Goal: Task Accomplishment & Management: Complete application form

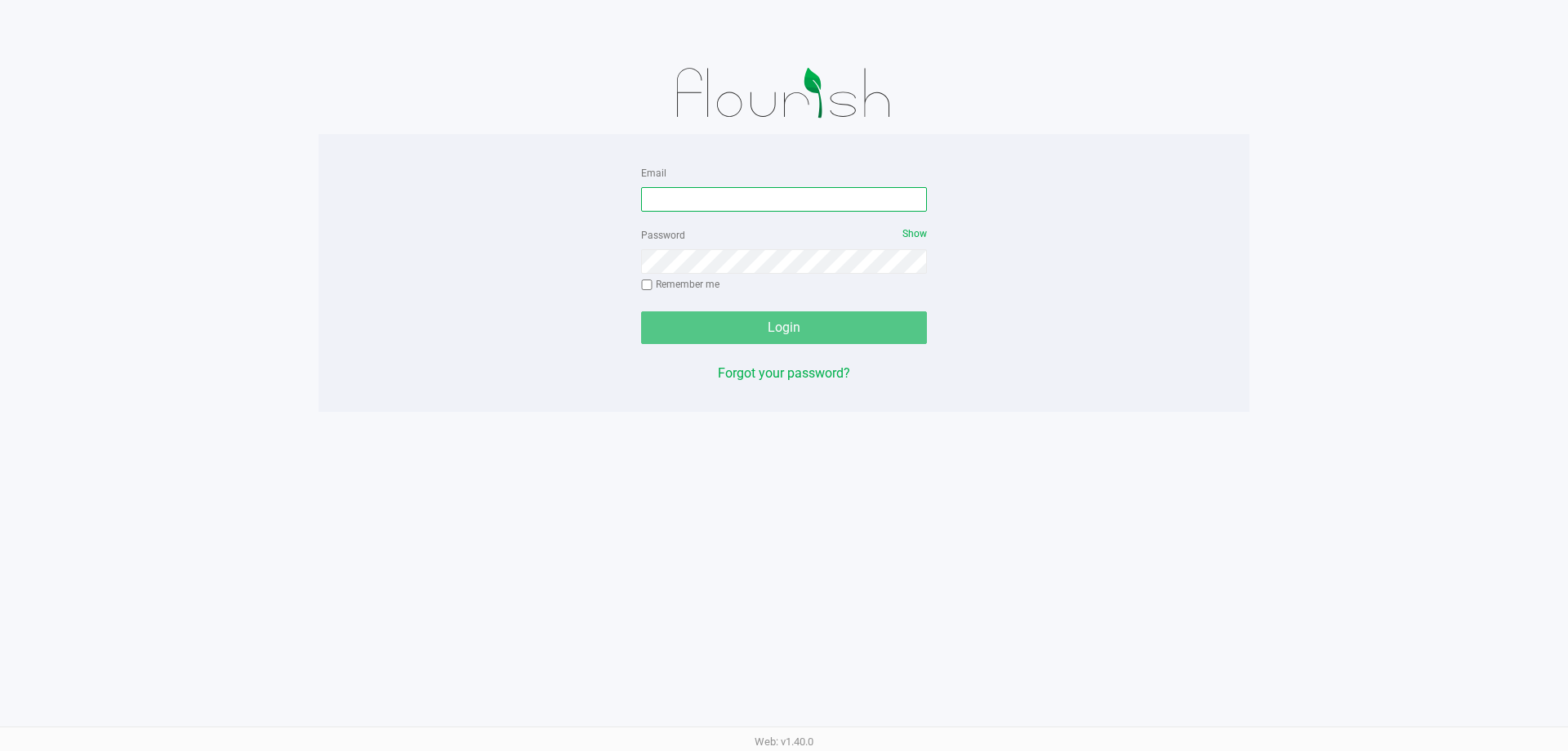
click at [749, 205] on input "Email" at bounding box center [784, 199] width 286 height 25
type input "[EMAIL_ADDRESS][DOMAIN_NAME]"
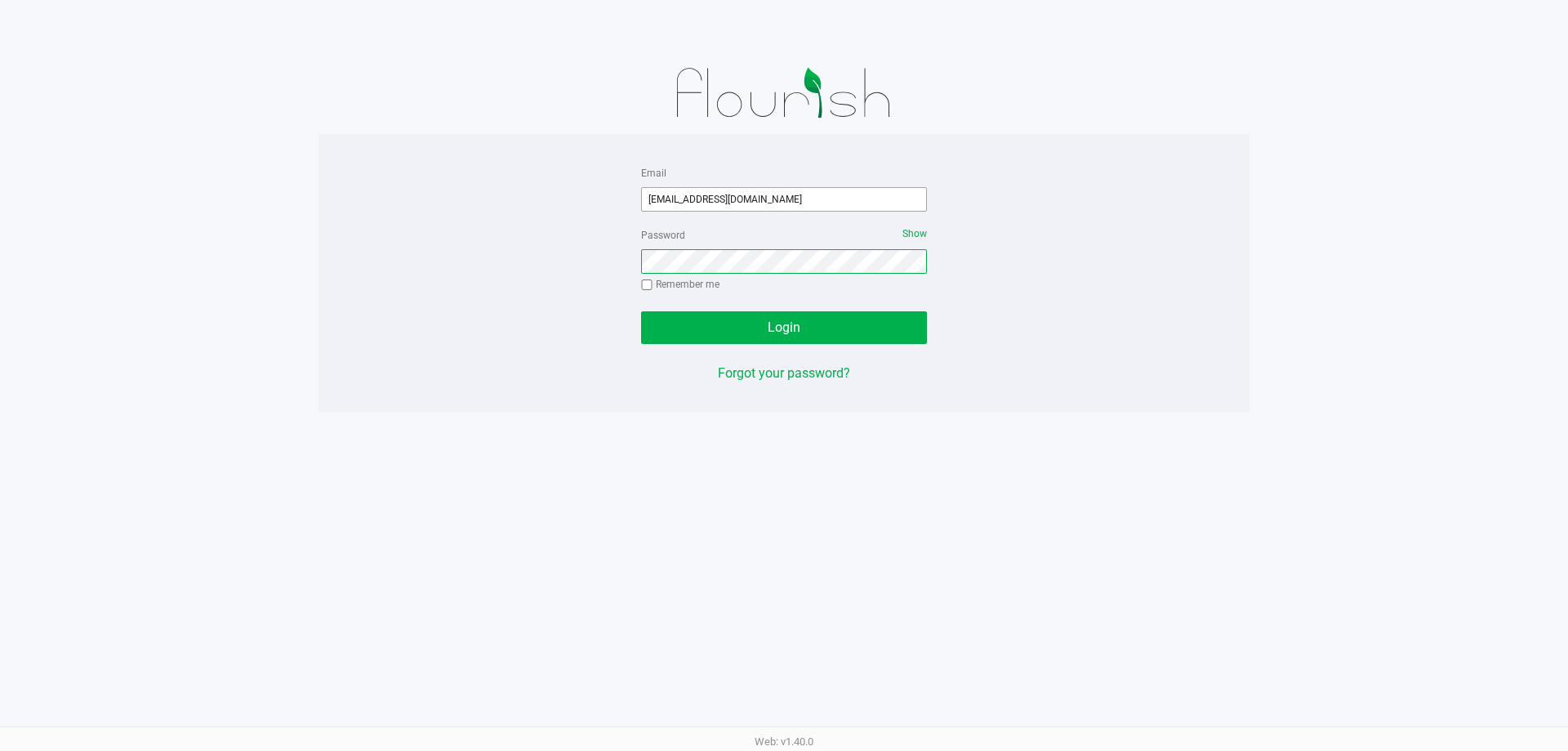
click at [641, 311] on button "Login" at bounding box center [784, 327] width 286 height 32
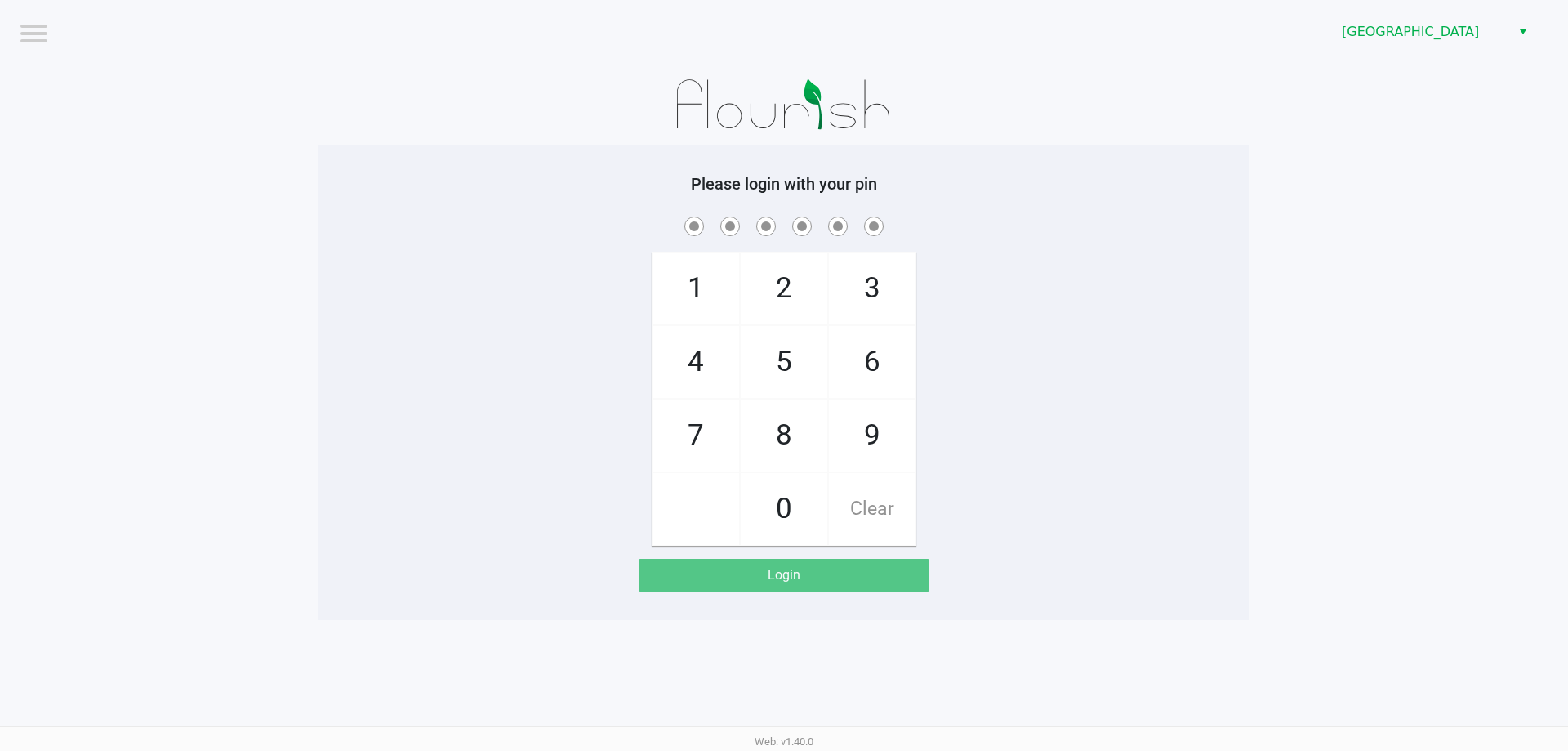
click at [1082, 342] on div "1 4 7 2 5 8 0 3 6 9 Clear" at bounding box center [784, 379] width 931 height 333
checkbox input "true"
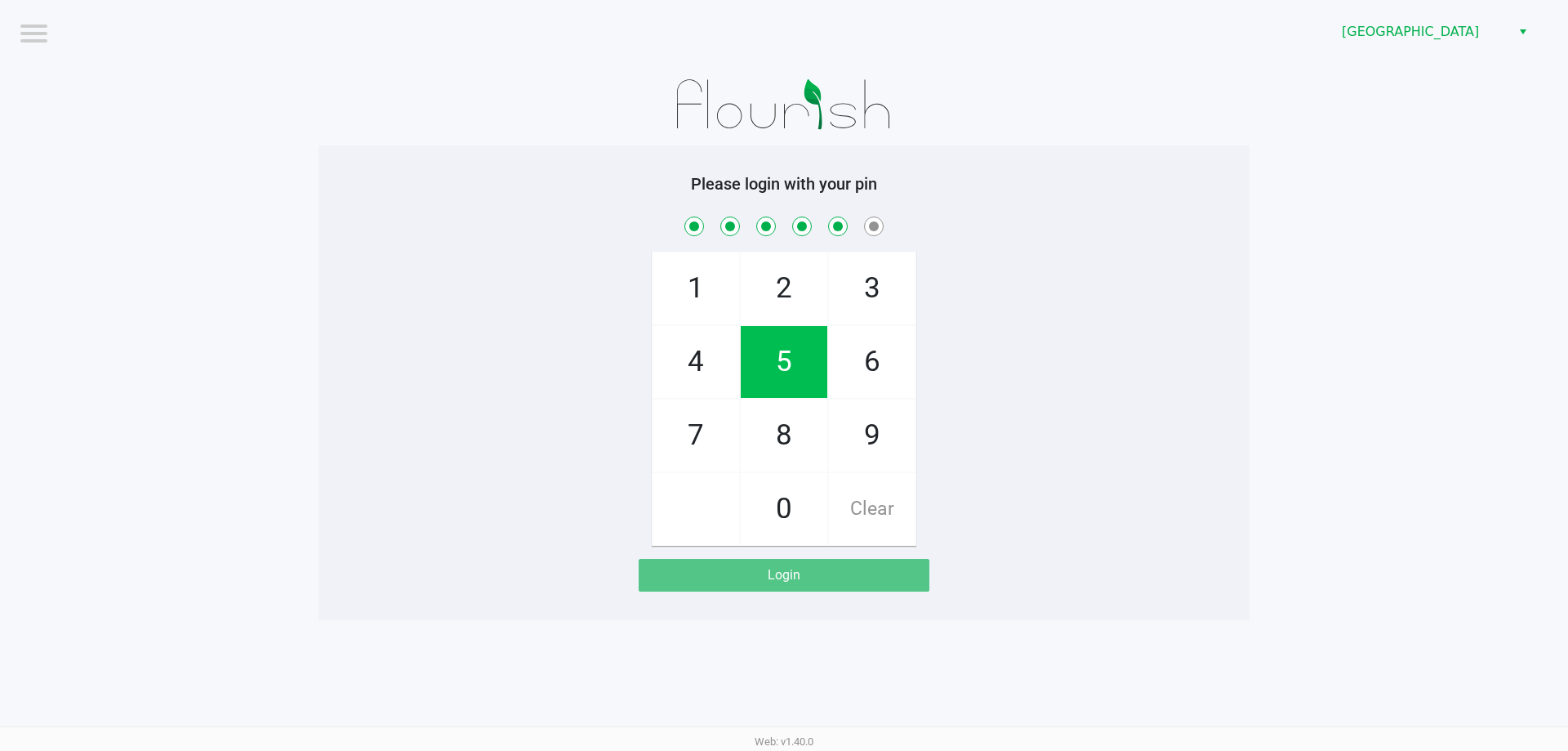
checkbox input "true"
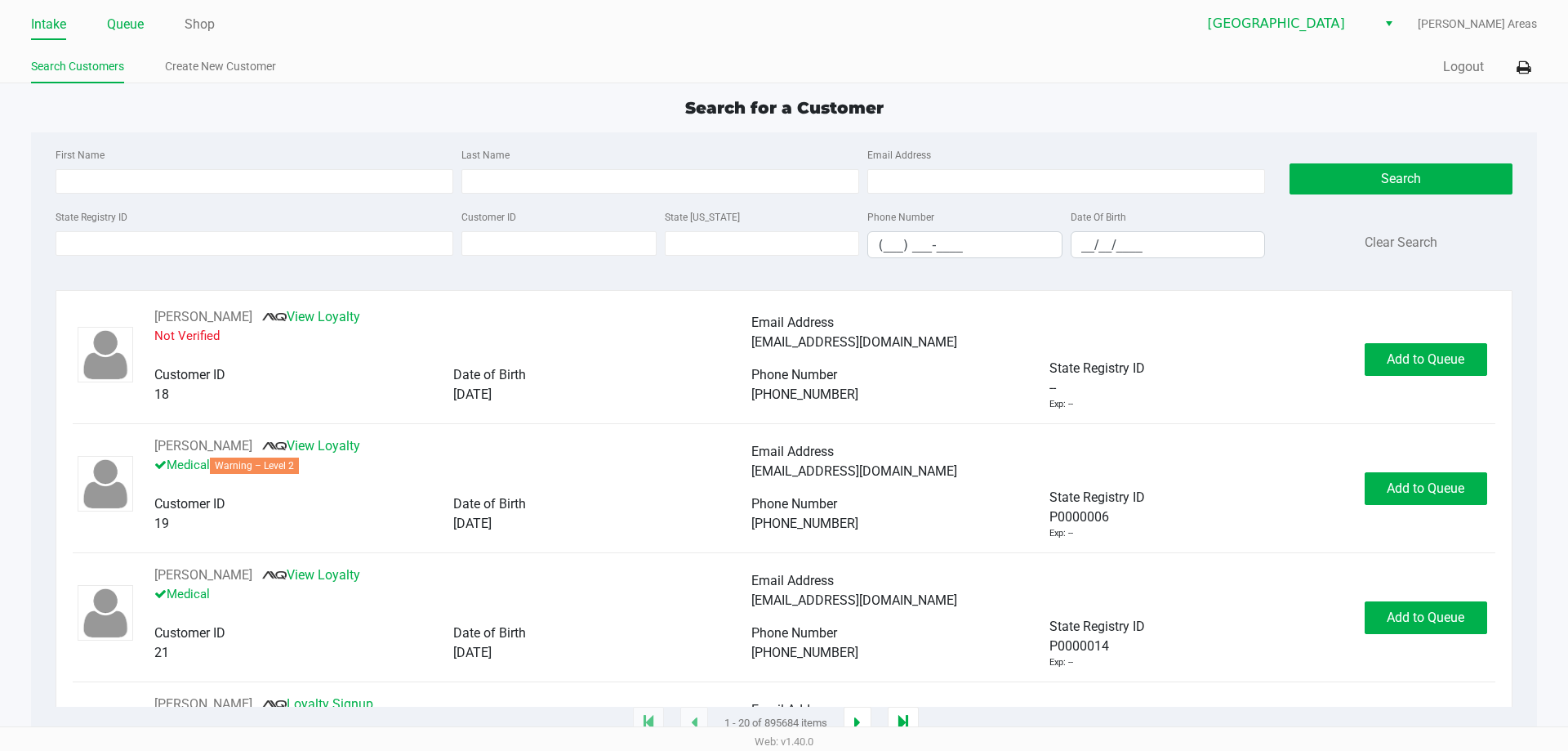
click at [132, 24] on link "Queue" at bounding box center [125, 24] width 37 height 23
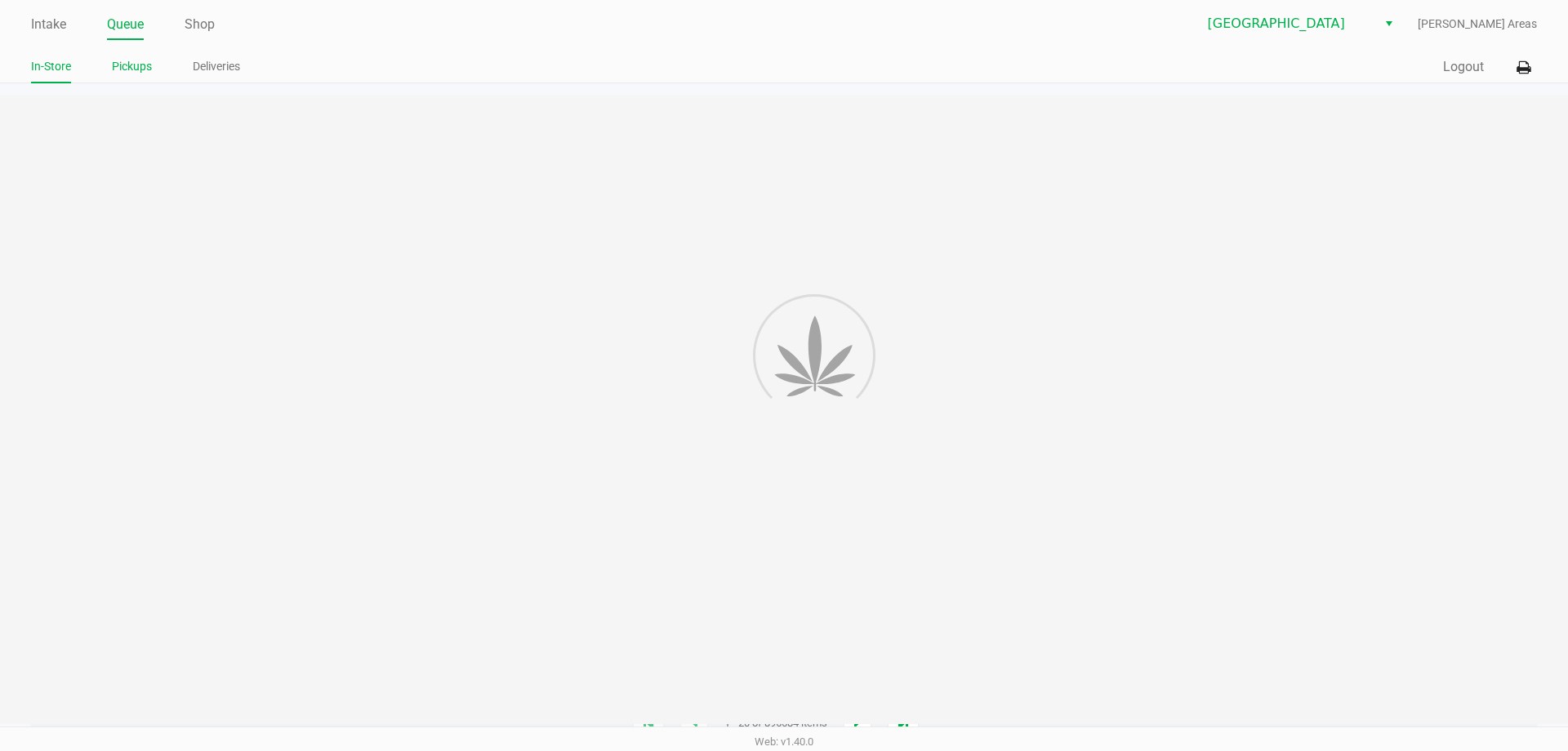
click at [130, 69] on link "Pickups" at bounding box center [131, 66] width 40 height 20
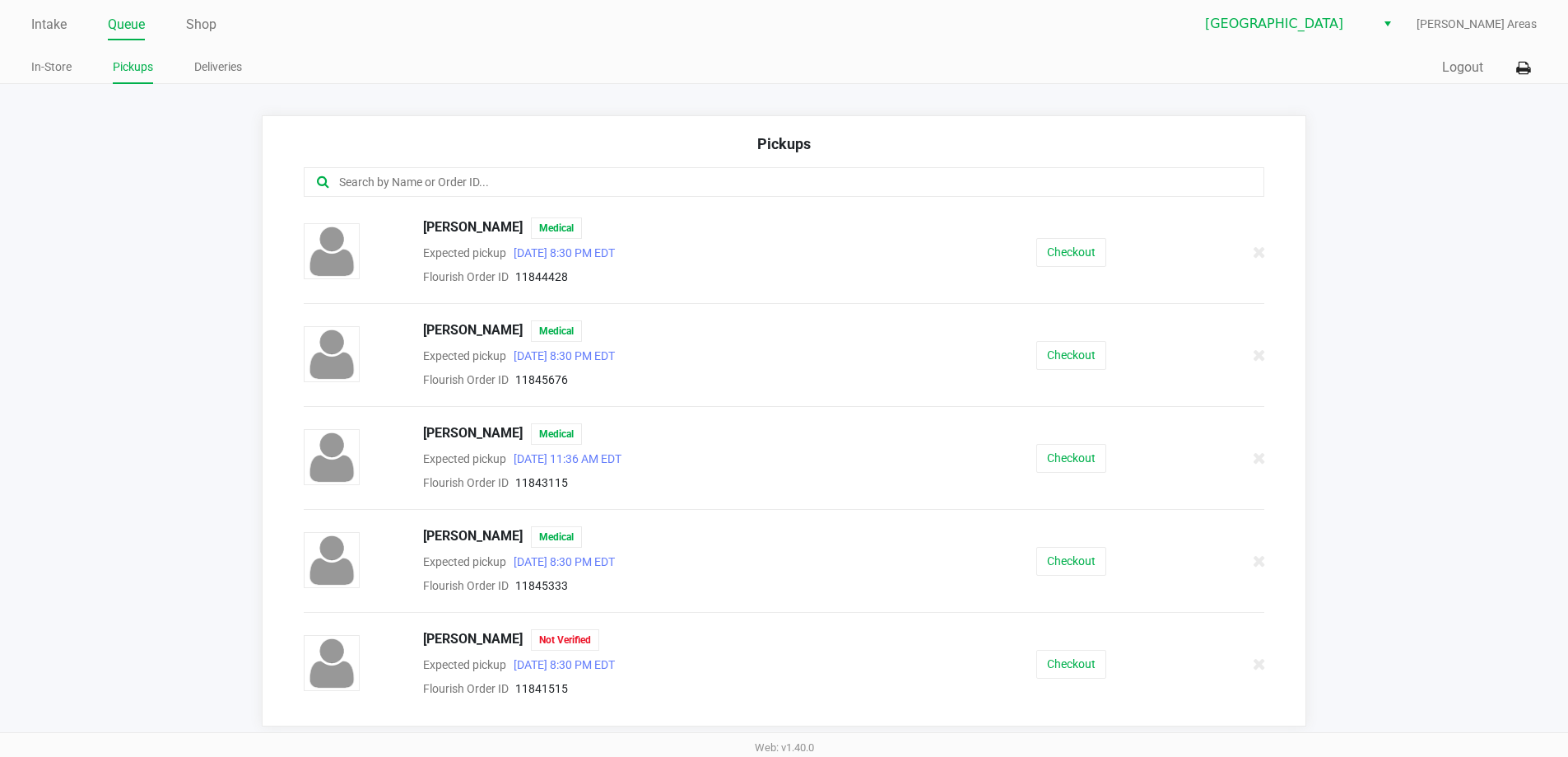
drag, startPoint x: 467, startPoint y: 184, endPoint x: 459, endPoint y: 183, distance: 8.1
click at [466, 183] on input "text" at bounding box center [758, 182] width 841 height 19
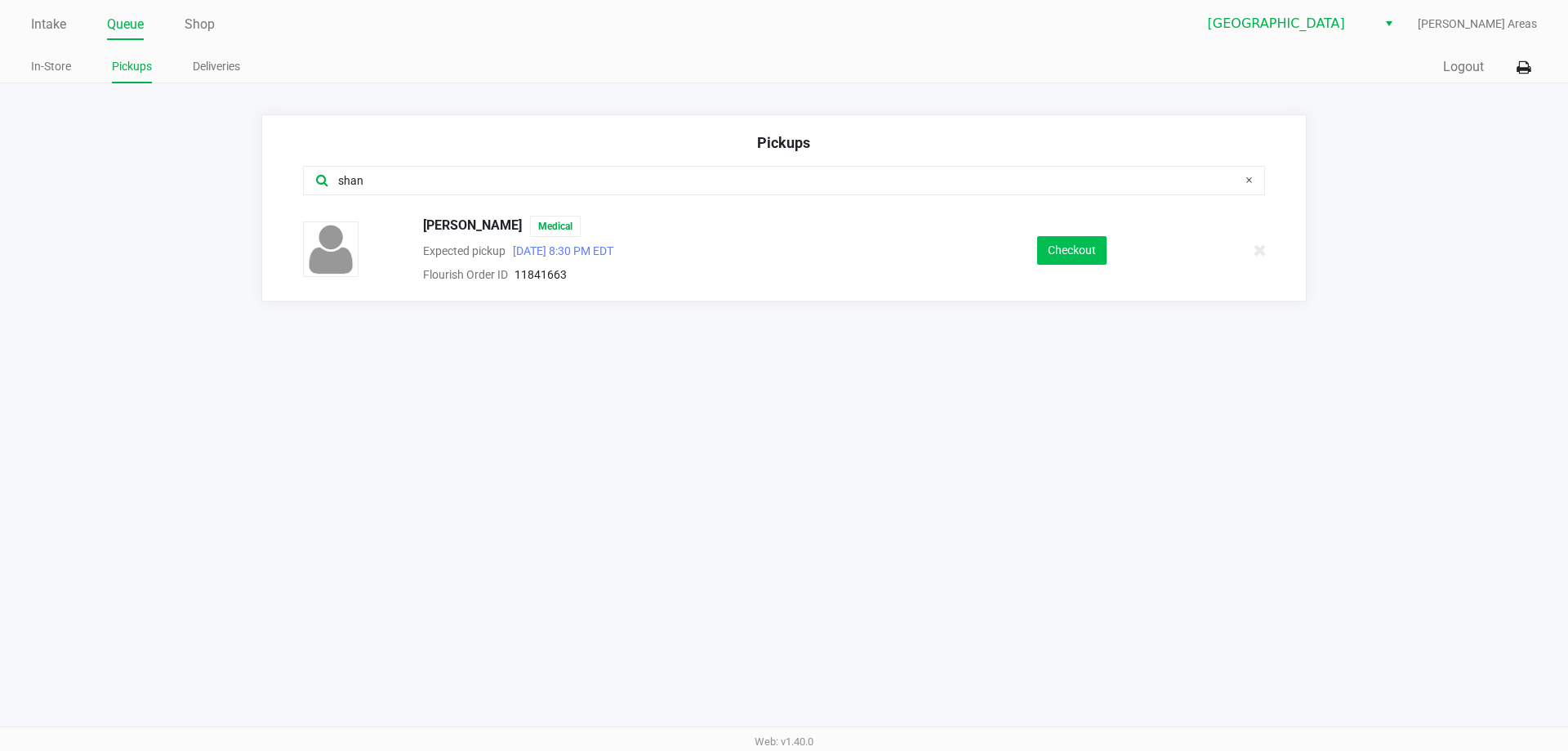
type input "shan"
click at [1071, 236] on button "Checkout" at bounding box center [1071, 250] width 69 height 29
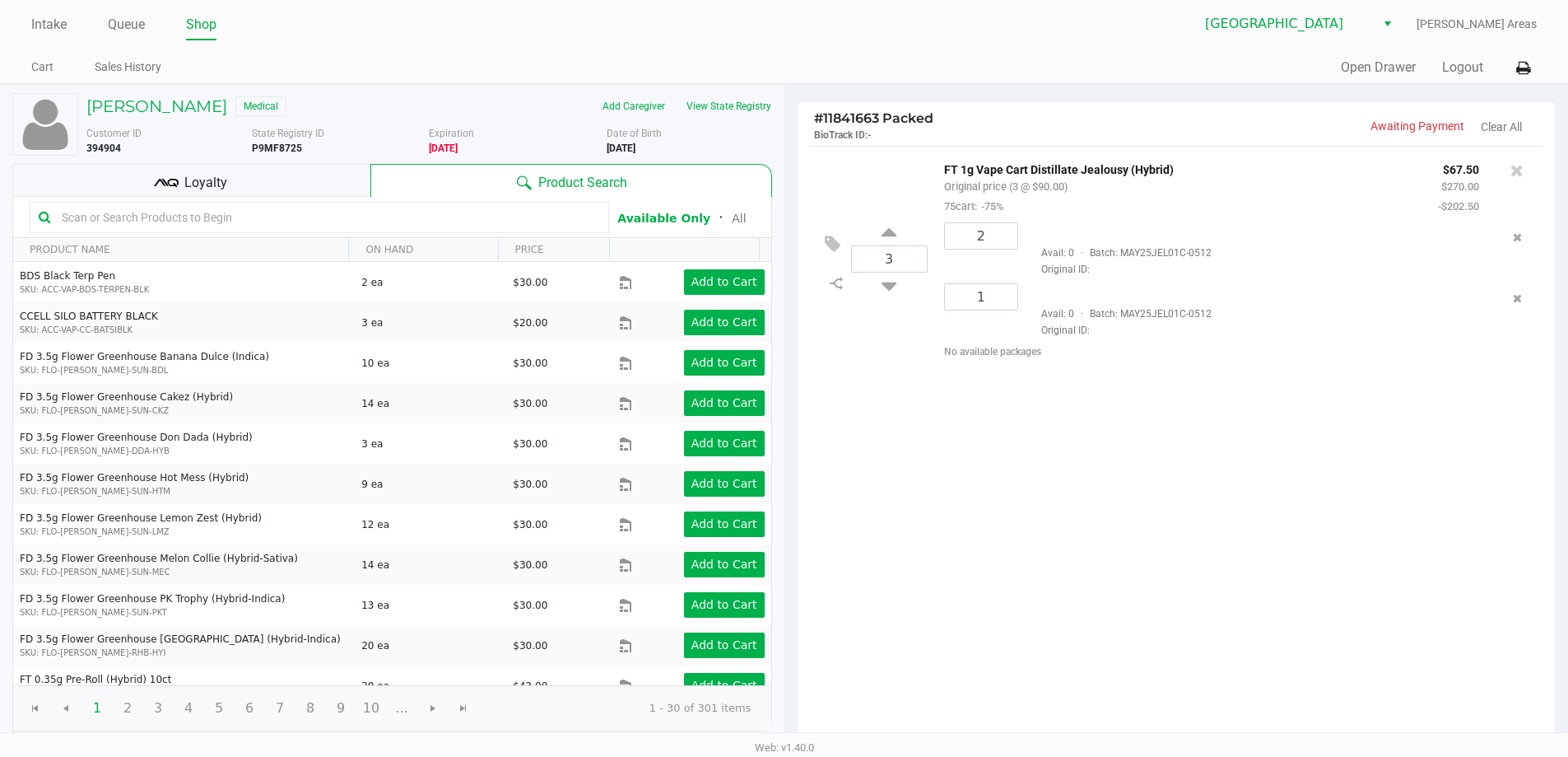
click at [1215, 599] on div "3 FT 1g Vape Cart Distillate Jealousy (Hybrid) Original price (3 @ $90.00) 75ca…" at bounding box center [1176, 445] width 758 height 598
click at [327, 180] on div "Loyalty" at bounding box center [191, 179] width 358 height 33
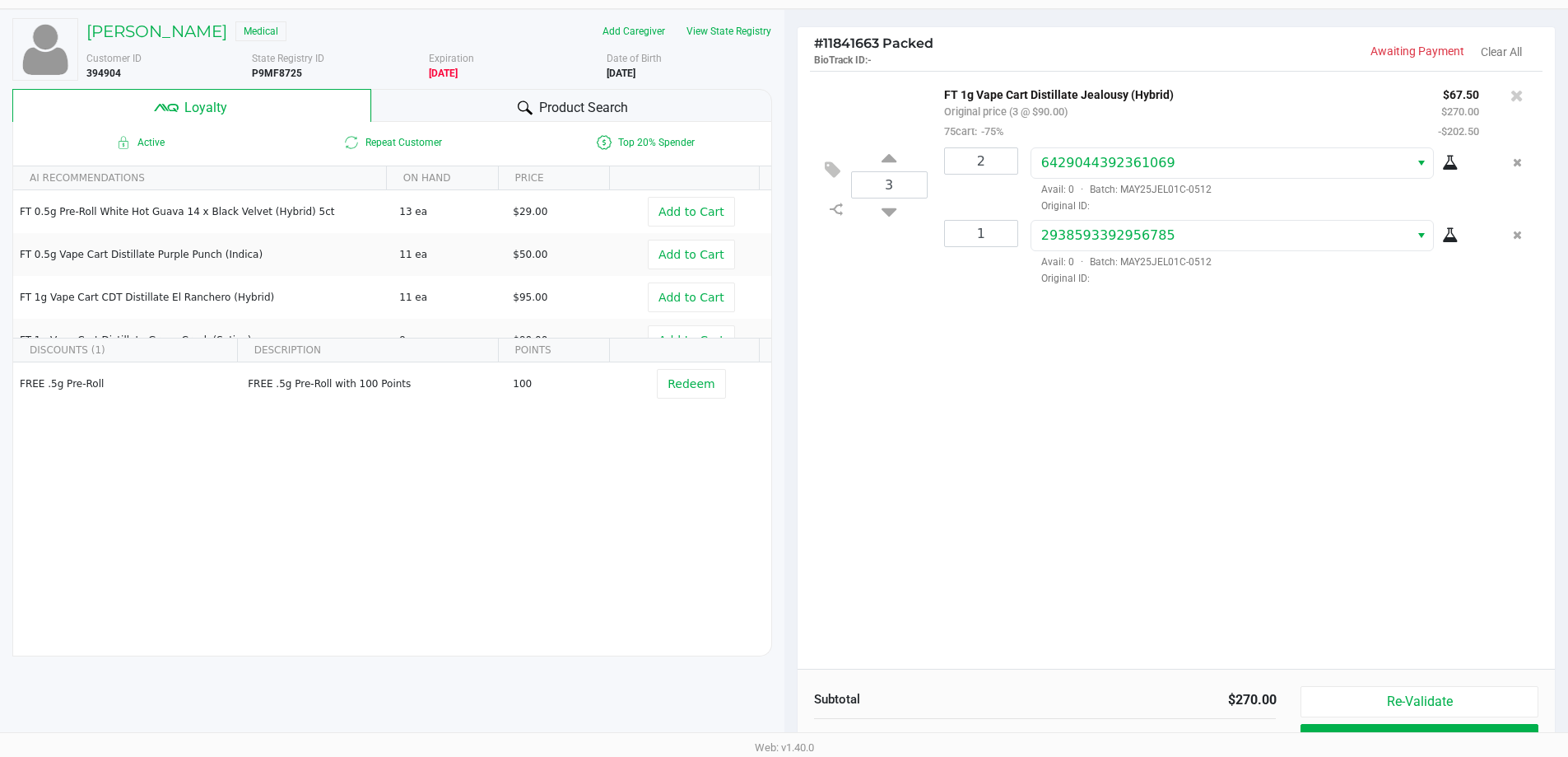
scroll to position [189, 0]
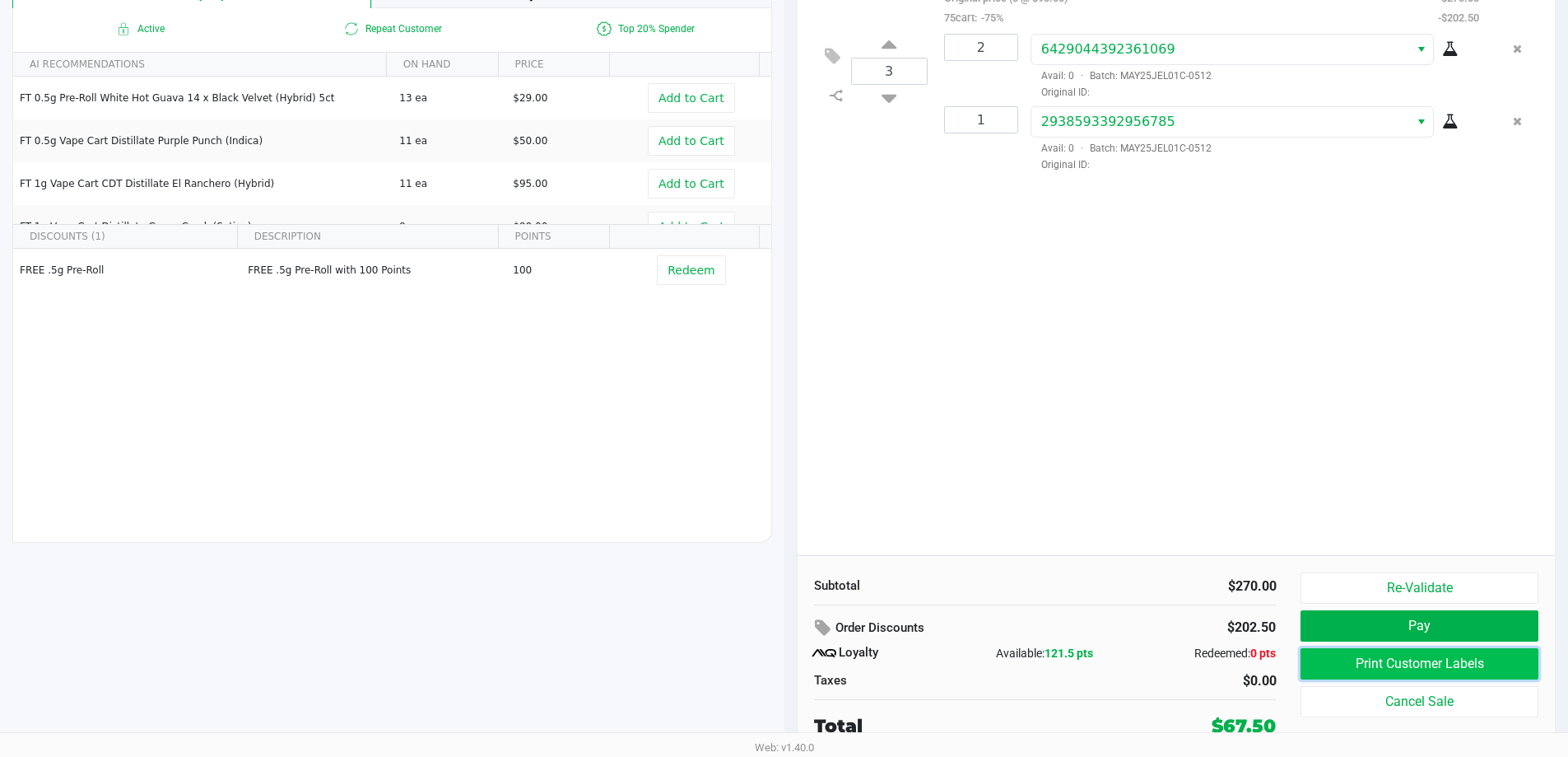
click at [1373, 668] on button "Print Customer Labels" at bounding box center [1419, 664] width 237 height 32
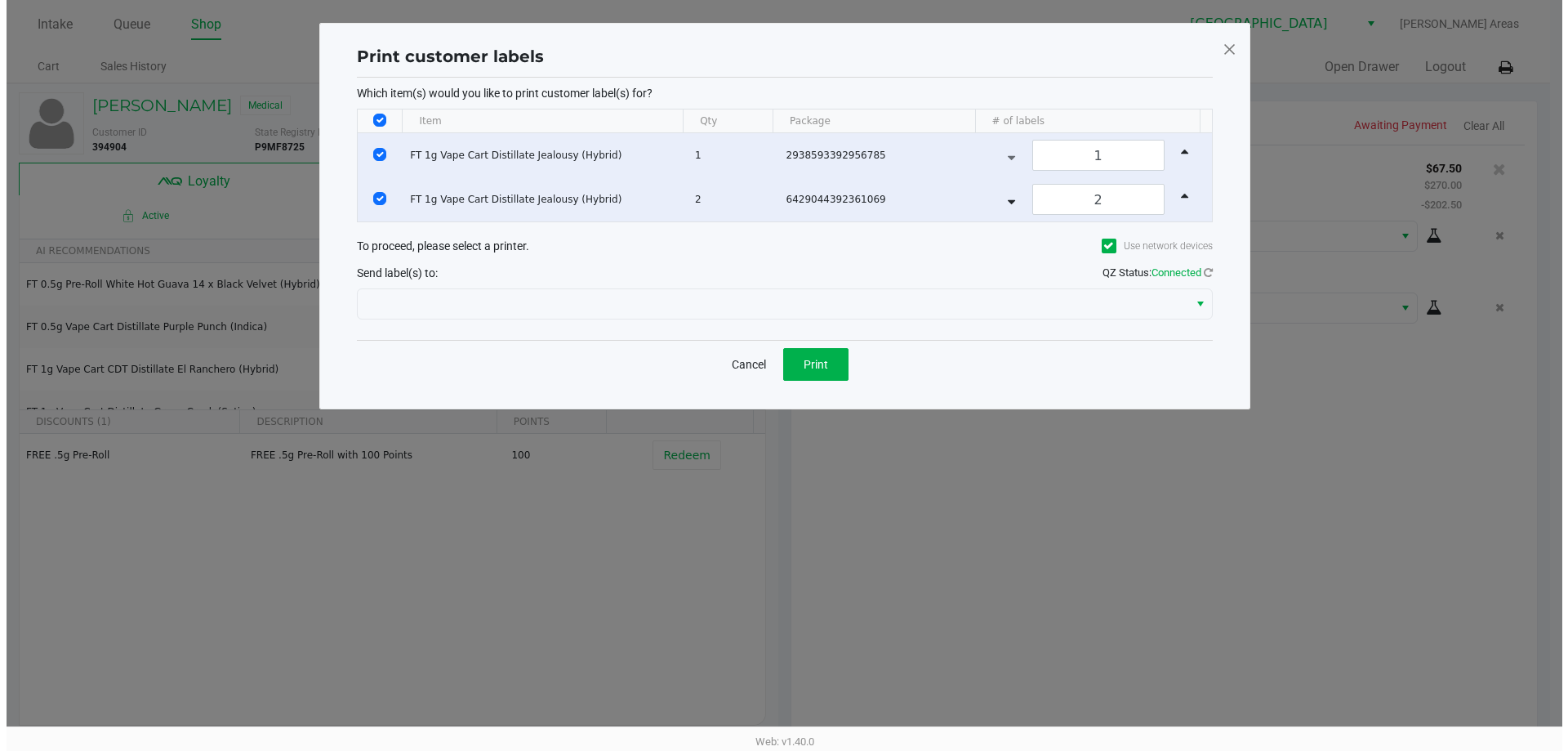
scroll to position [0, 0]
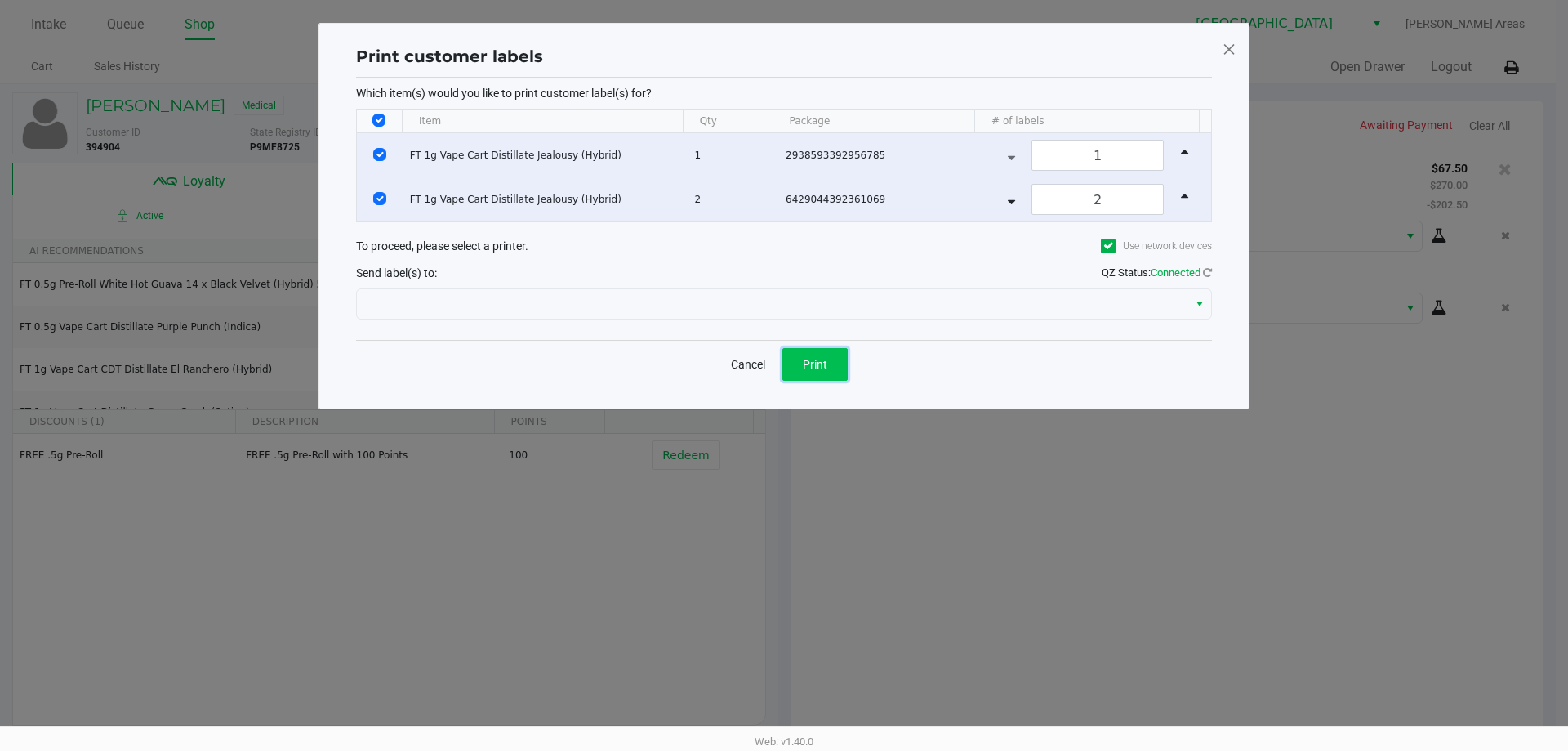
click at [812, 370] on span "Print" at bounding box center [815, 364] width 25 height 13
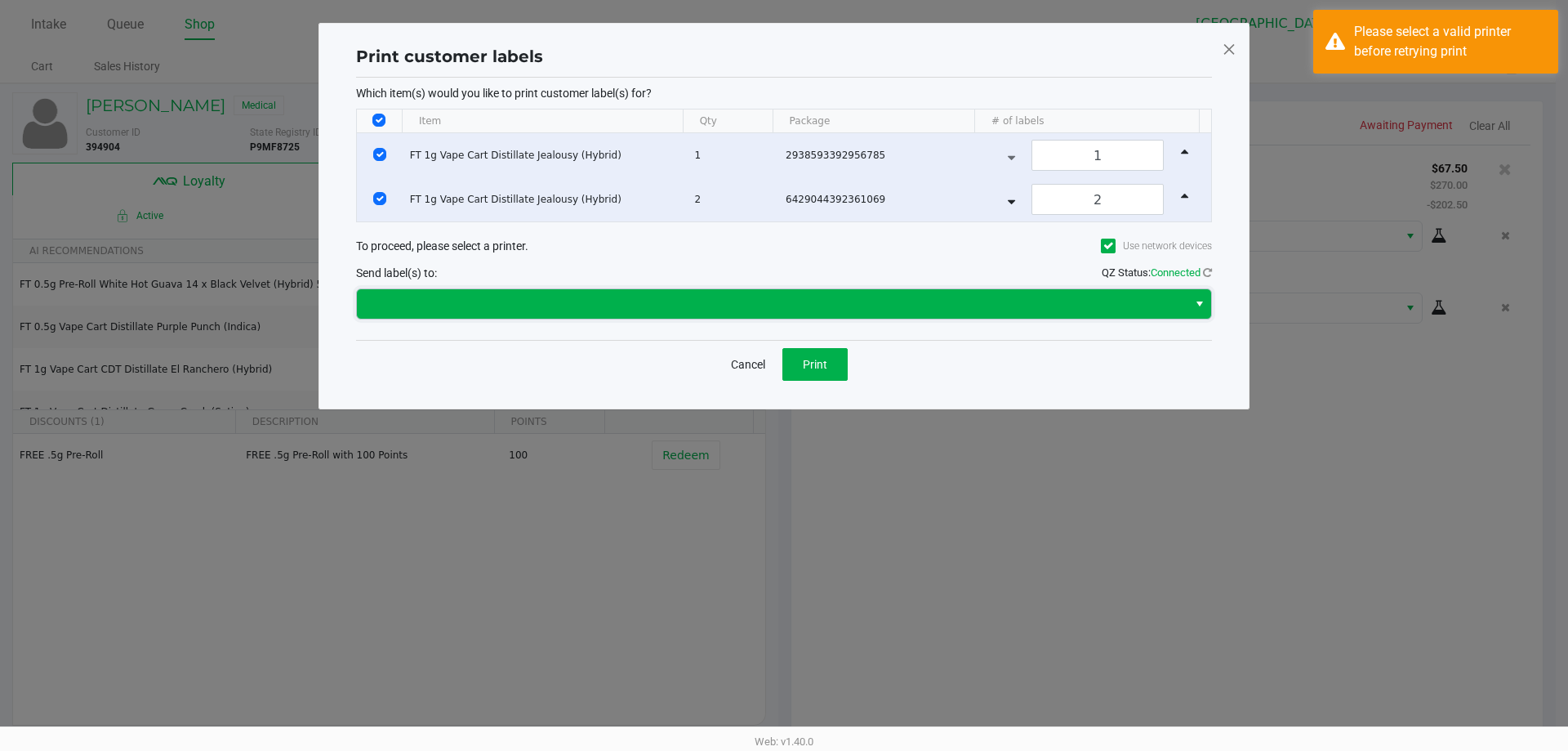
click at [708, 304] on span at bounding box center [772, 303] width 811 height 19
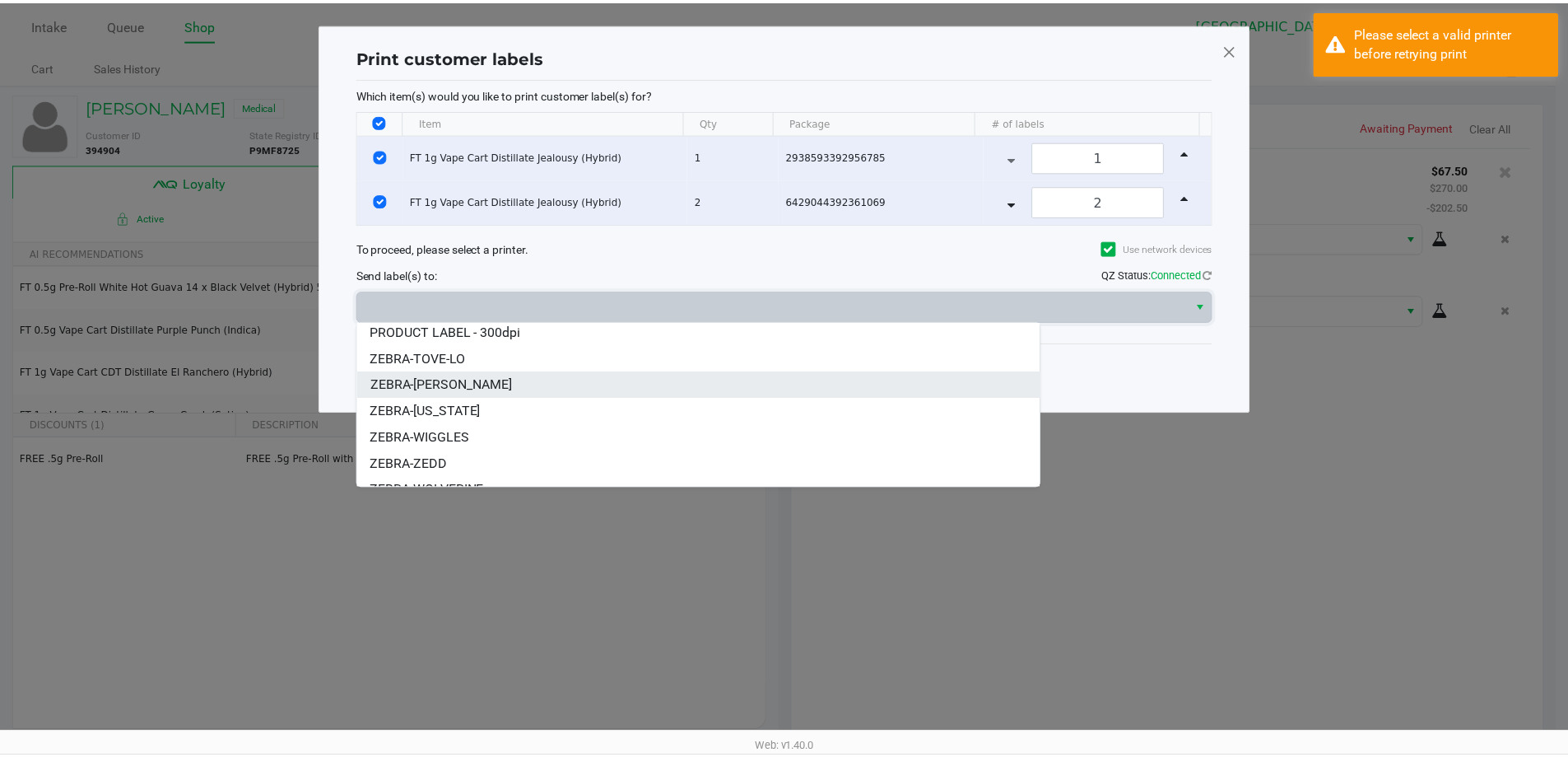
scroll to position [46, 0]
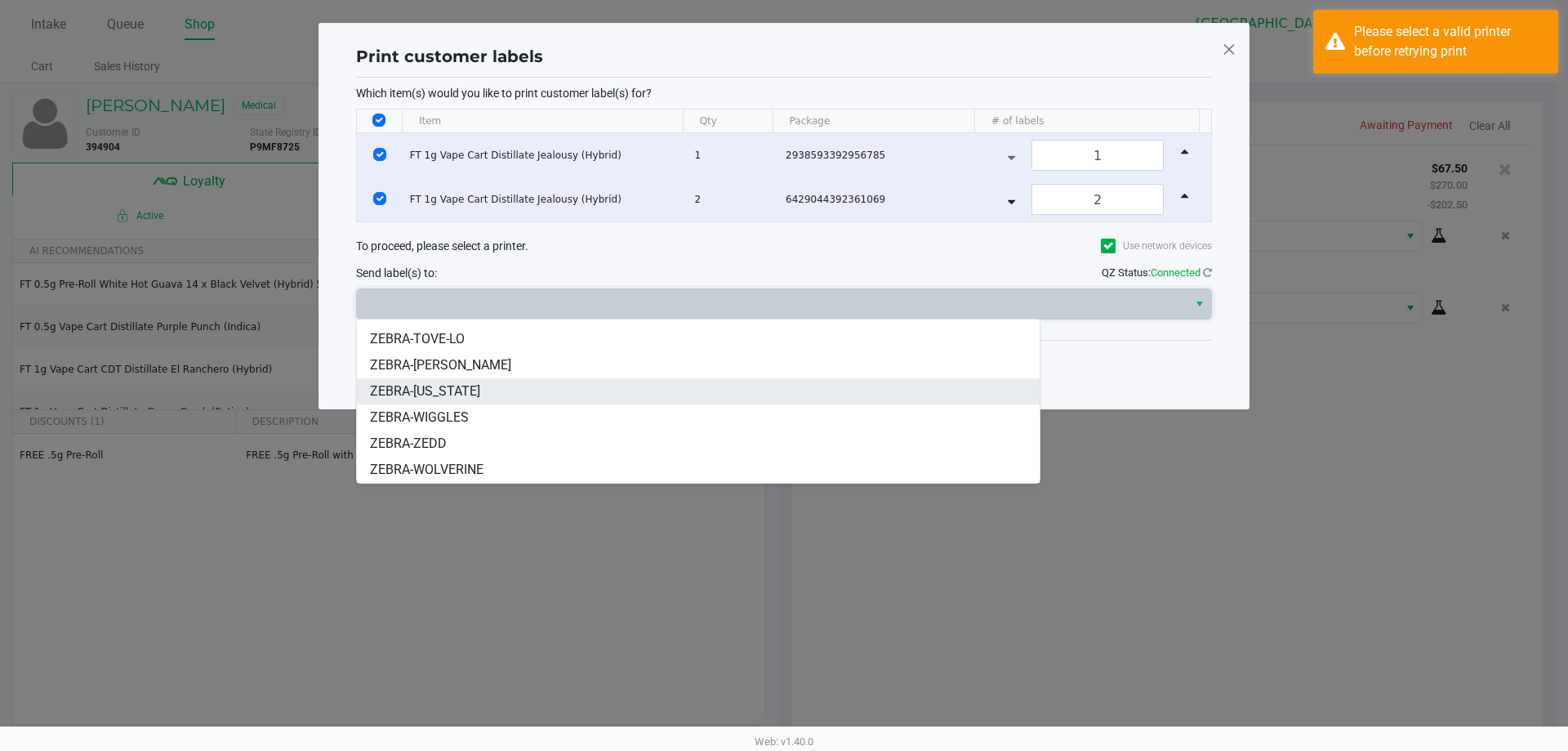
click at [456, 385] on span "ZEBRA-VERMONT" at bounding box center [426, 391] width 111 height 19
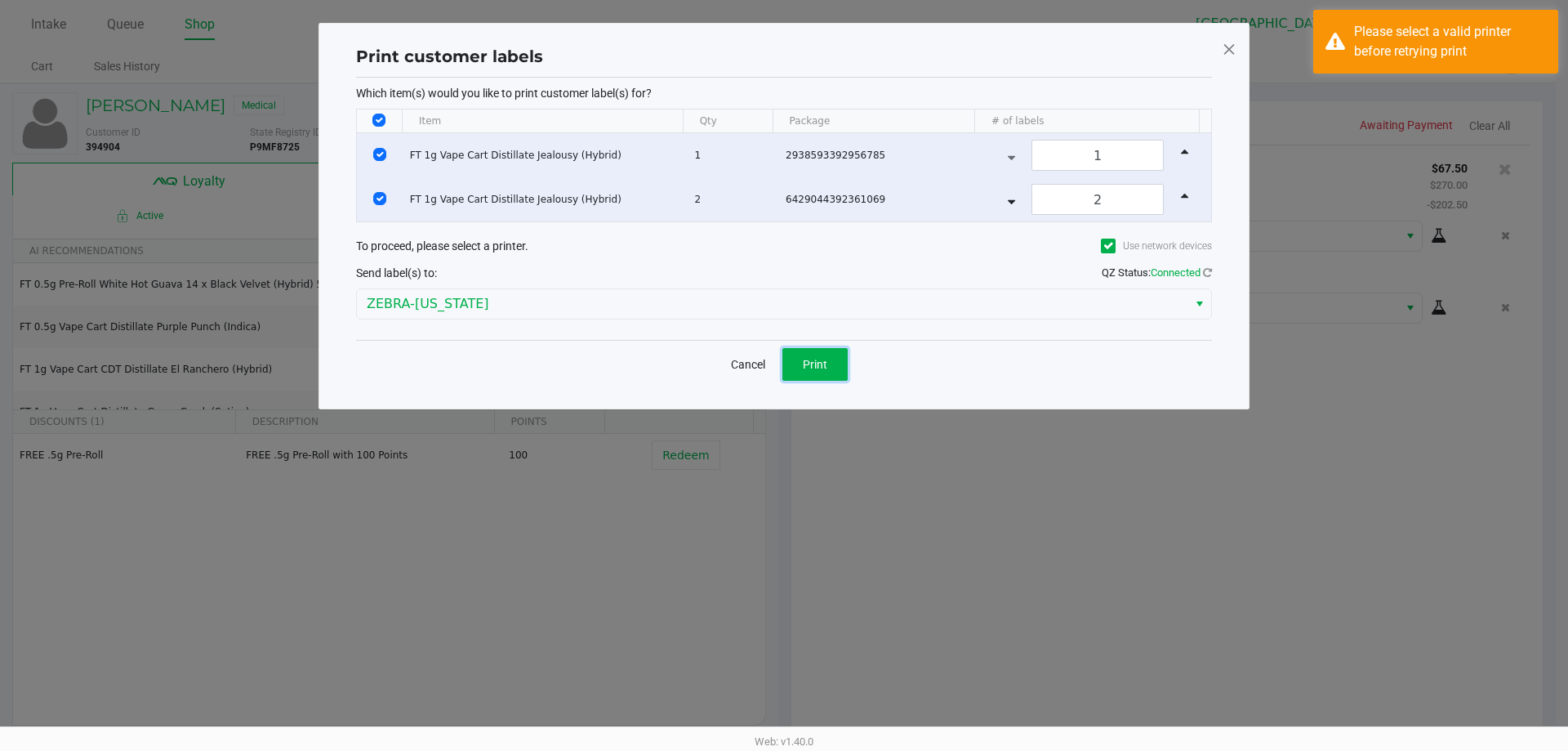
click at [803, 364] on span "Print" at bounding box center [815, 364] width 25 height 13
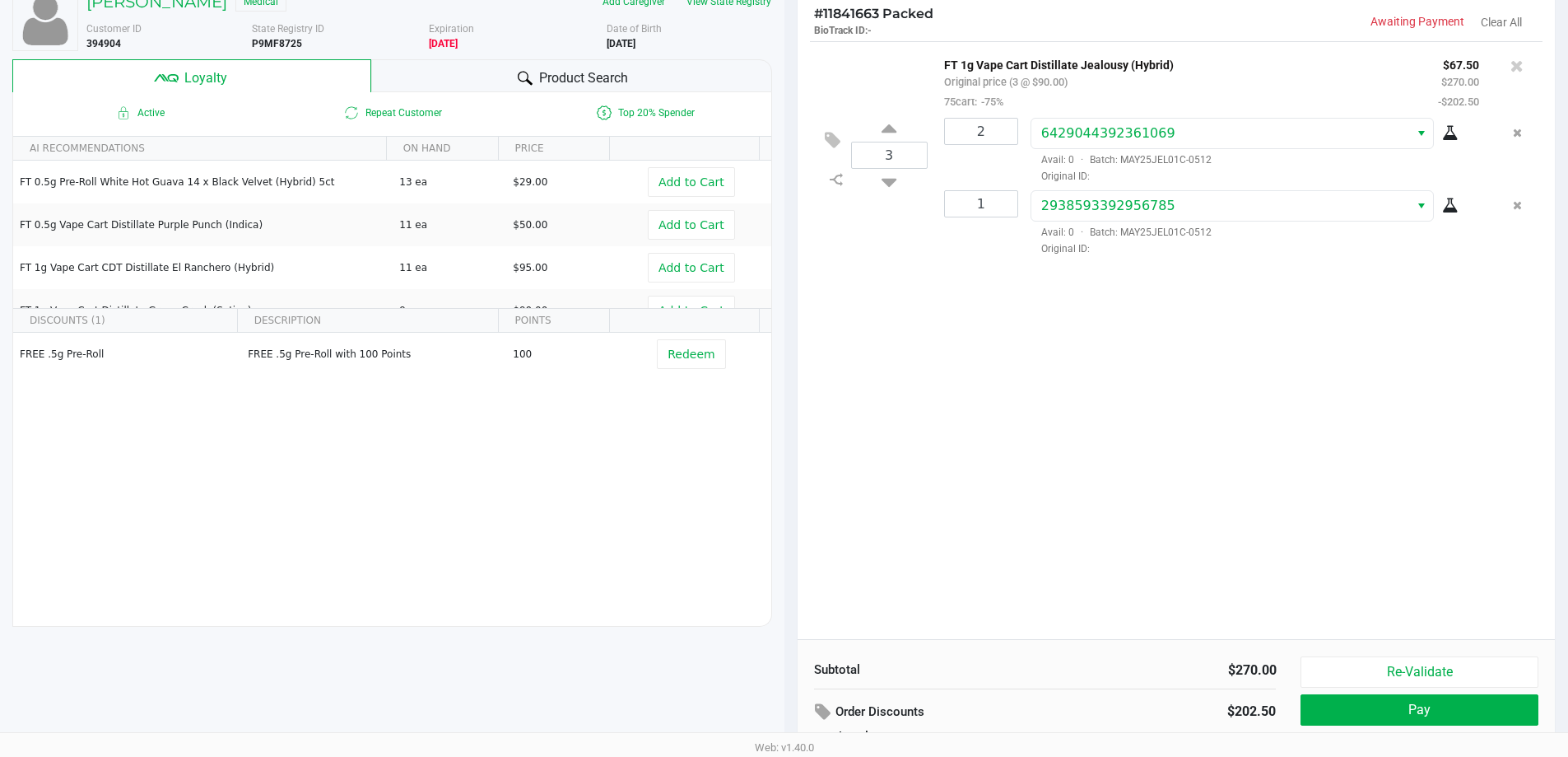
scroll to position [189, 0]
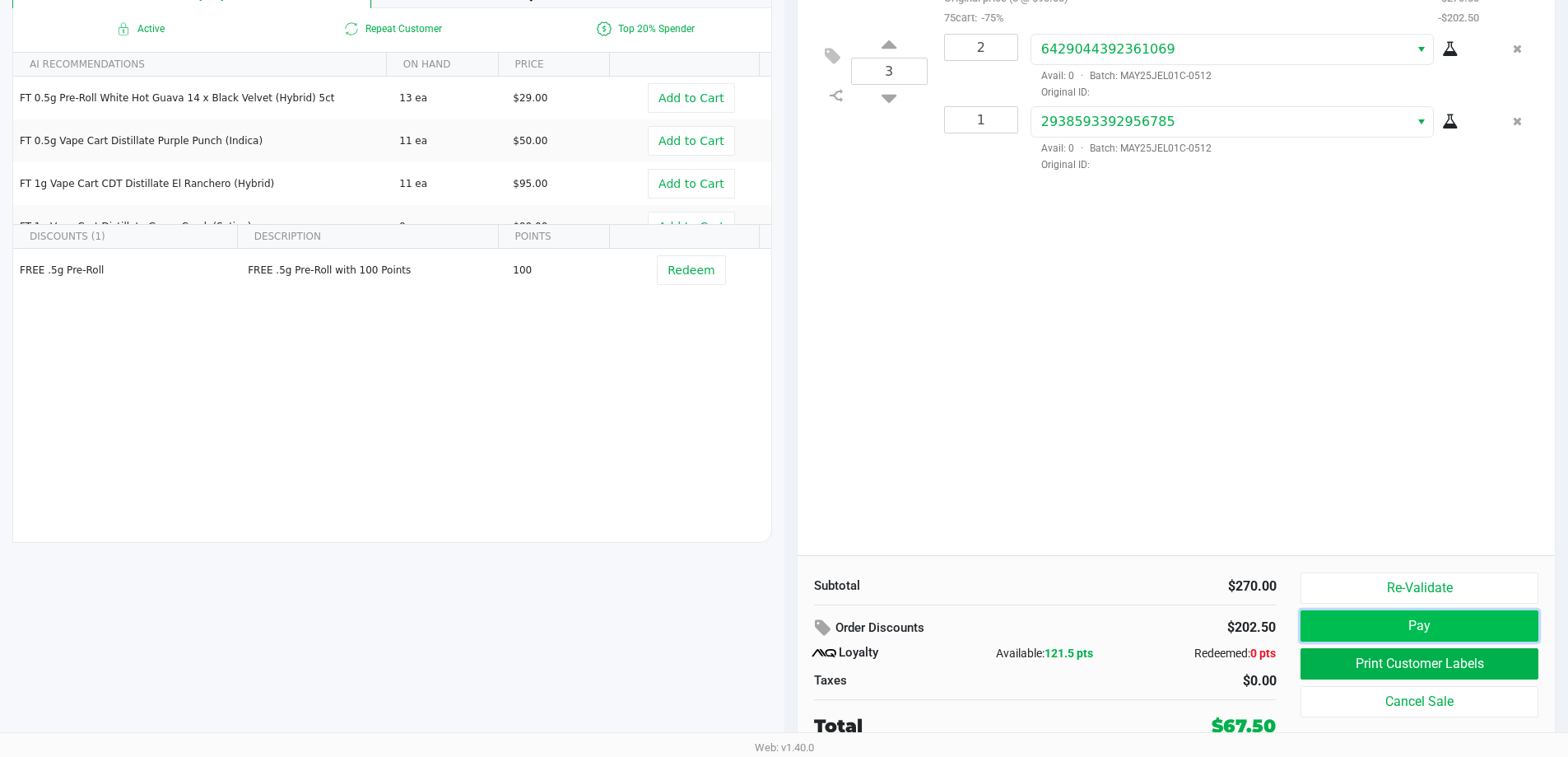
click at [1453, 633] on button "Pay" at bounding box center [1419, 626] width 237 height 32
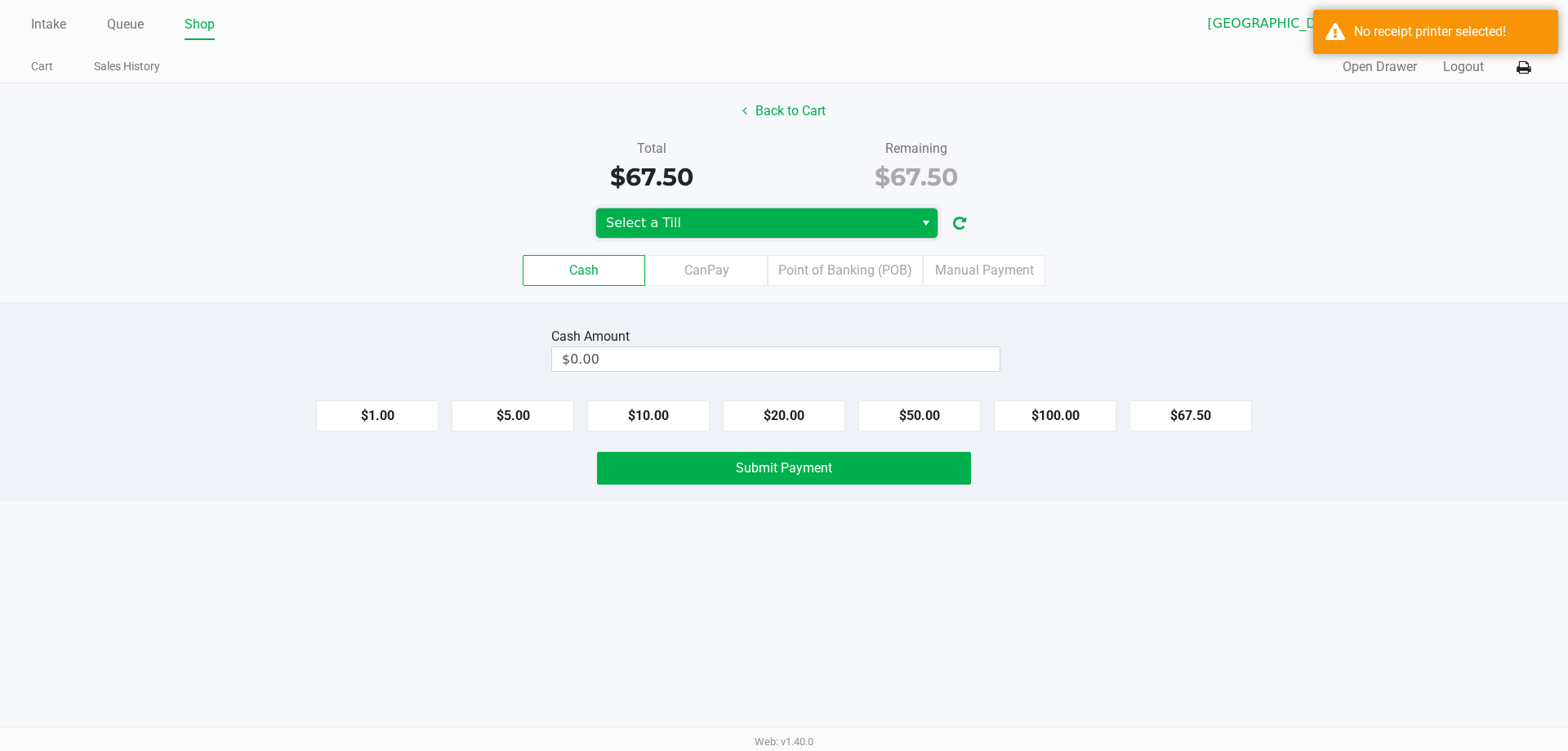
click at [862, 234] on span "Select a Till" at bounding box center [755, 223] width 318 height 29
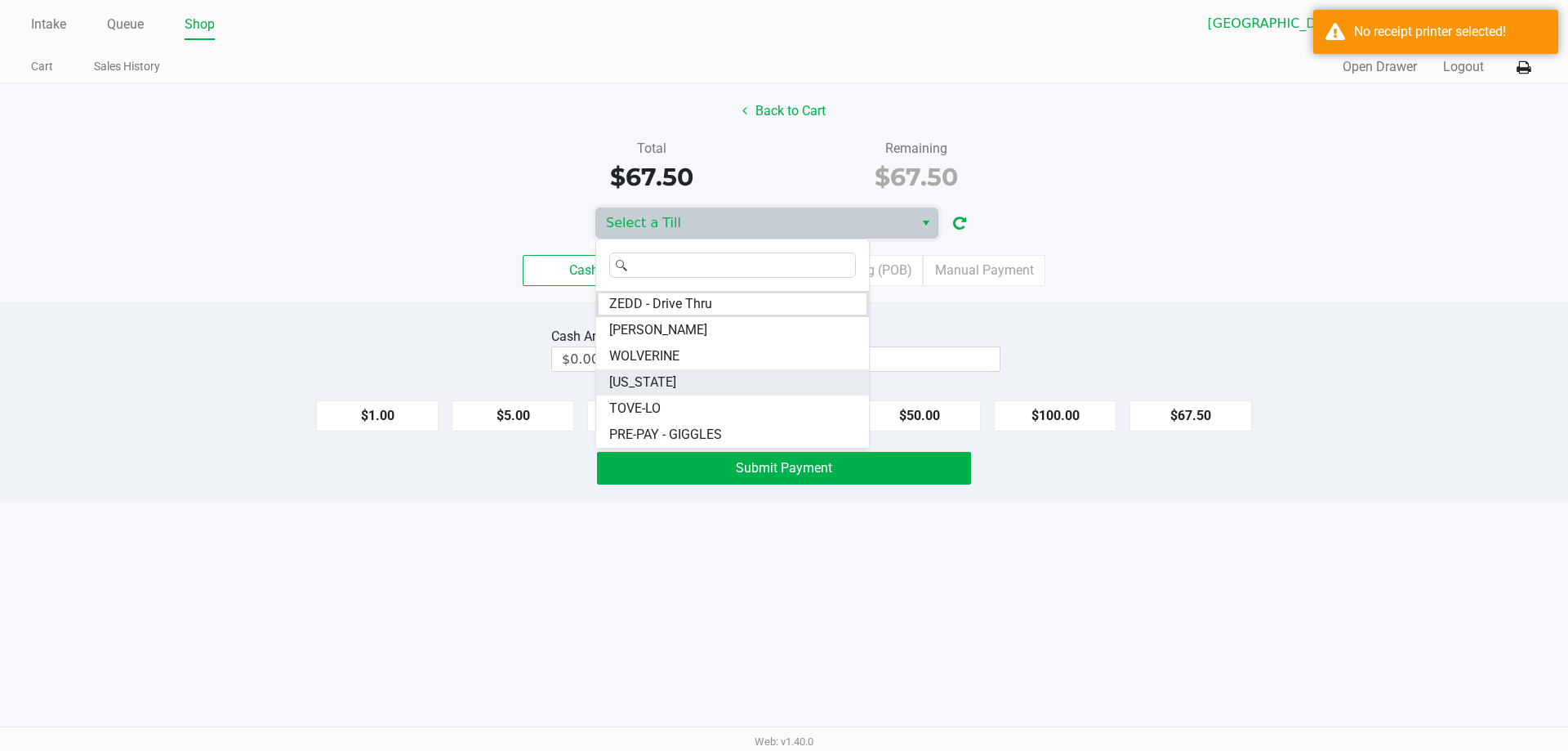
click at [702, 390] on li "VERMONT" at bounding box center [732, 382] width 273 height 26
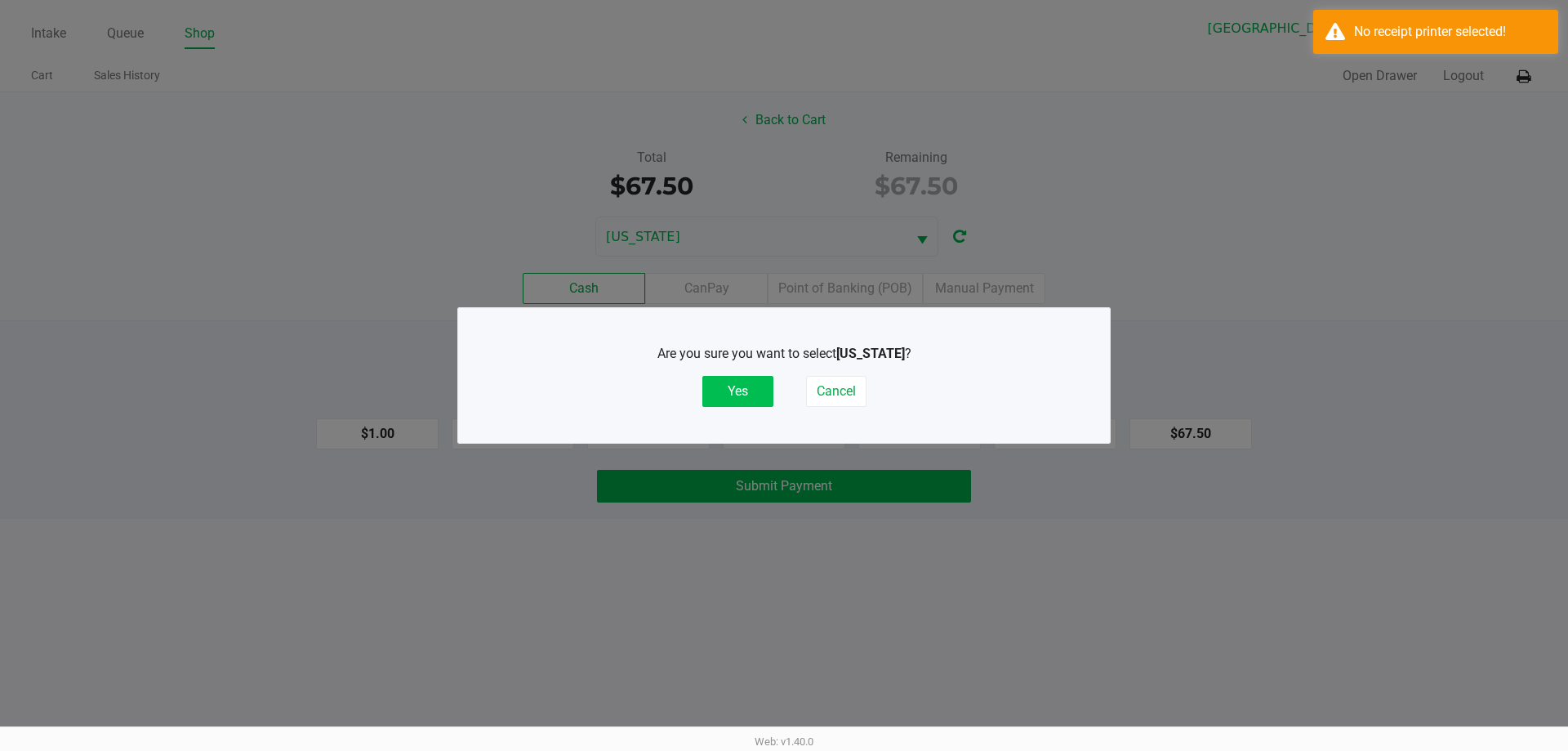
click at [759, 382] on button "Yes" at bounding box center [737, 392] width 71 height 31
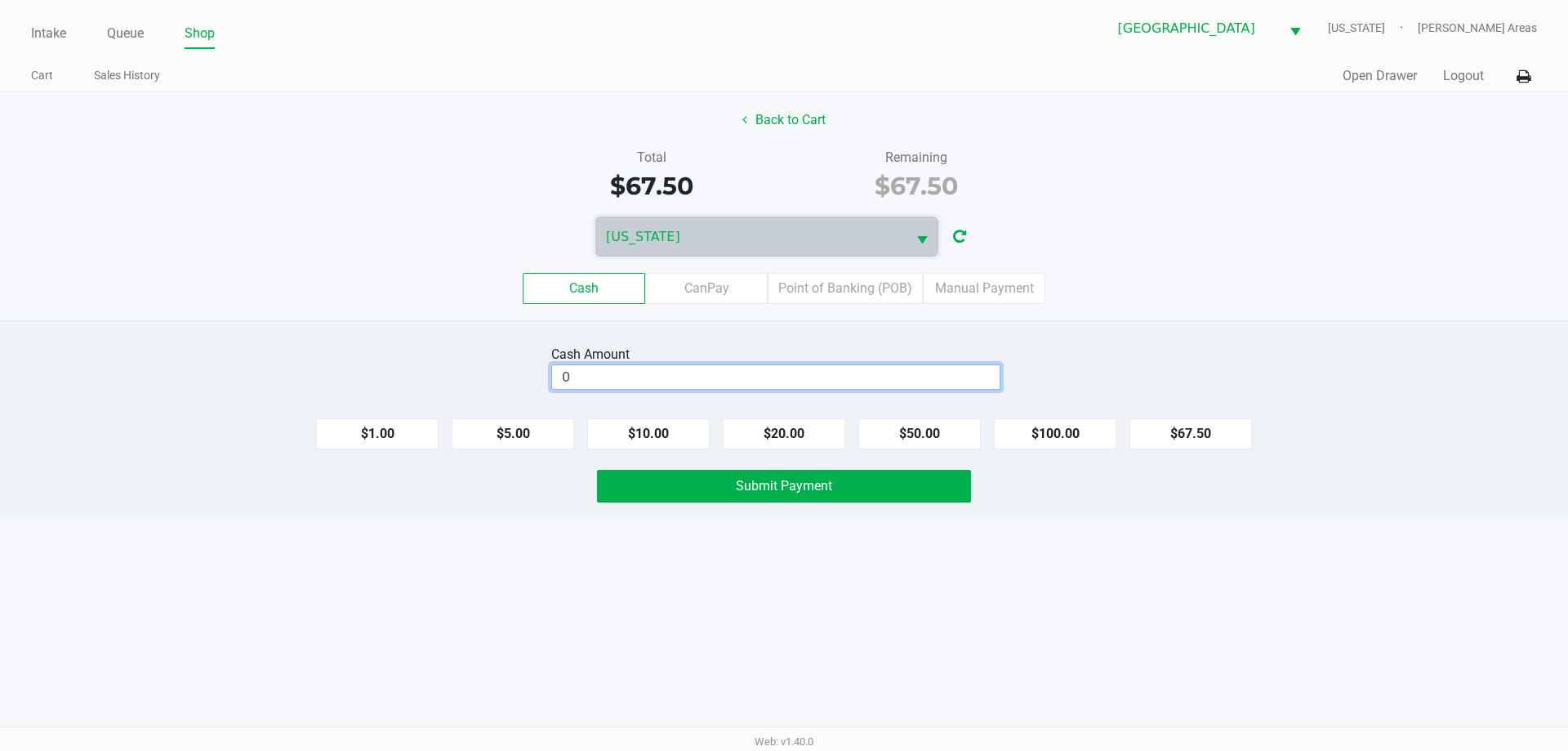
click at [758, 382] on input "0" at bounding box center [776, 377] width 448 height 24
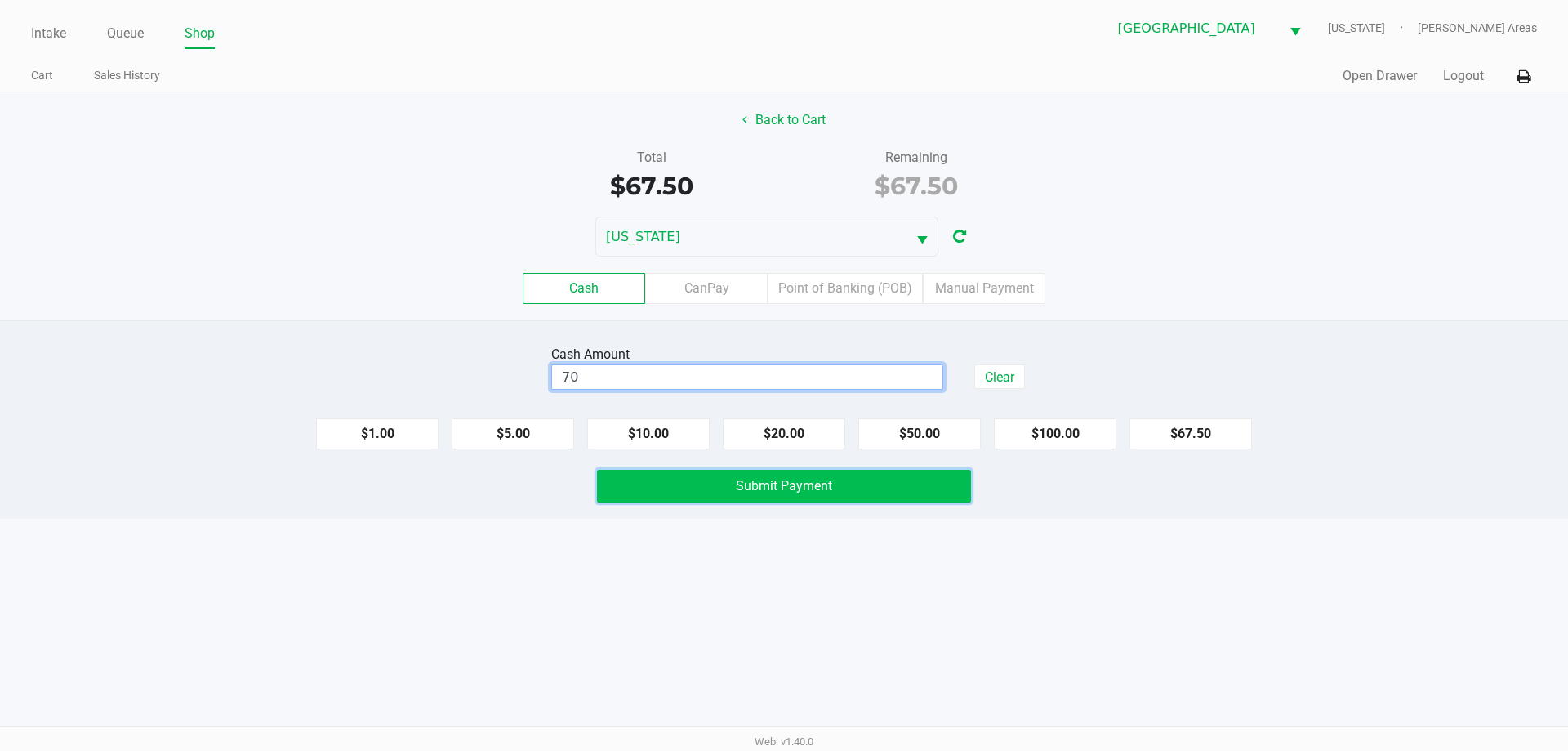
type input "$70.00"
click at [720, 490] on button "Submit Payment" at bounding box center [784, 486] width 374 height 32
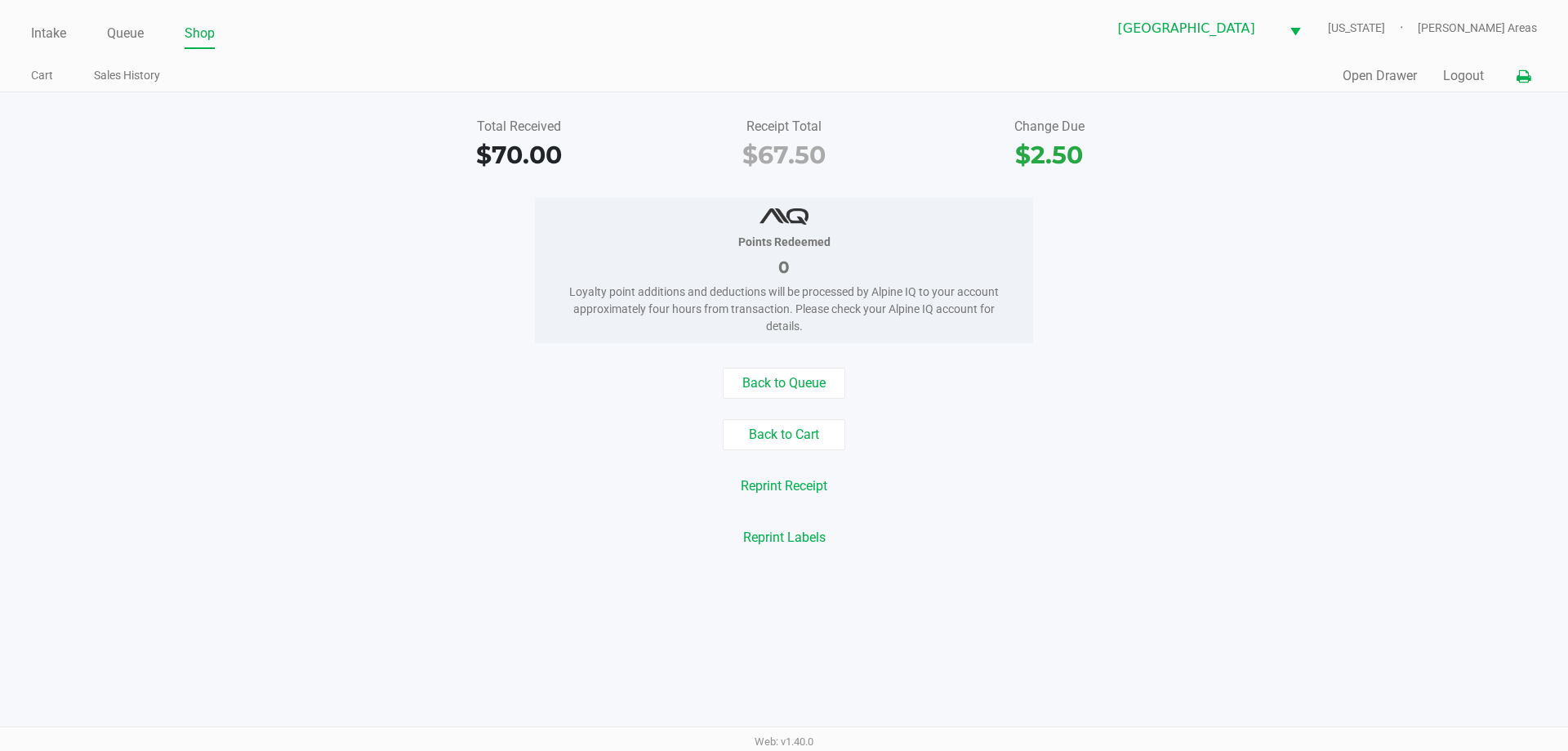
click at [1526, 71] on icon at bounding box center [1523, 76] width 14 height 11
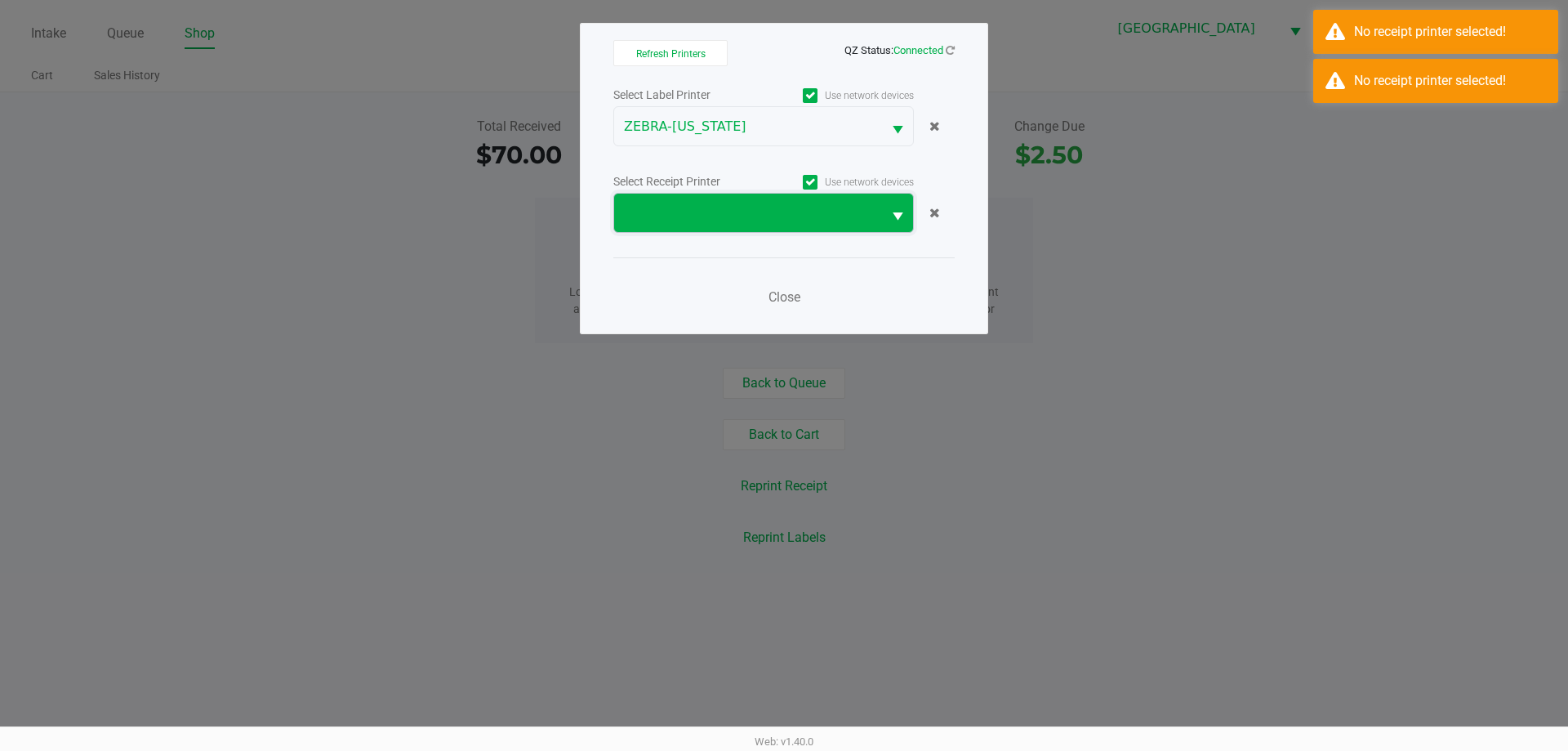
click at [800, 222] on span at bounding box center [748, 213] width 249 height 19
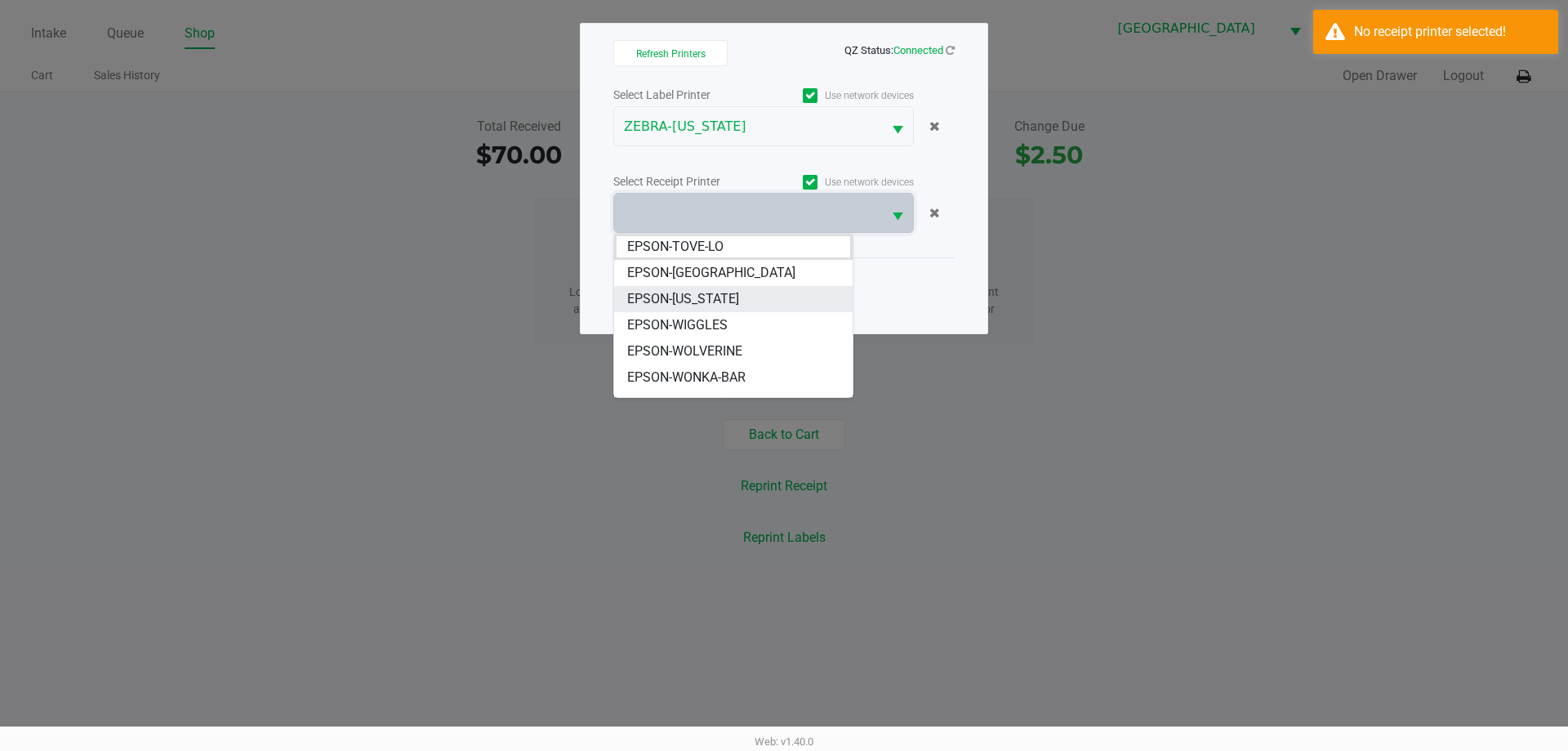
click at [708, 299] on span "EPSON-[US_STATE]" at bounding box center [683, 299] width 111 height 19
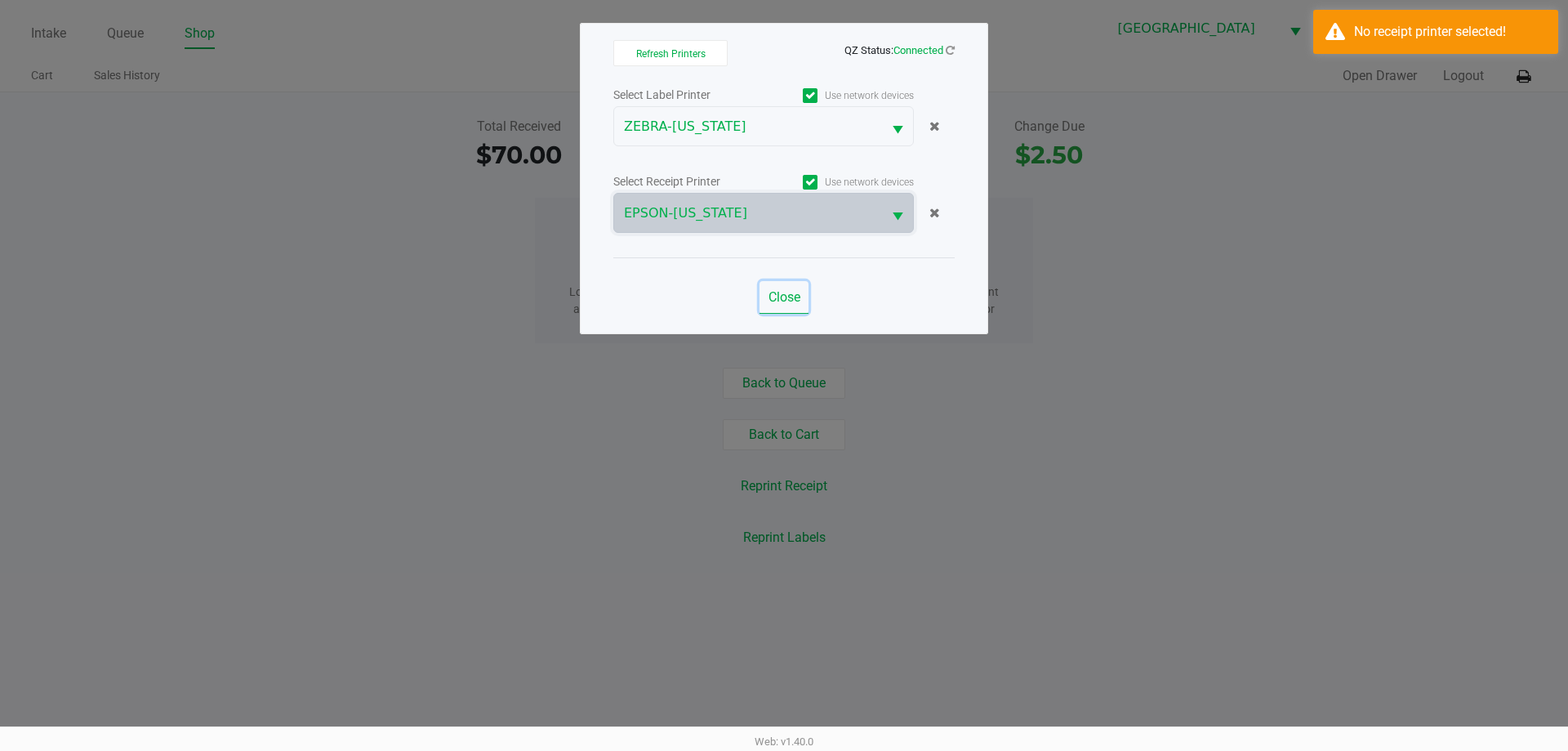
click at [778, 296] on span "Close" at bounding box center [784, 297] width 32 height 16
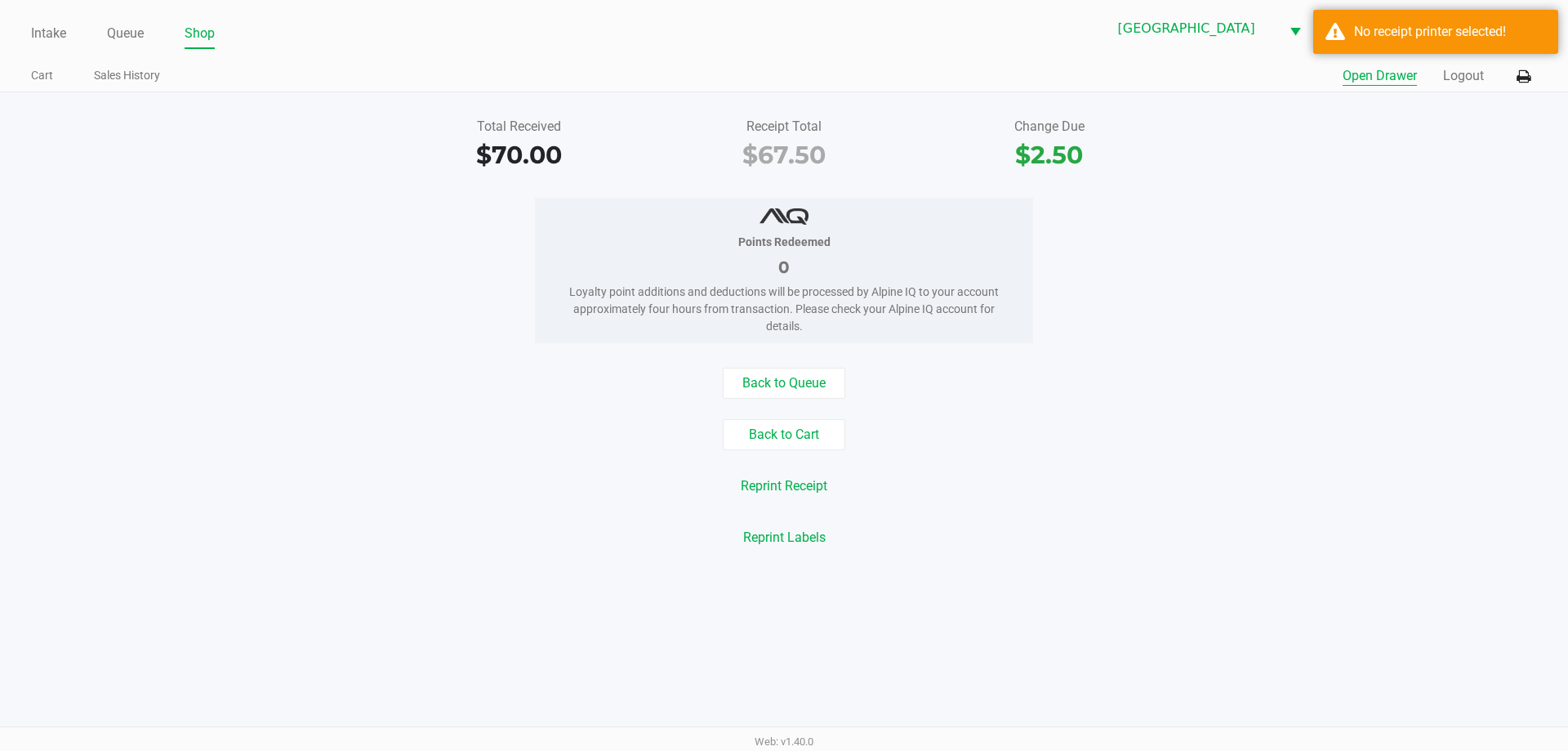
click at [1352, 76] on button "Open Drawer" at bounding box center [1380, 76] width 75 height 19
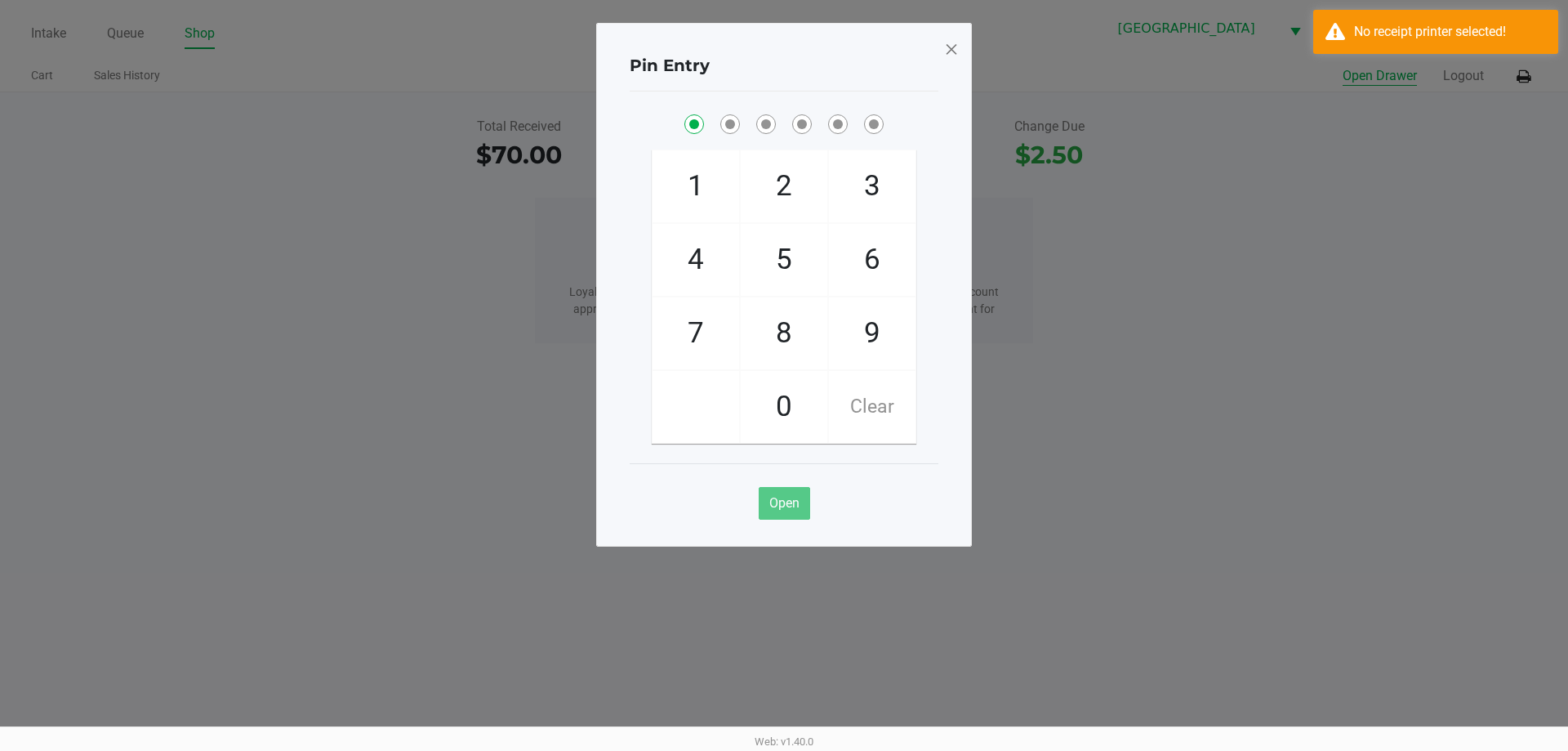
checkbox input "true"
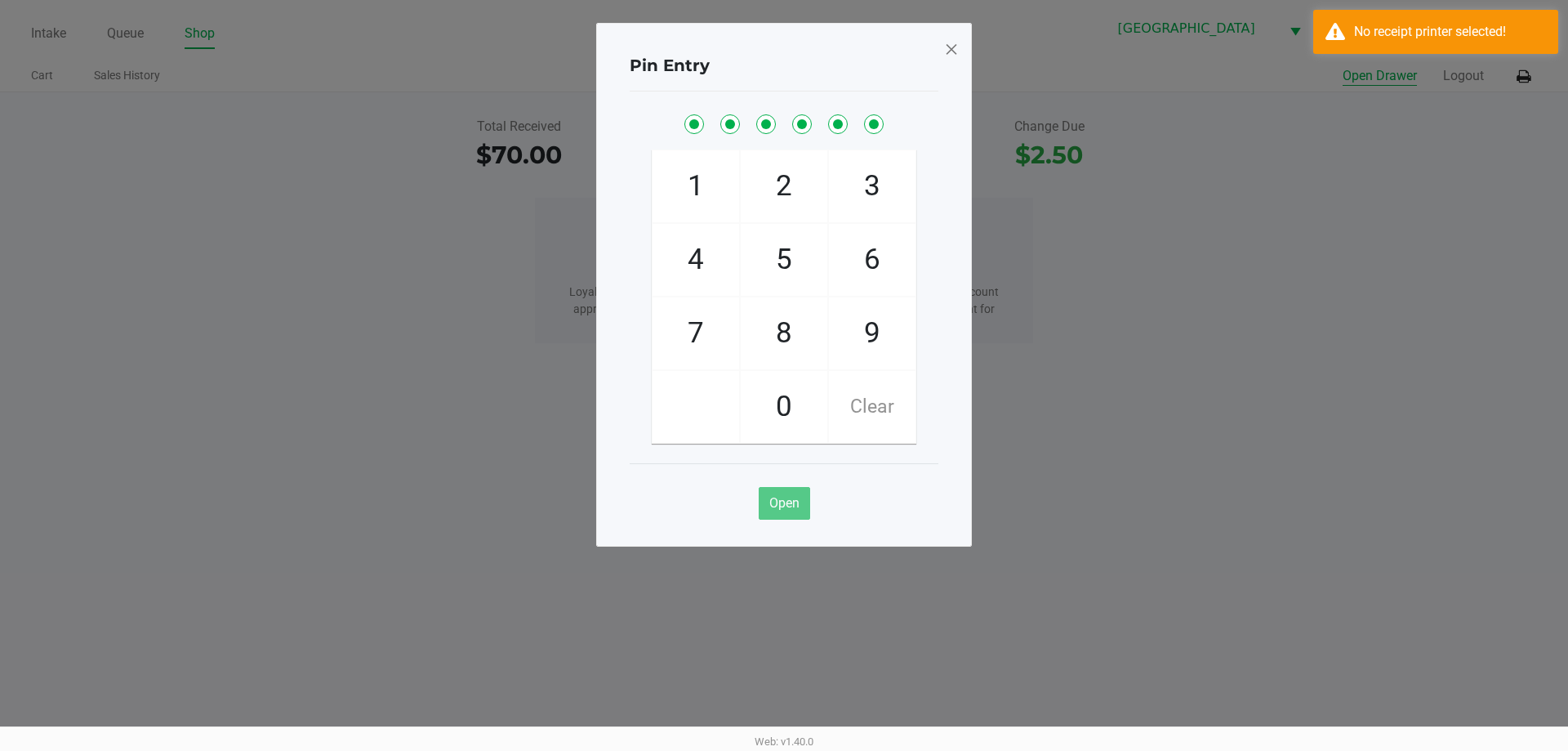
checkbox input "true"
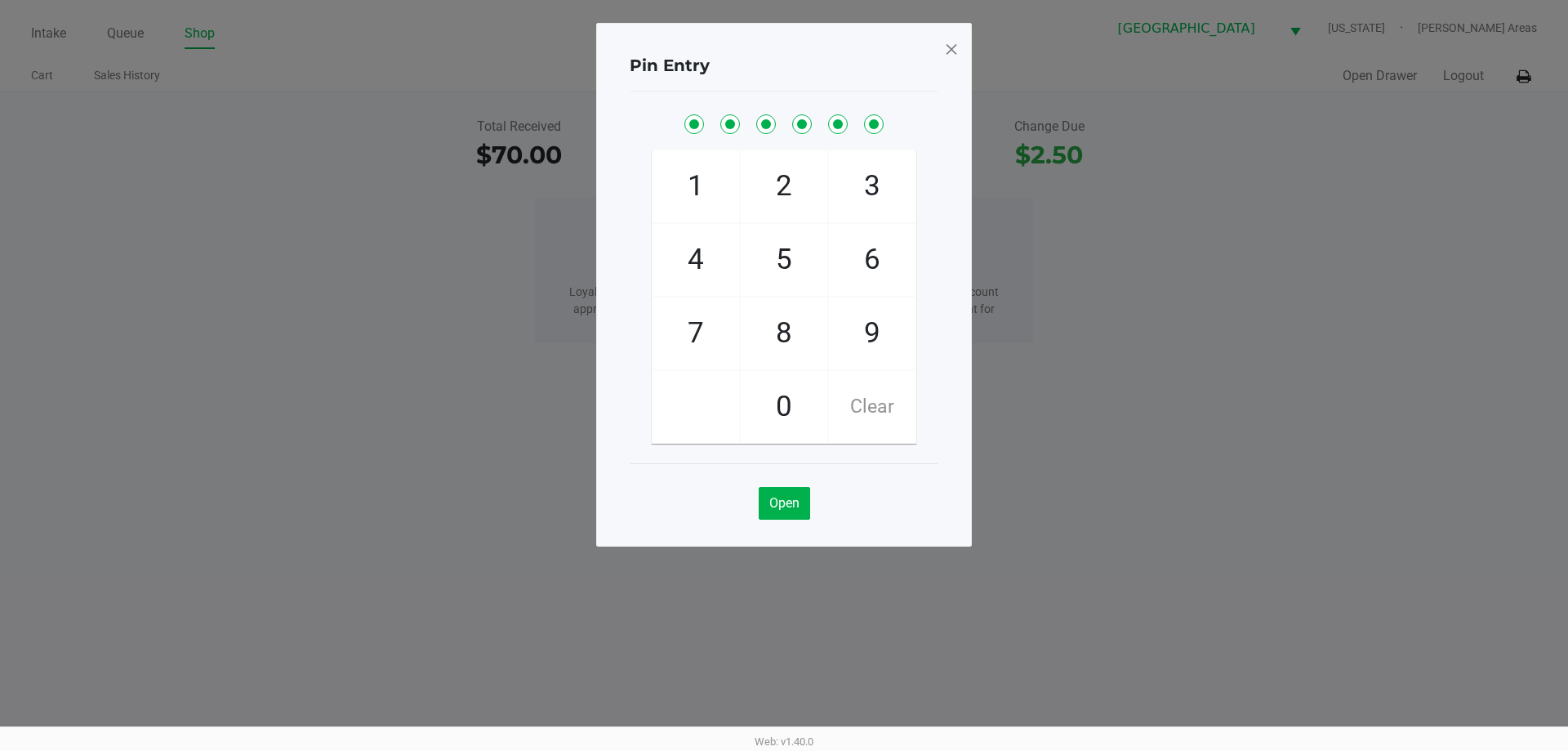
click at [949, 49] on span at bounding box center [952, 49] width 15 height 26
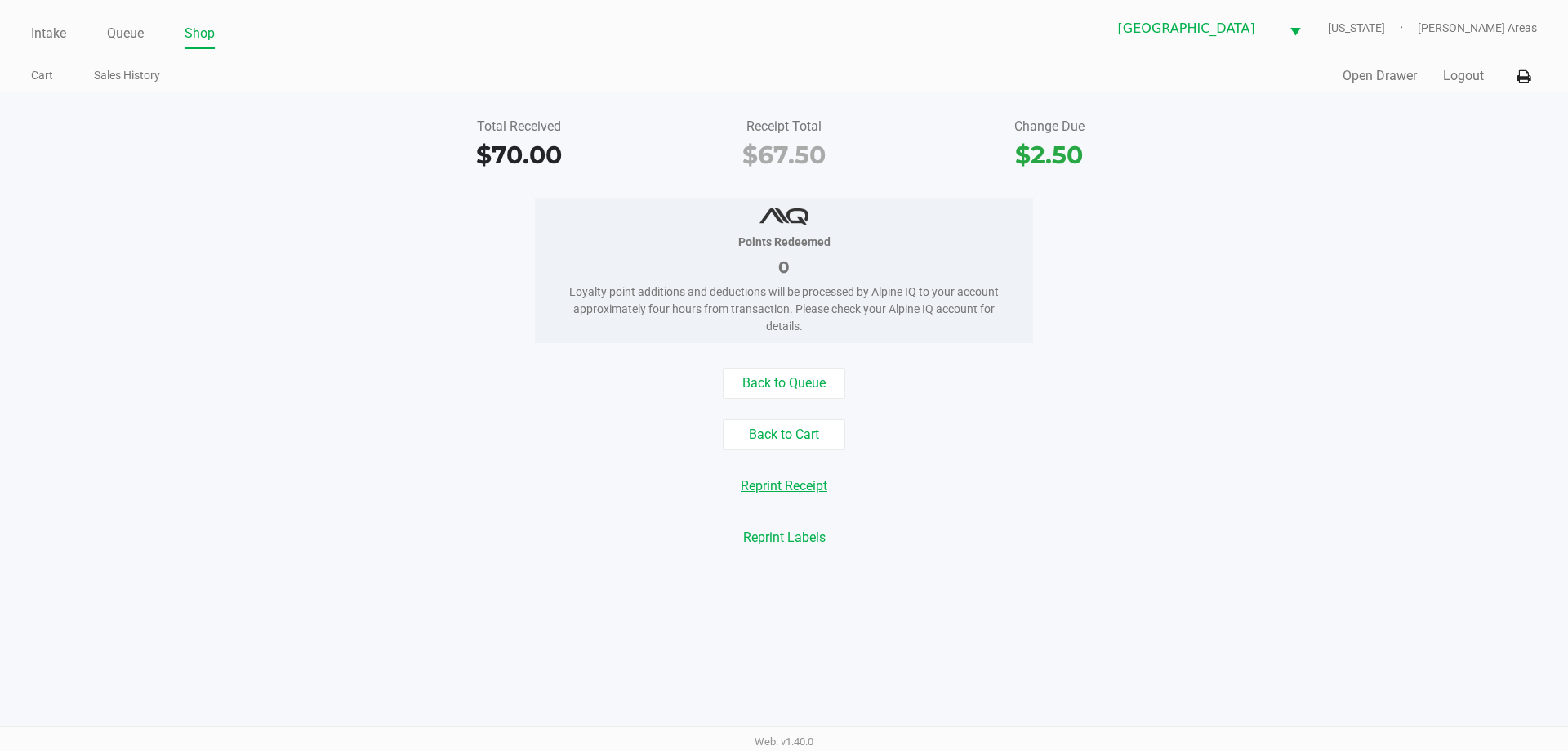
click at [784, 483] on button "Reprint Receipt" at bounding box center [784, 487] width 108 height 31
click at [328, 273] on div "Points Redeemed 0 Loyalty point additions and deductions will be processed by A…" at bounding box center [784, 271] width 1593 height 146
click at [804, 380] on button "Back to Queue" at bounding box center [784, 383] width 123 height 31
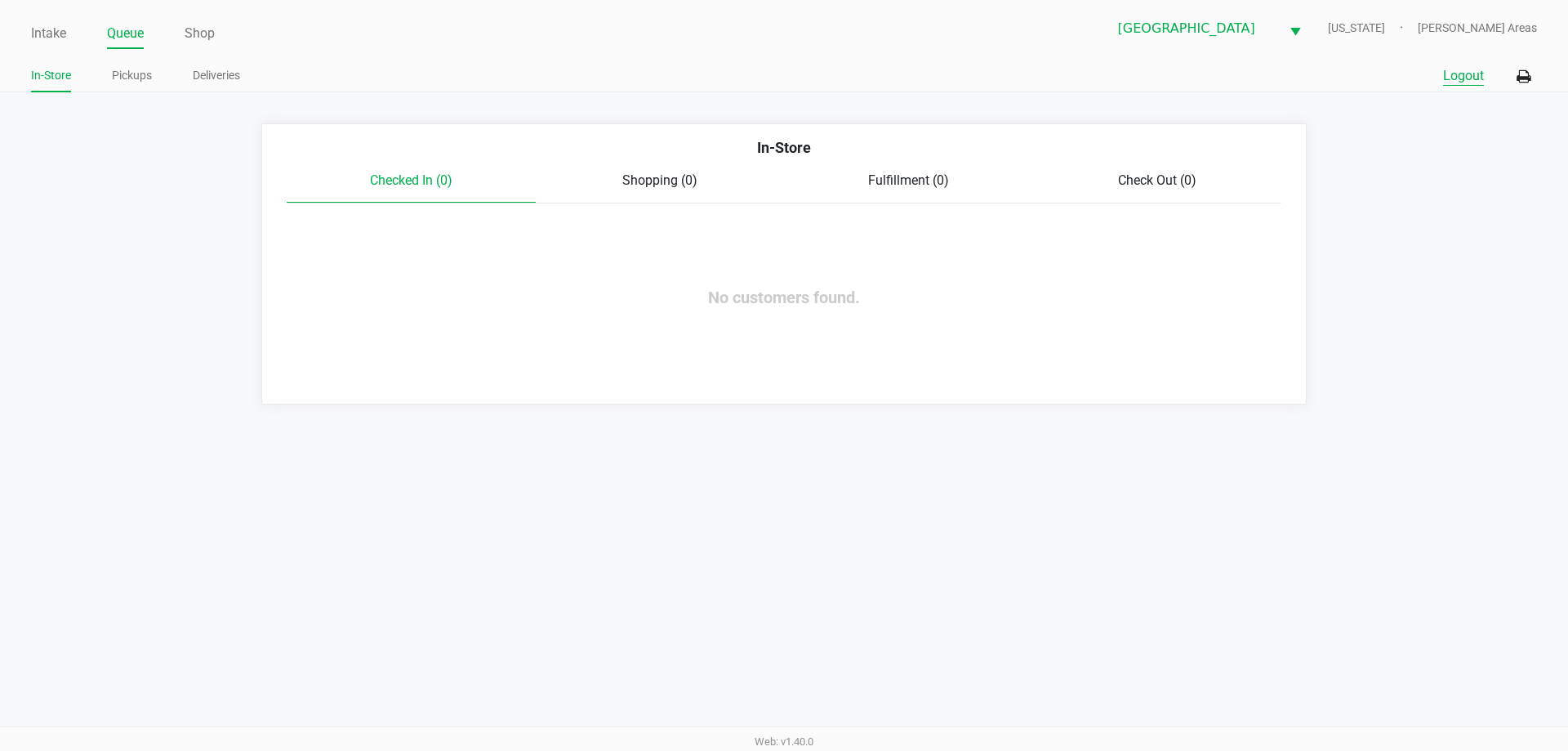
click at [1465, 71] on button "Logout" at bounding box center [1464, 76] width 41 height 19
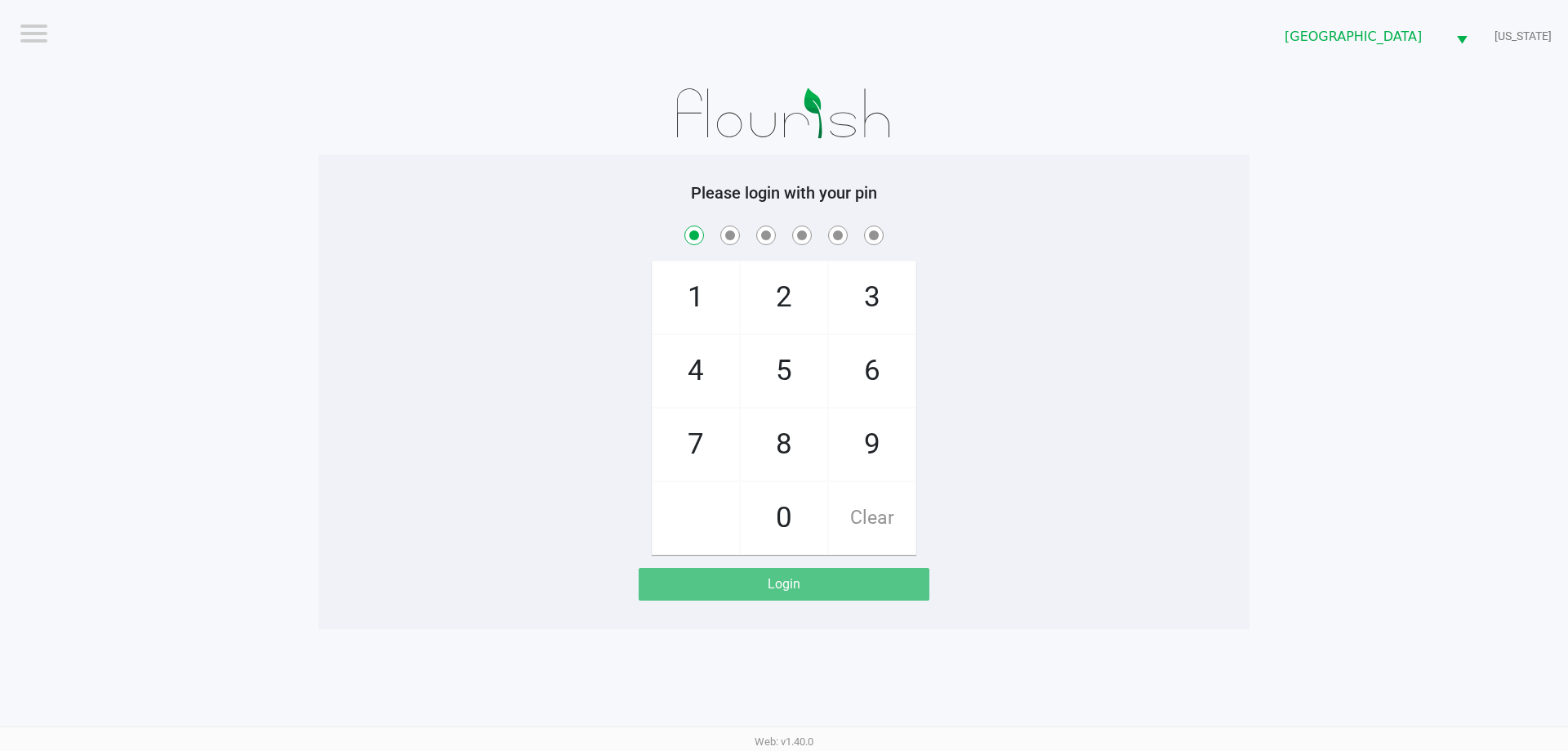
checkbox input "true"
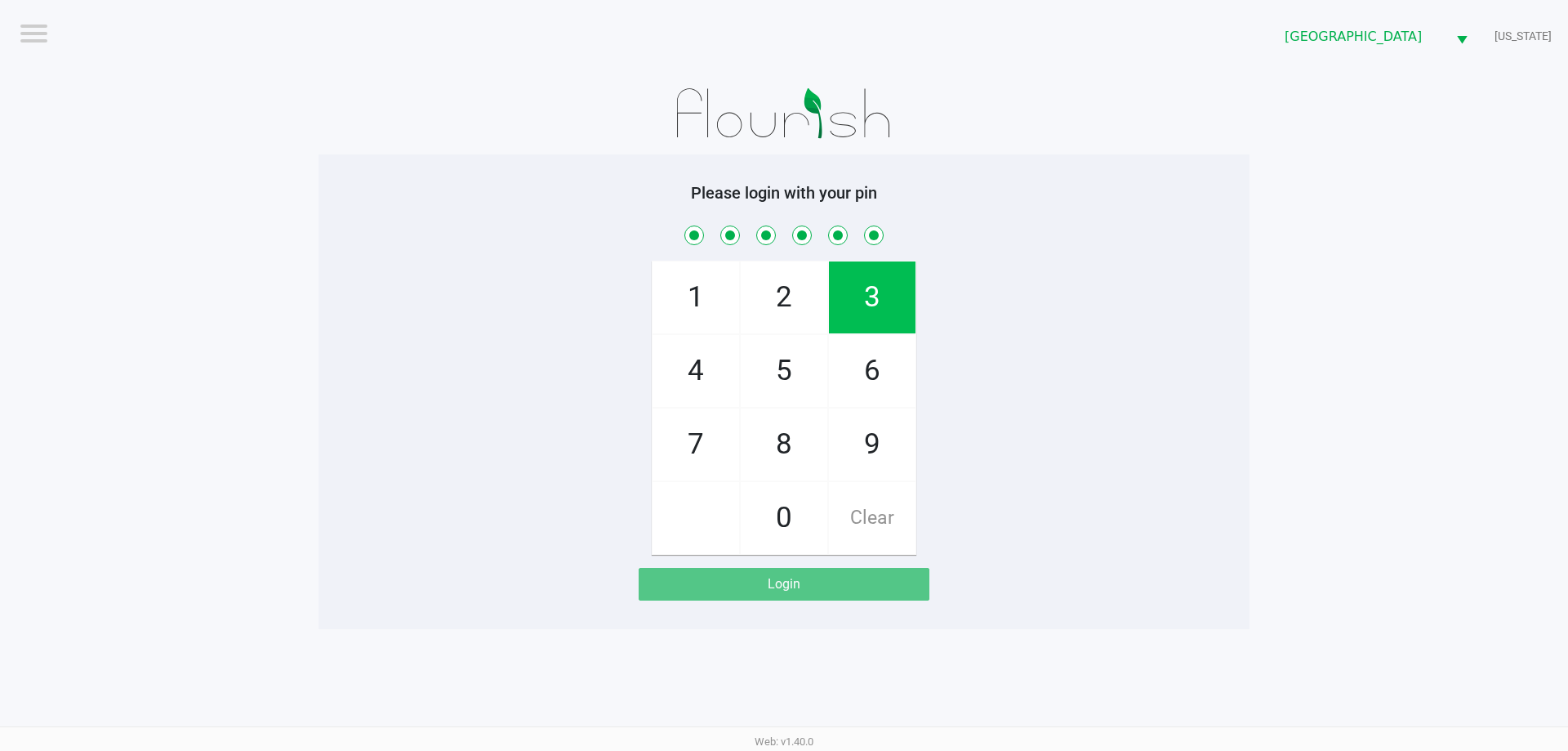
checkbox input "true"
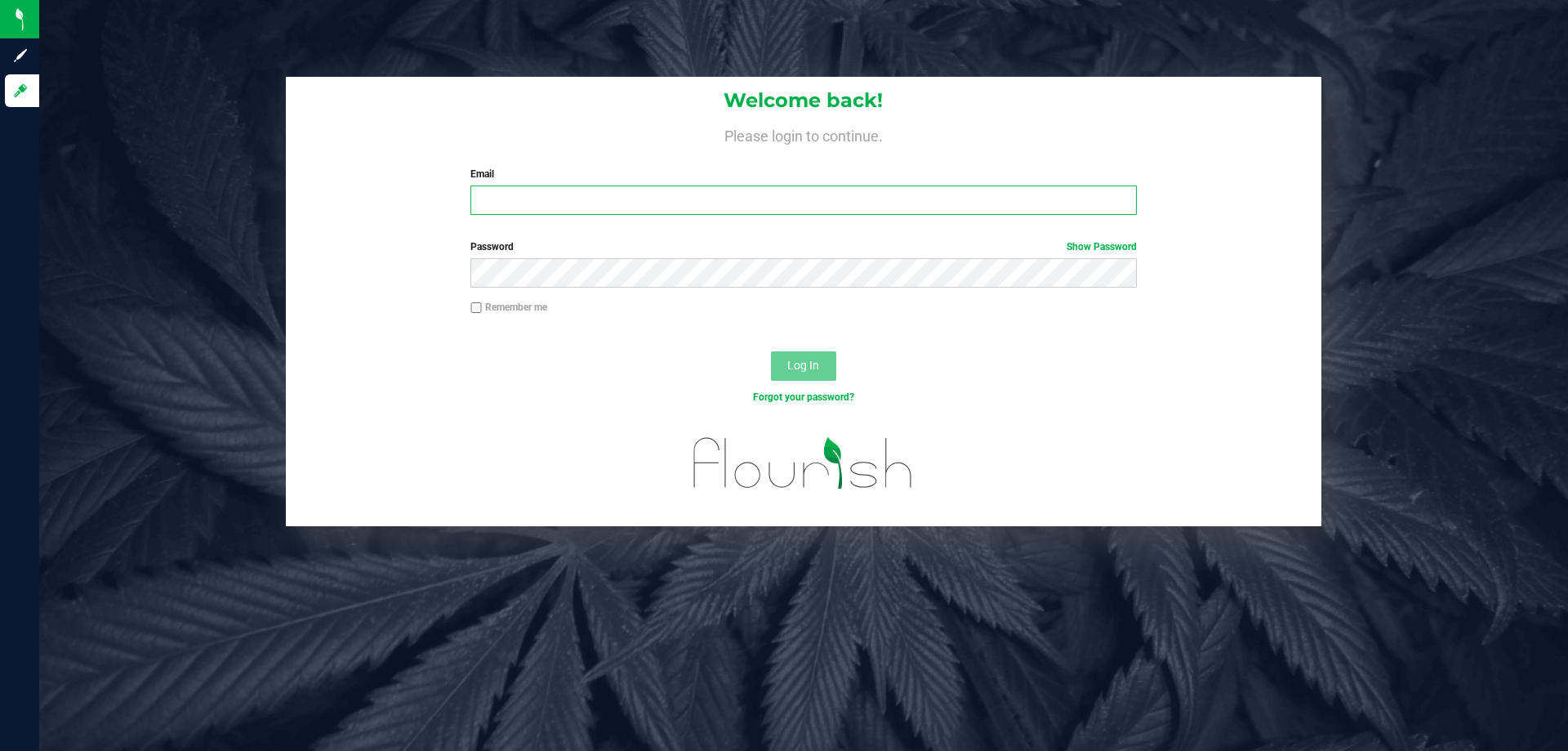
click at [532, 204] on input "Email" at bounding box center [803, 200] width 666 height 29
type input "[EMAIL_ADDRESS][DOMAIN_NAME]"
click at [771, 351] on button "Log In" at bounding box center [803, 366] width 65 height 29
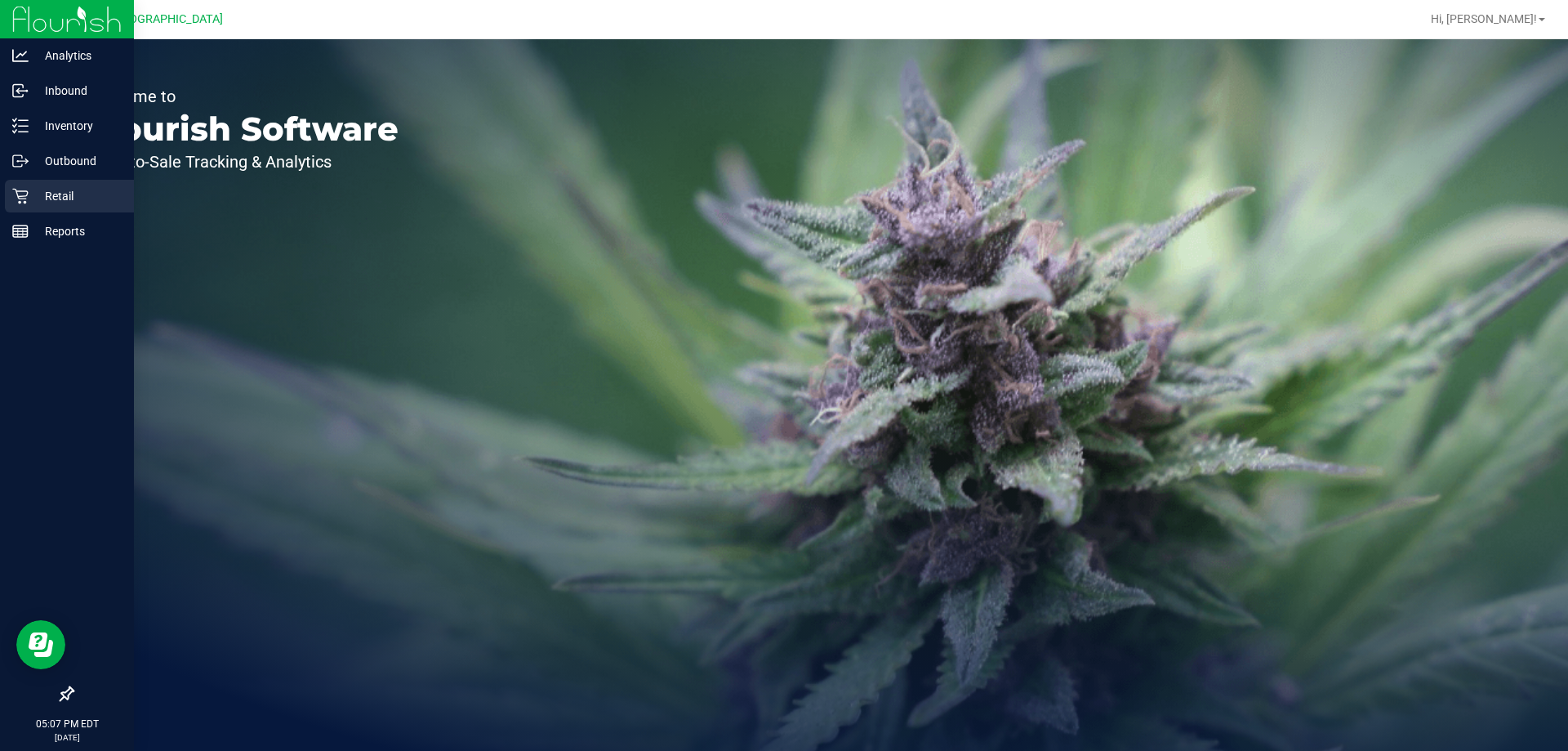
click at [31, 203] on p "Retail" at bounding box center [77, 195] width 98 height 19
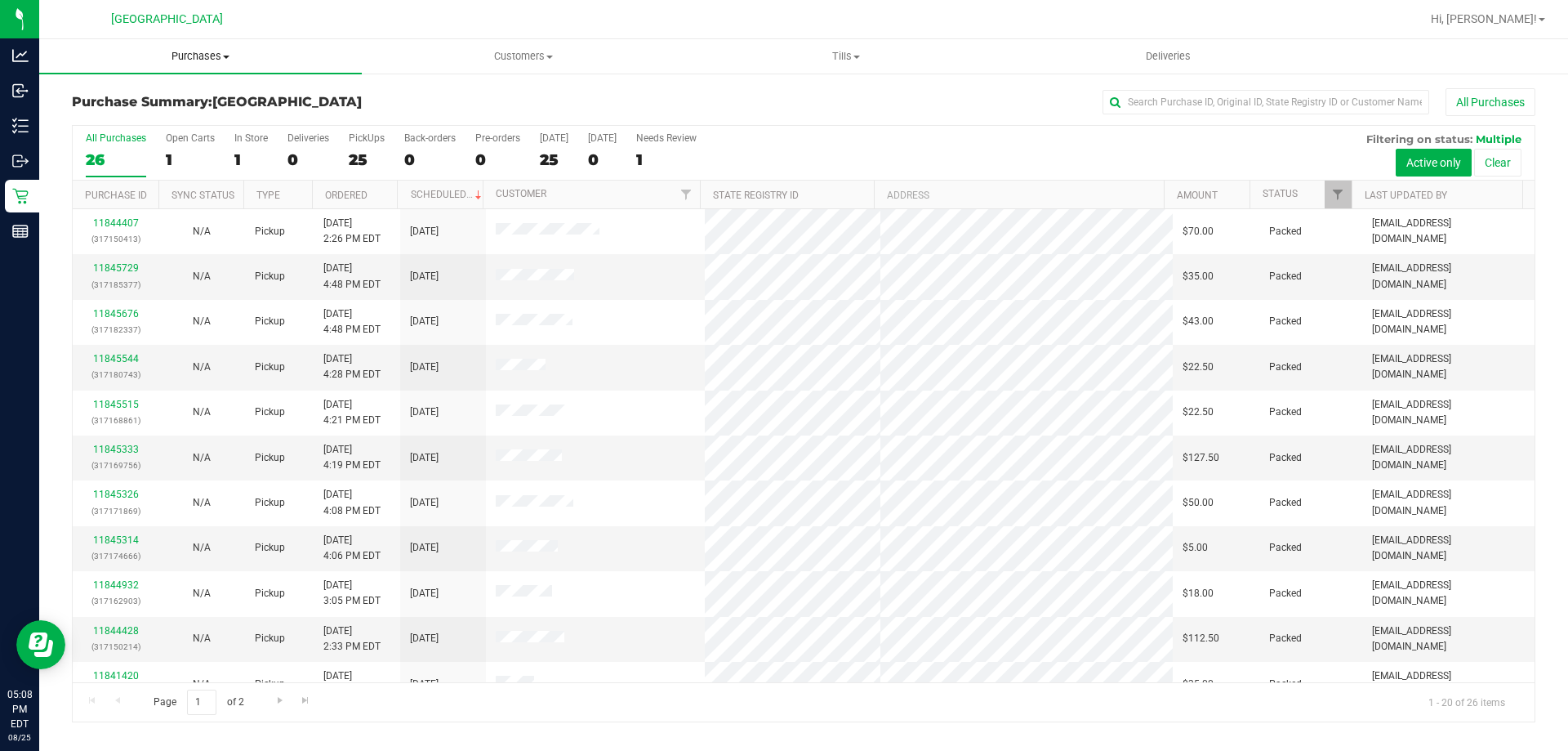
click at [207, 53] on span "Purchases" at bounding box center [201, 56] width 322 height 15
click at [191, 114] on li "Fulfillment" at bounding box center [201, 118] width 322 height 19
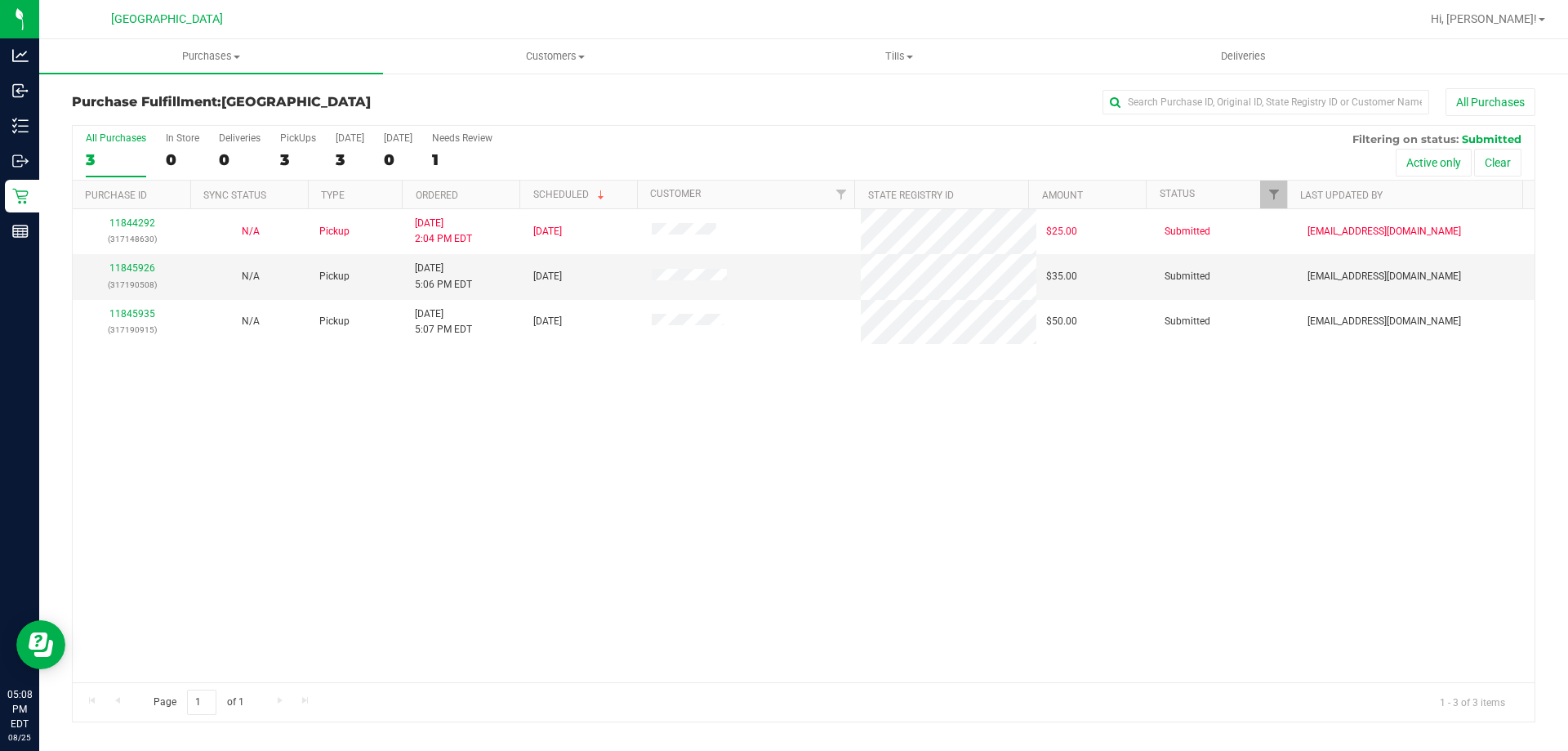
click at [736, 567] on div "11844292 (317148630) N/A Pickup [DATE] 2:04 PM EDT 8/25/2025 $25.00 Submitted […" at bounding box center [803, 445] width 1462 height 473
click at [734, 564] on div "11844292 (317148630) N/A Pickup [DATE] 2:04 PM EDT 8/25/2025 $25.00 Submitted […" at bounding box center [803, 445] width 1462 height 473
click at [136, 264] on link "11845926" at bounding box center [133, 268] width 46 height 11
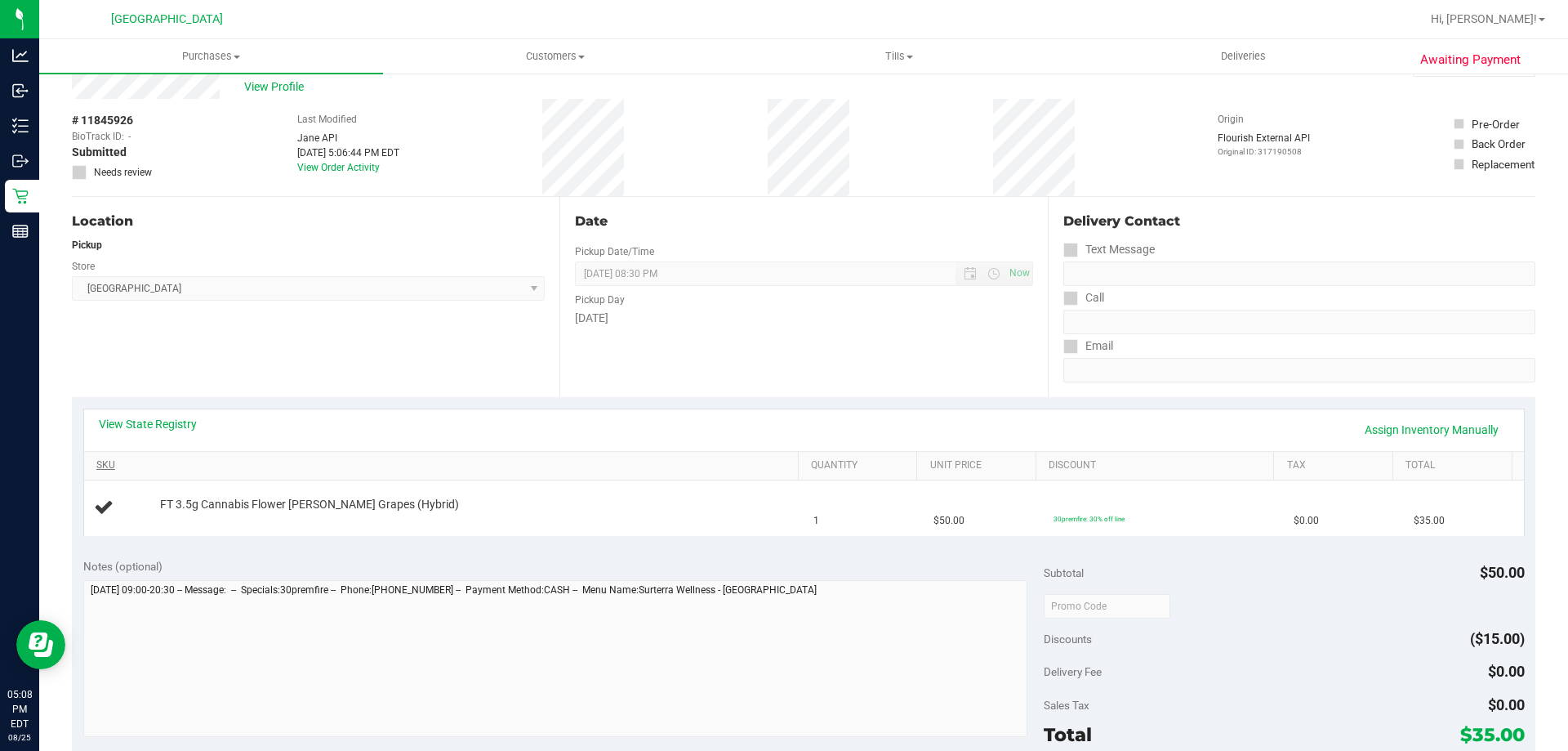
scroll to position [82, 0]
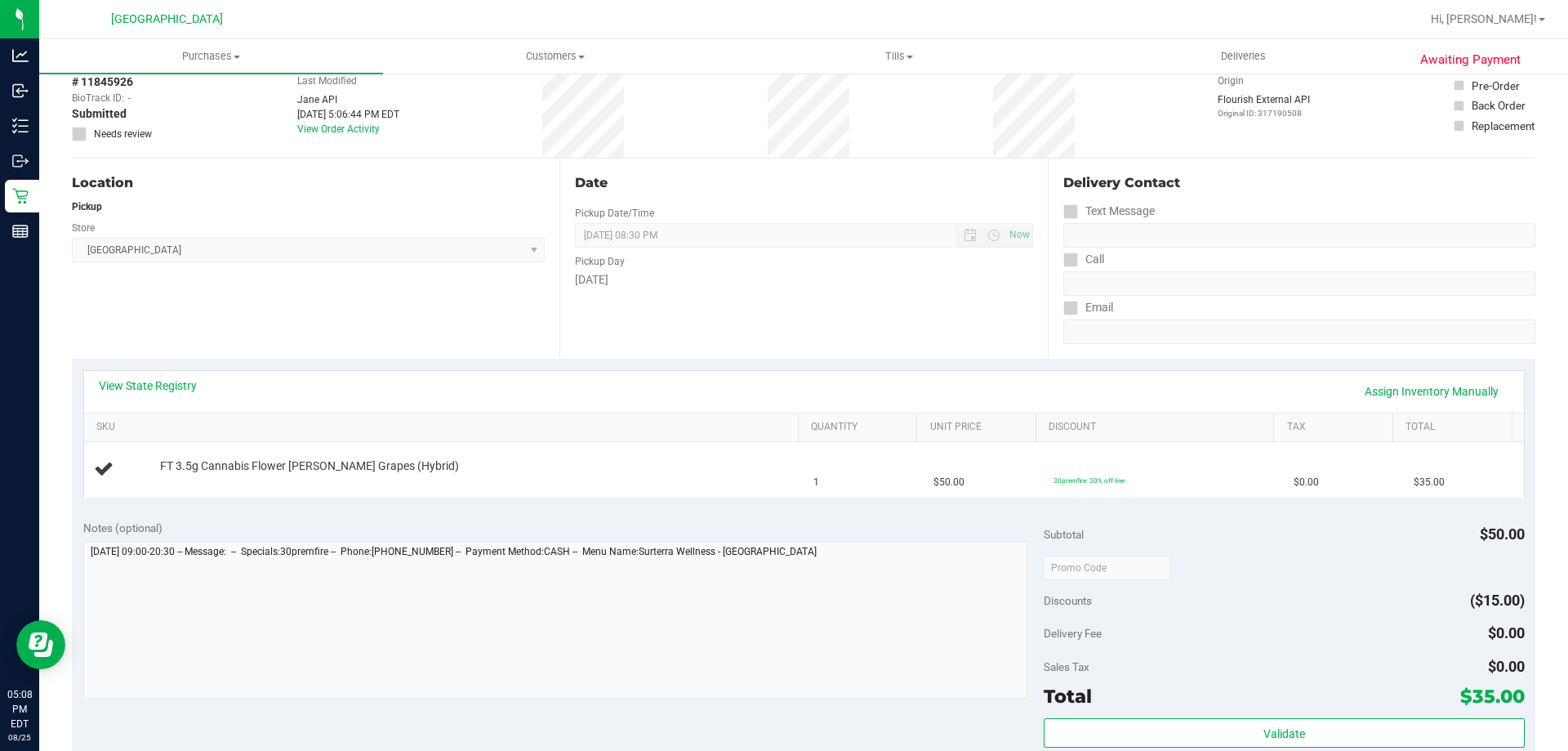
click at [147, 374] on div "View State Registry Assign Inventory Manually" at bounding box center [803, 392] width 1440 height 41
click at [151, 381] on link "View State Registry" at bounding box center [147, 386] width 98 height 17
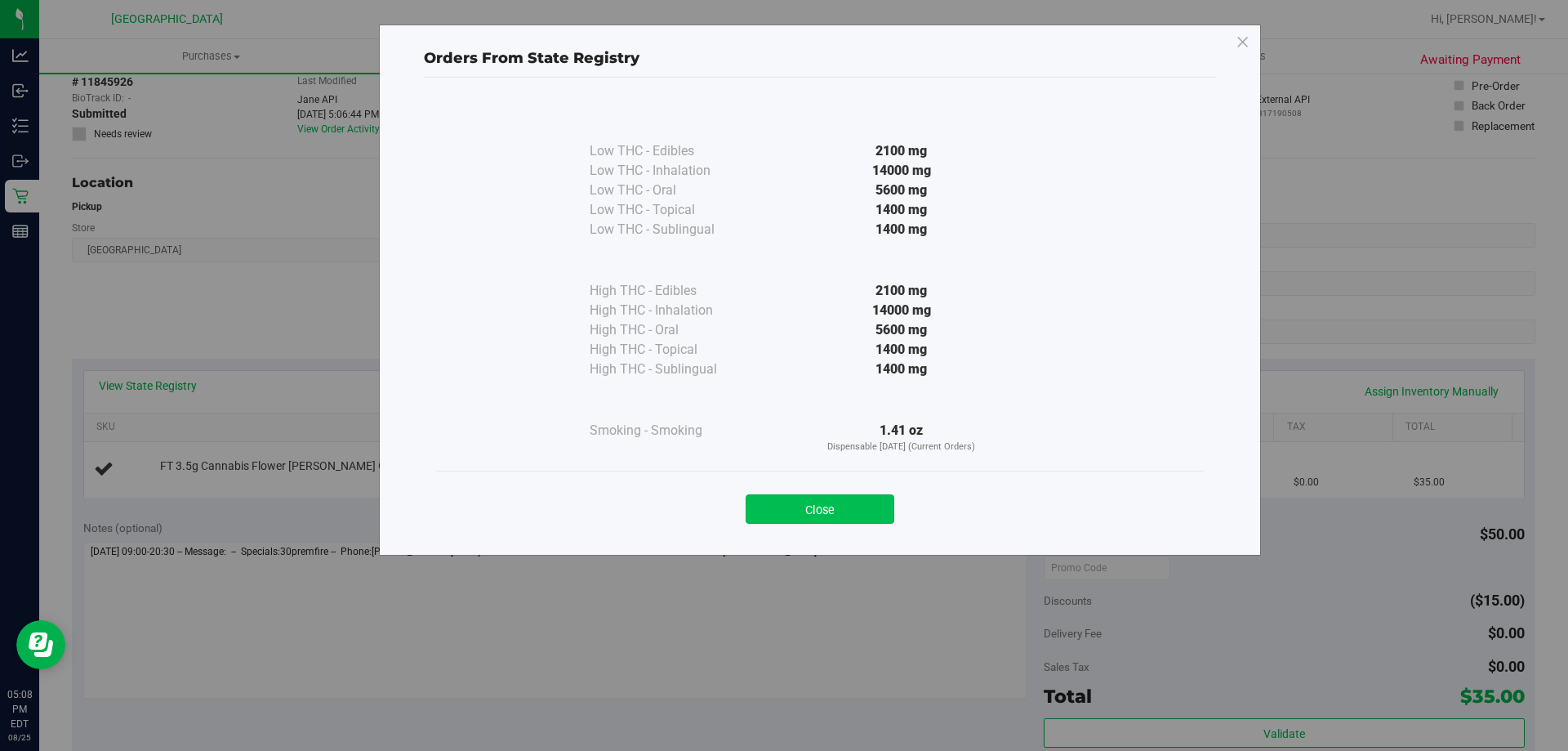
click at [846, 504] on button "Close" at bounding box center [819, 509] width 148 height 29
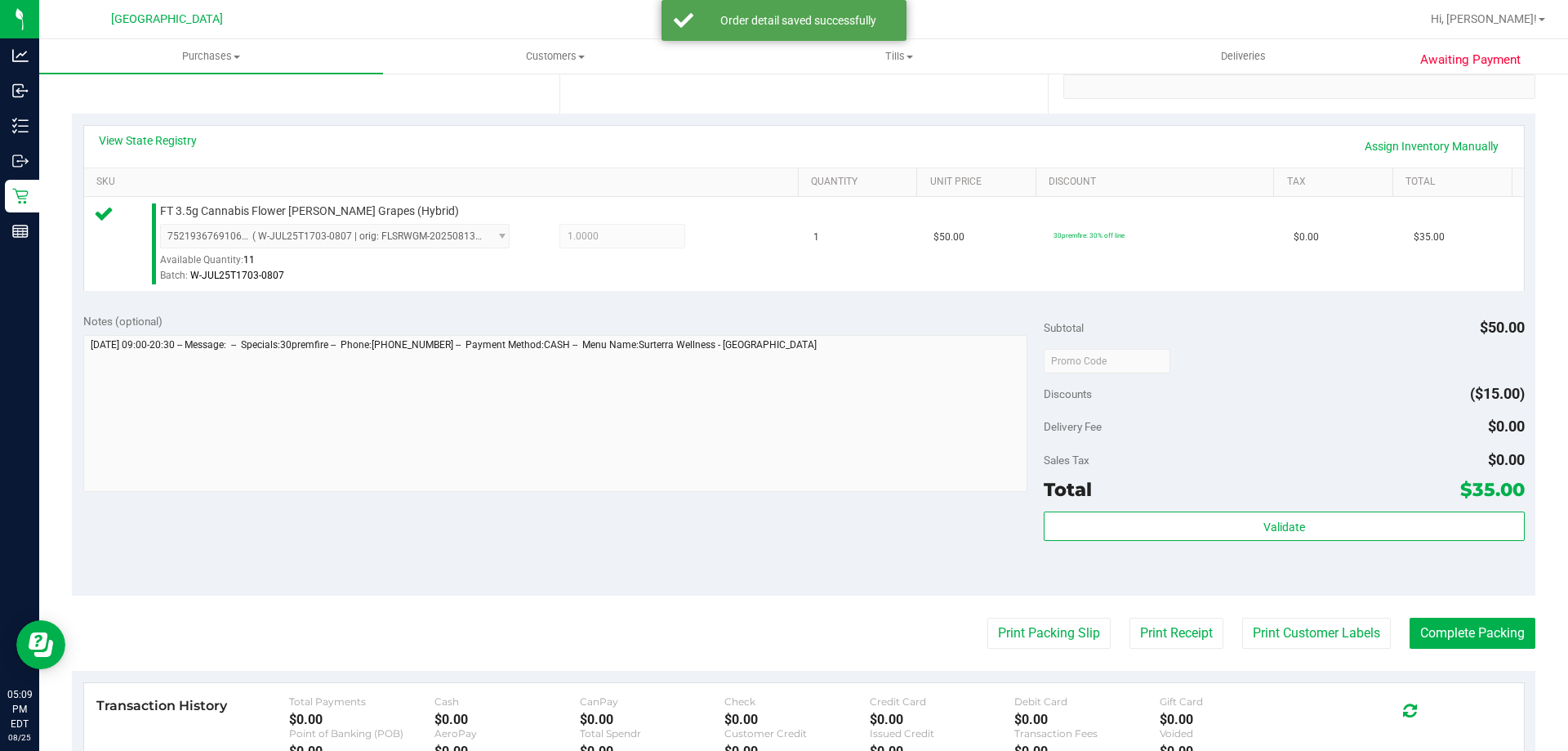
scroll to position [490, 0]
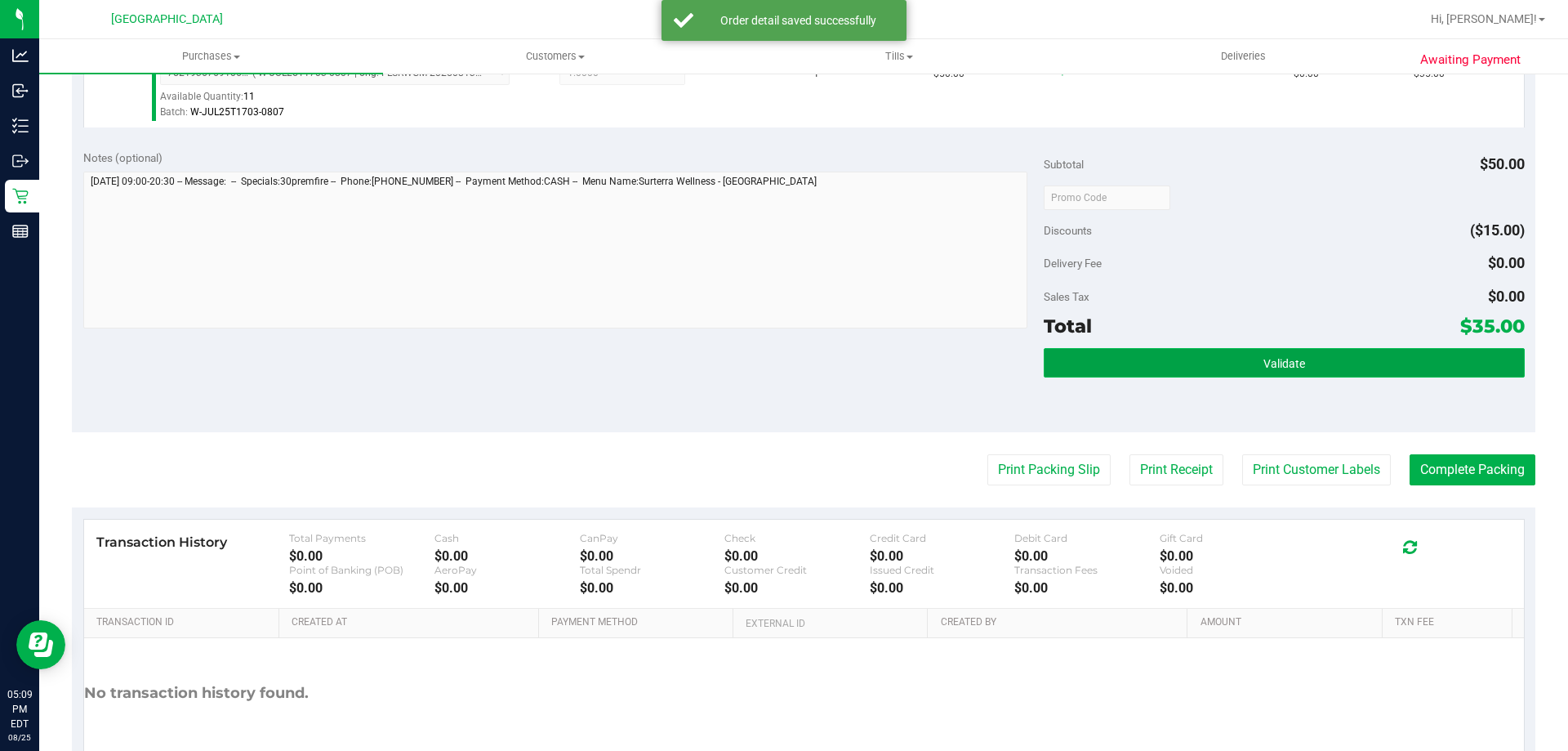
click at [1124, 358] on button "Validate" at bounding box center [1283, 363] width 480 height 29
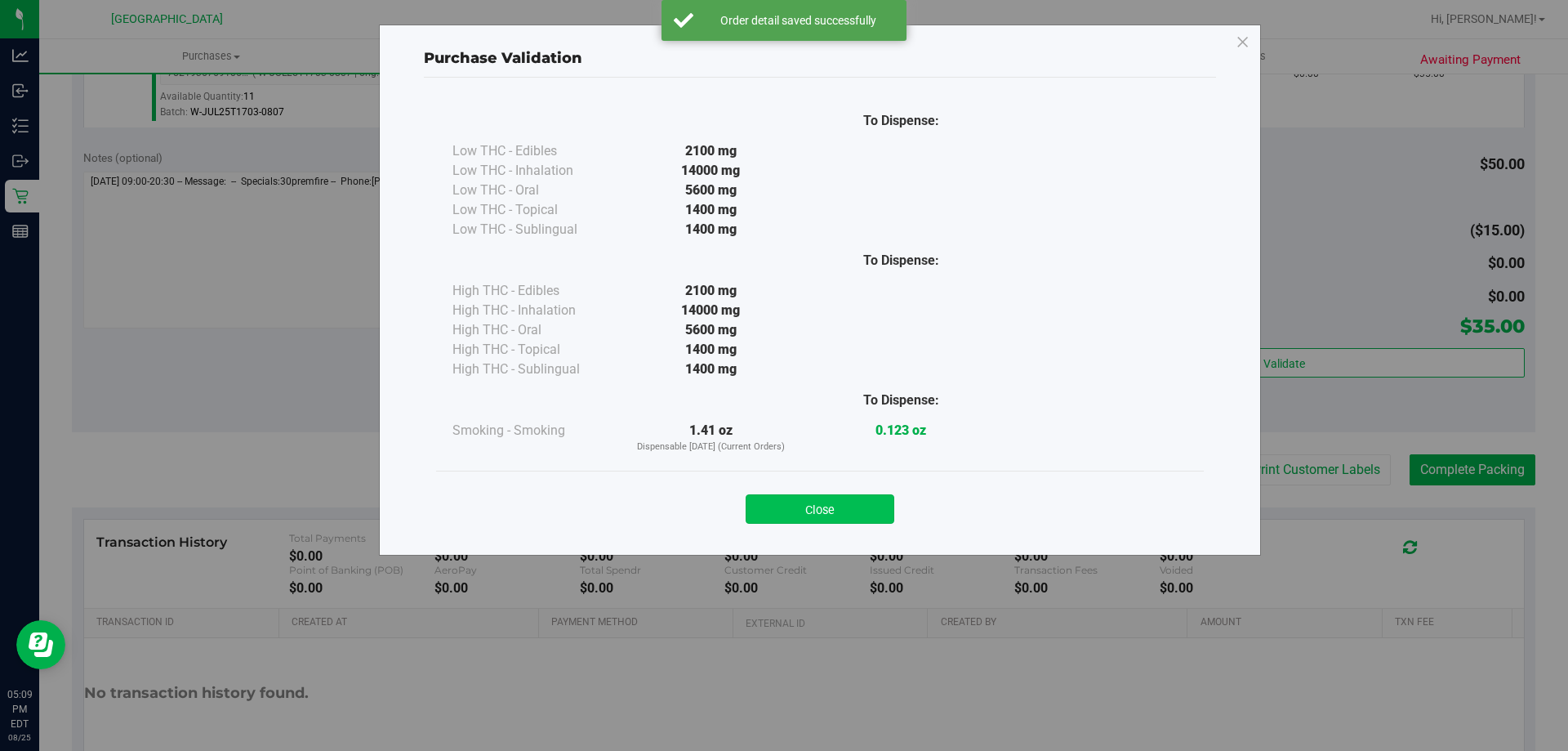
click at [858, 508] on button "Close" at bounding box center [819, 509] width 148 height 29
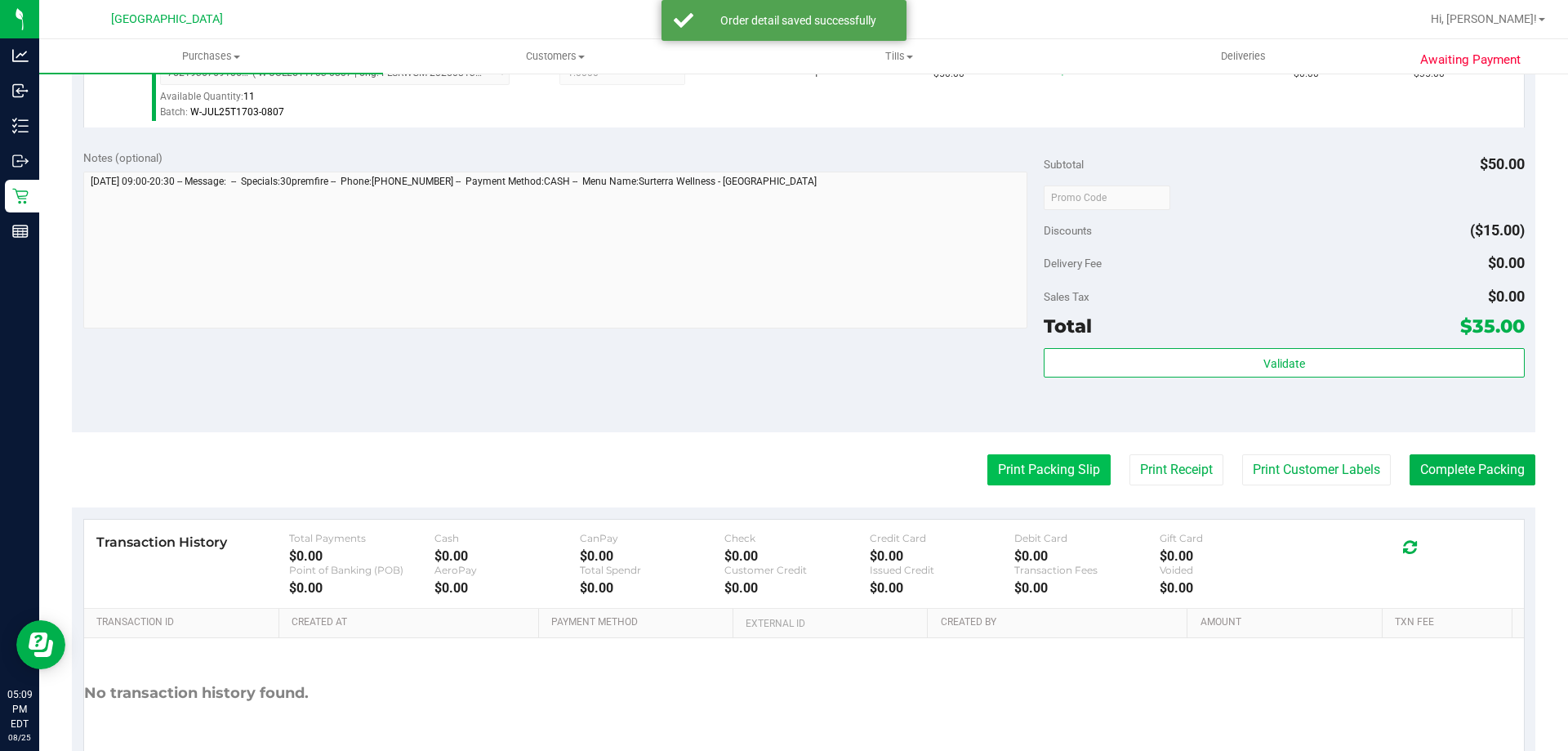
click at [1047, 469] on button "Print Packing Slip" at bounding box center [1049, 470] width 123 height 31
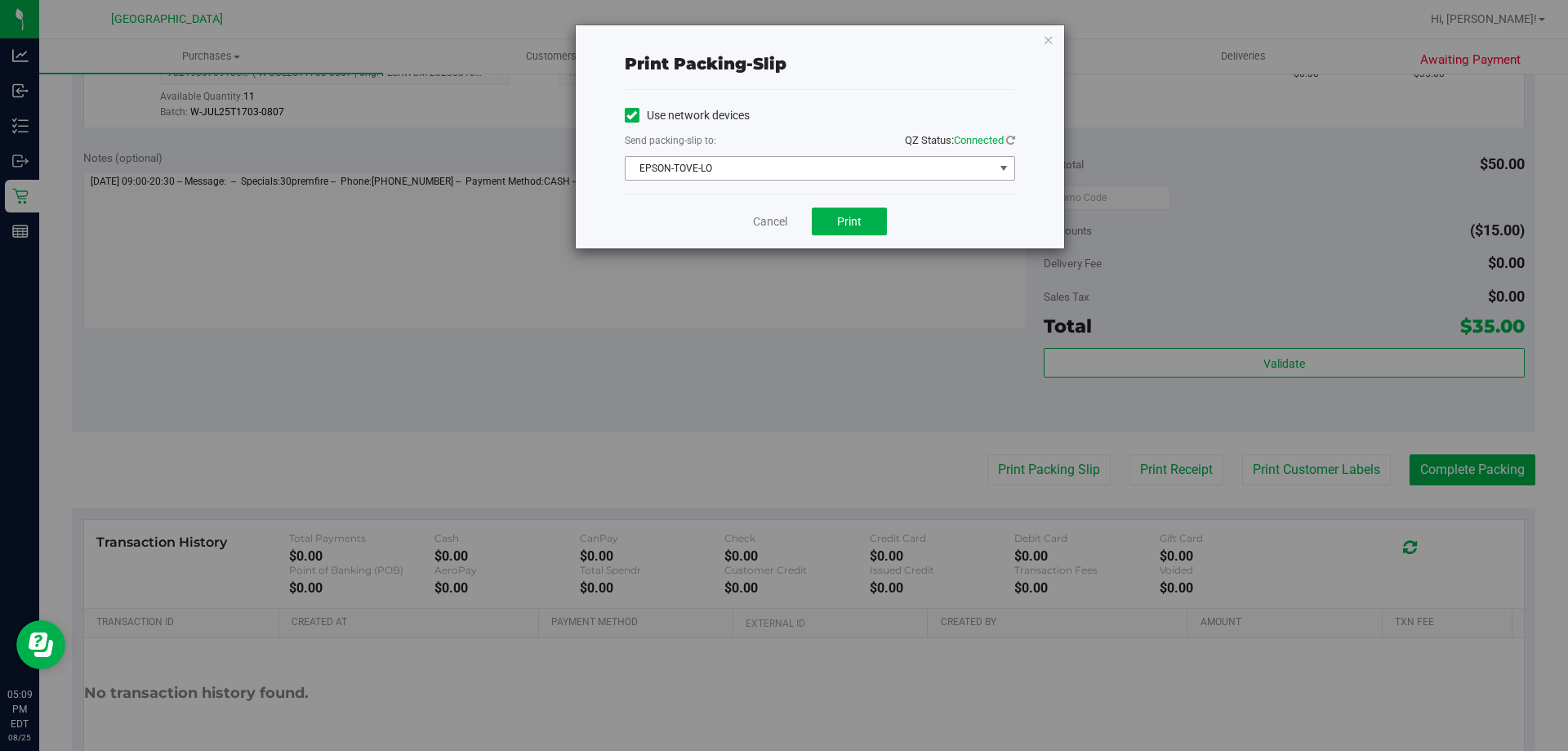
click at [816, 164] on span "EPSON-TOVE-LO" at bounding box center [810, 168] width 369 height 23
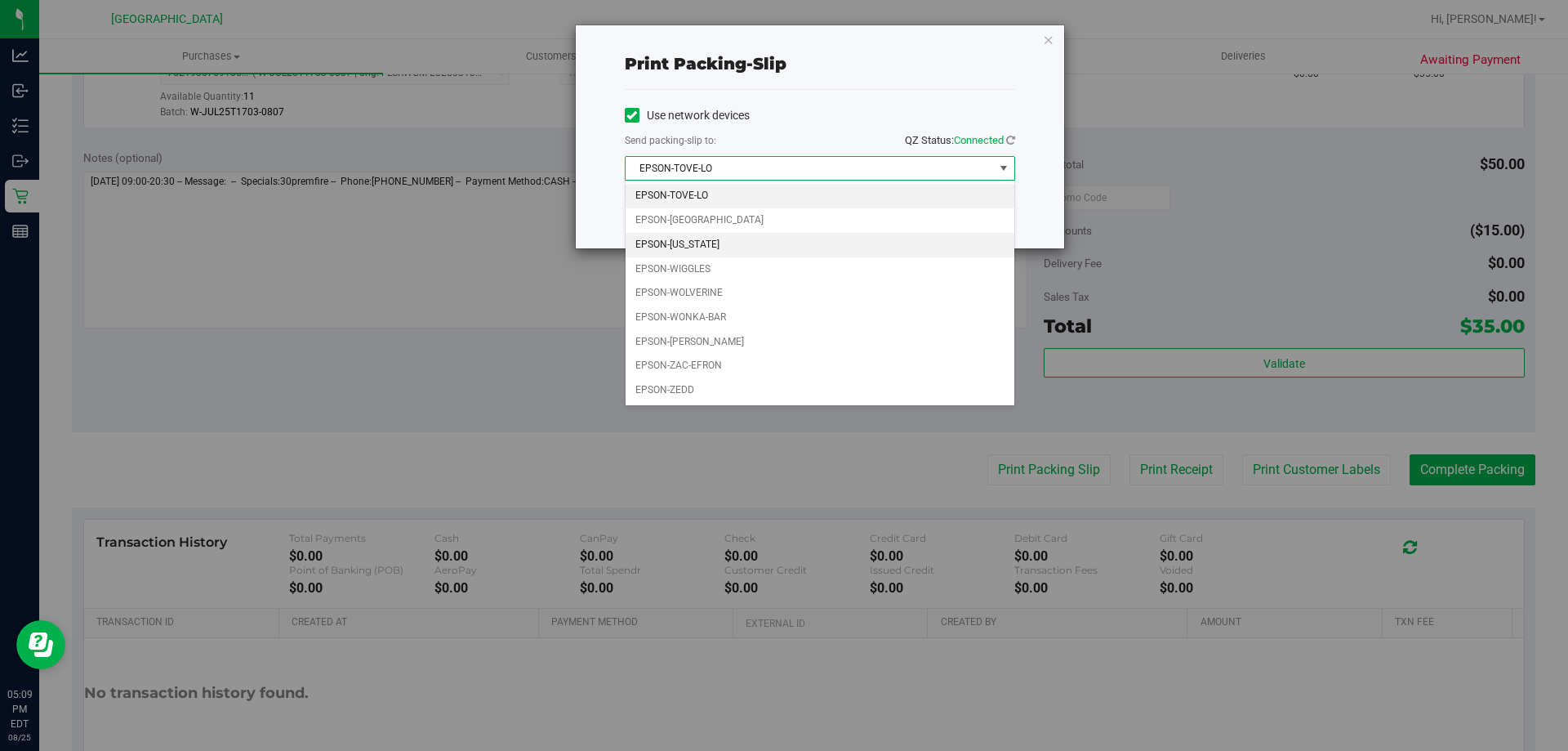
click at [743, 241] on li "EPSON-[US_STATE]" at bounding box center [820, 245] width 389 height 25
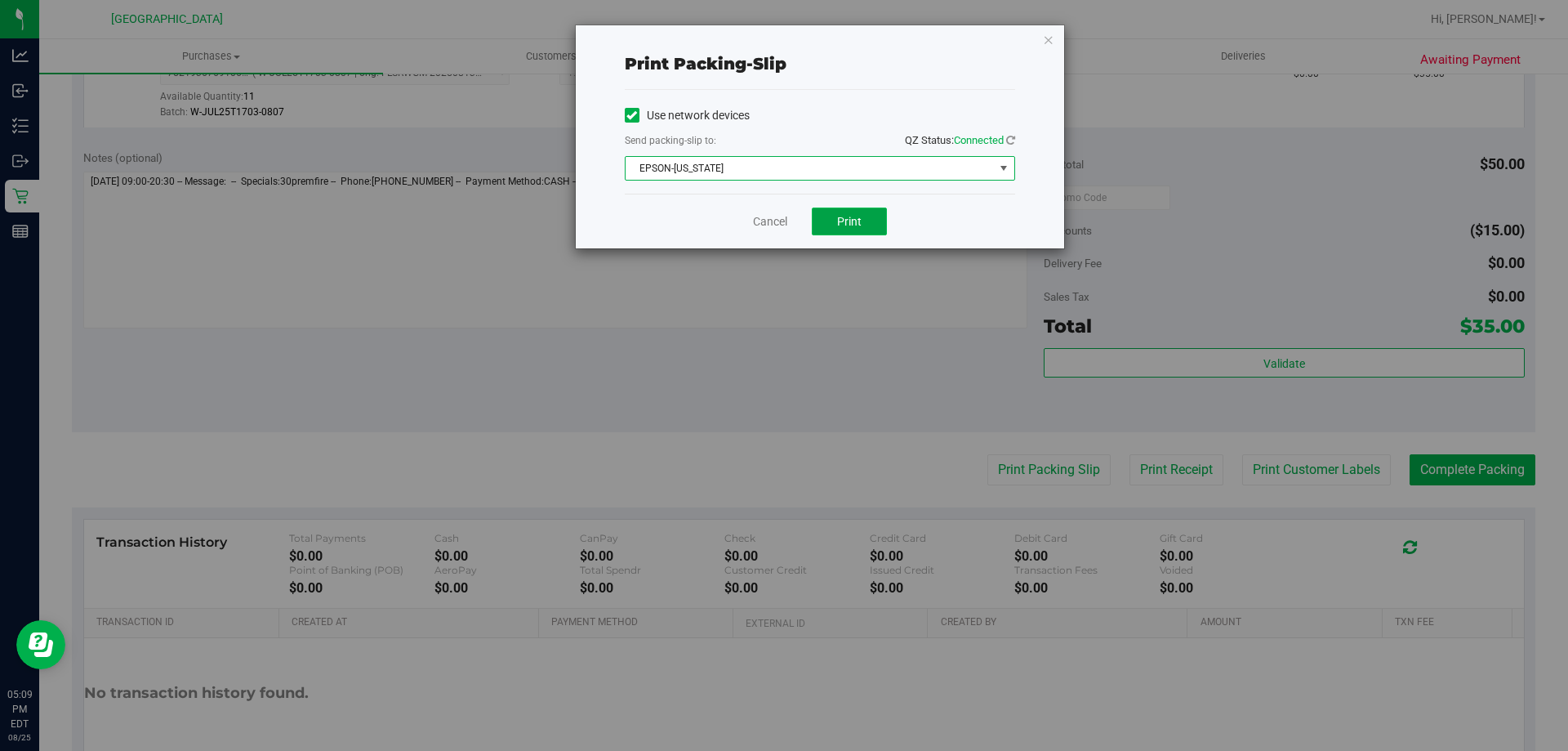
click at [860, 219] on span "Print" at bounding box center [849, 221] width 25 height 13
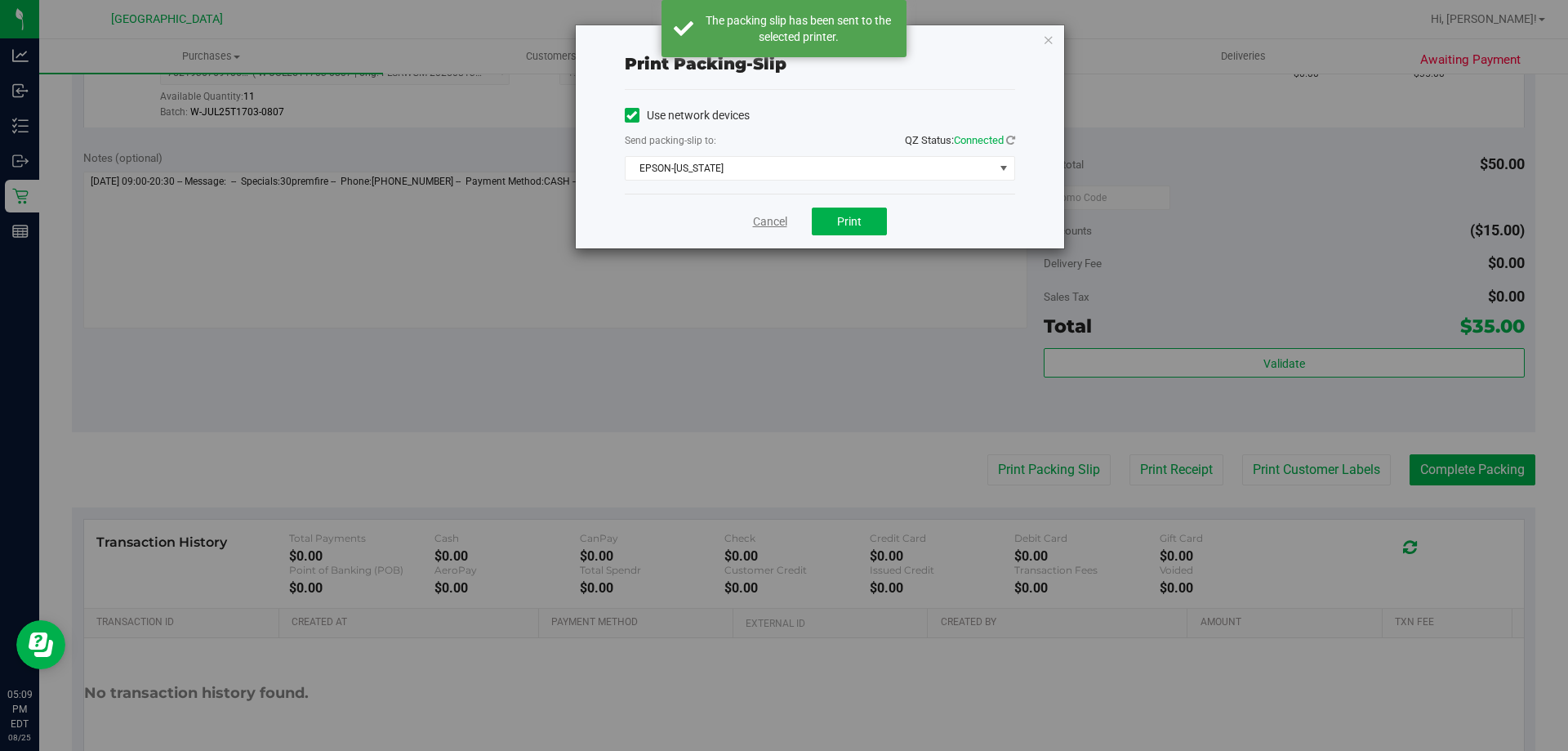
click at [777, 223] on link "Cancel" at bounding box center [769, 221] width 34 height 18
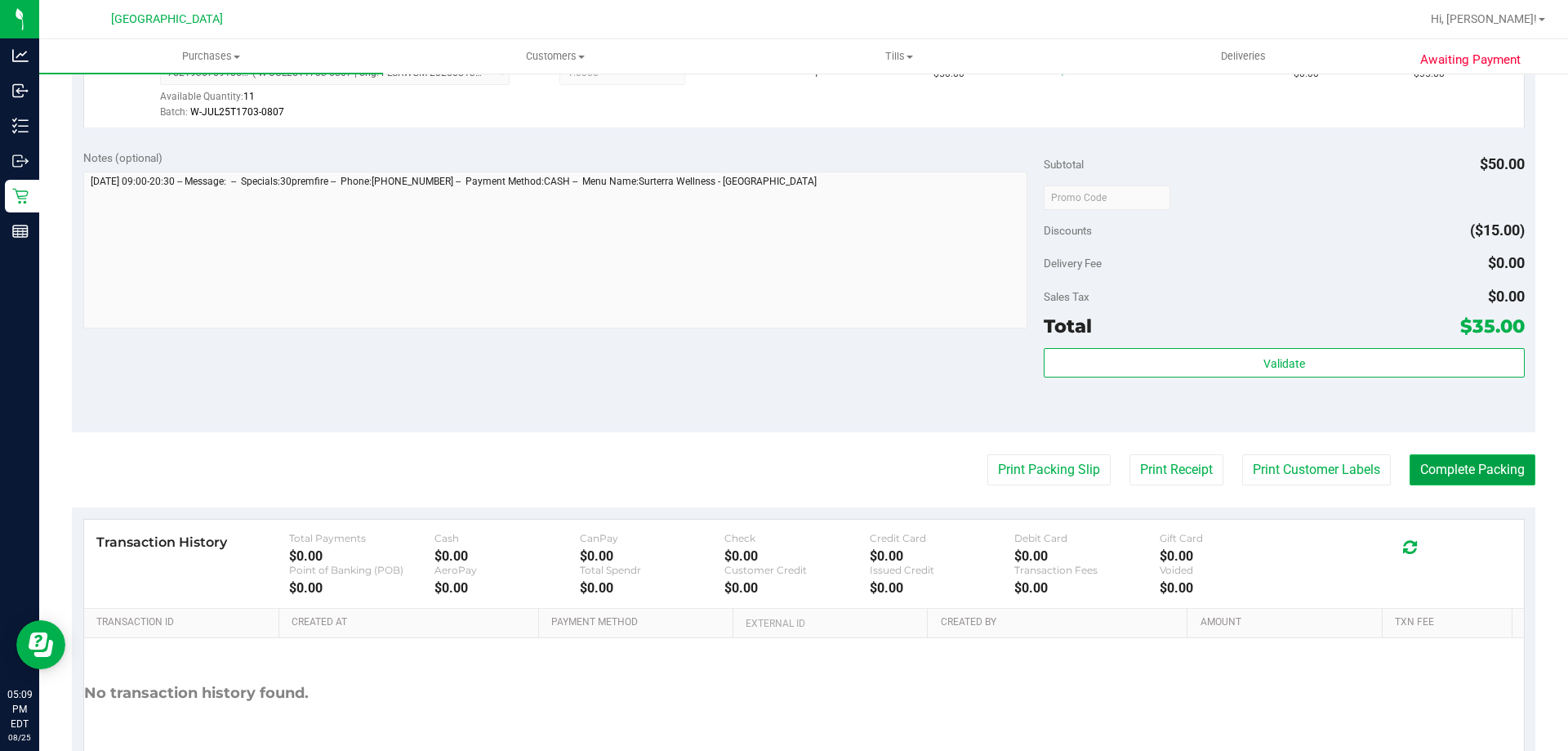
click at [1472, 482] on button "Complete Packing" at bounding box center [1472, 470] width 126 height 31
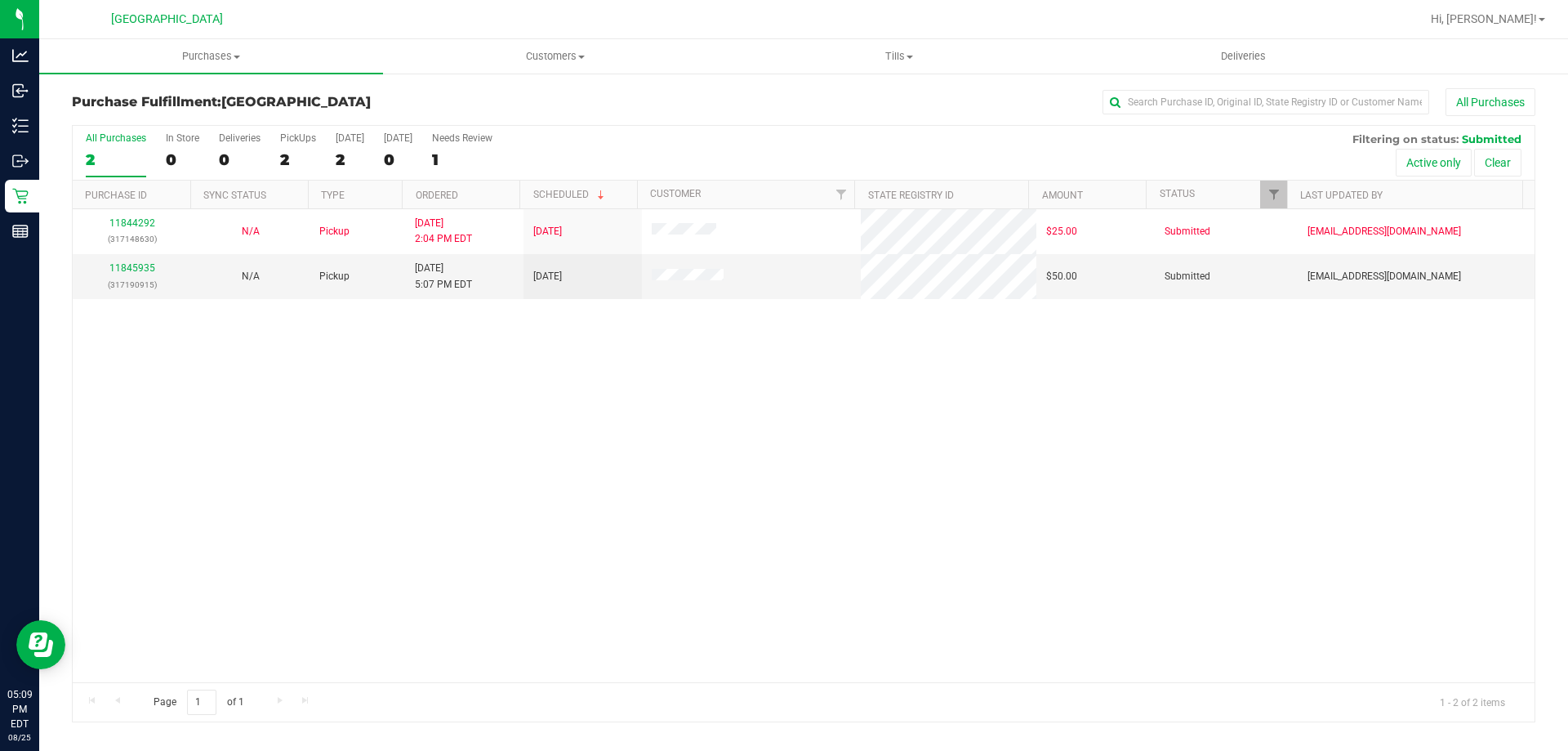
drag, startPoint x: 552, startPoint y: 455, endPoint x: 123, endPoint y: 372, distance: 437.0
click at [551, 455] on div "11844292 (317148630) N/A Pickup [DATE] 2:04 PM EDT 8/25/2025 $25.00 Submitted […" at bounding box center [803, 445] width 1462 height 473
click at [128, 273] on link "11845935" at bounding box center [133, 268] width 46 height 11
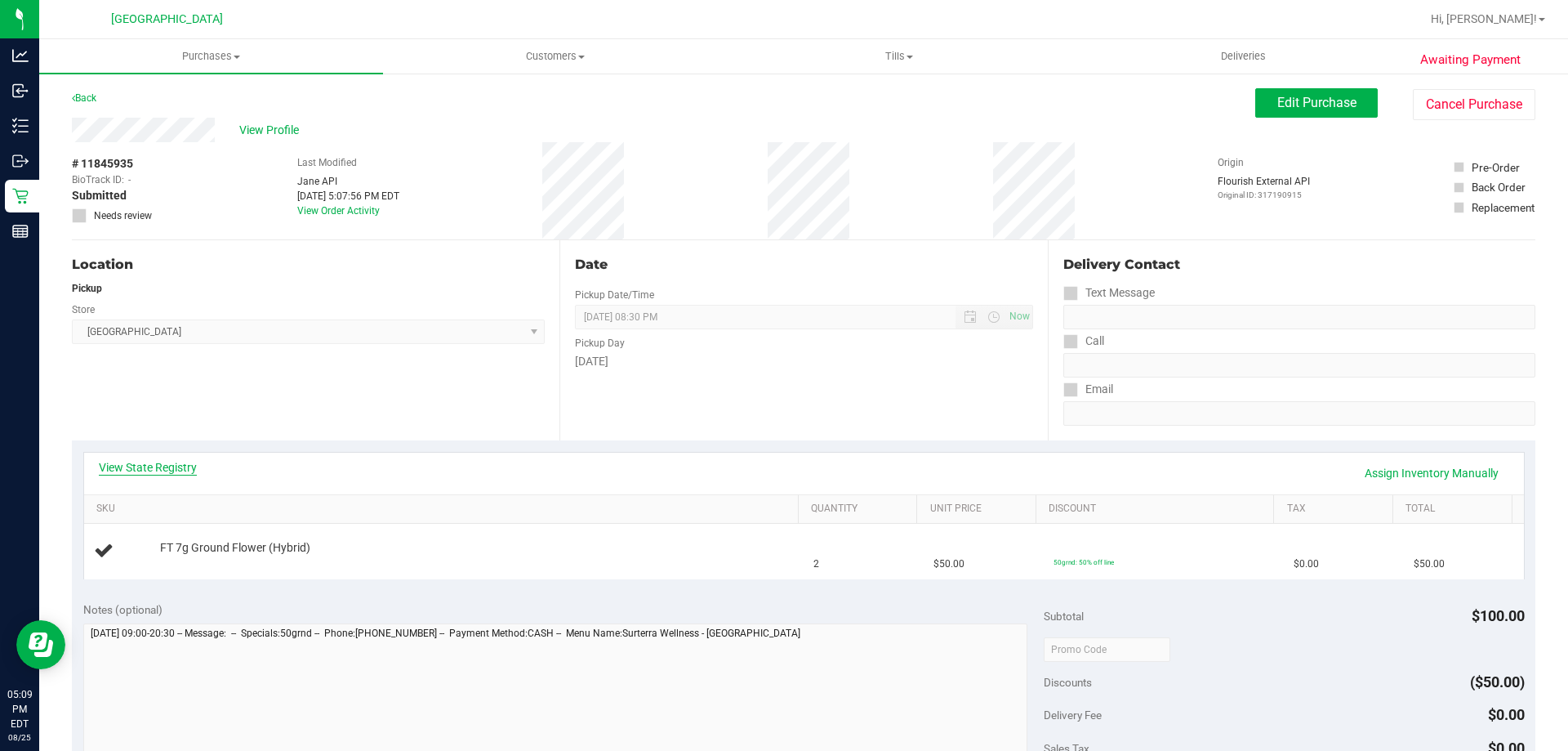
click at [182, 472] on link "View State Registry" at bounding box center [147, 467] width 98 height 17
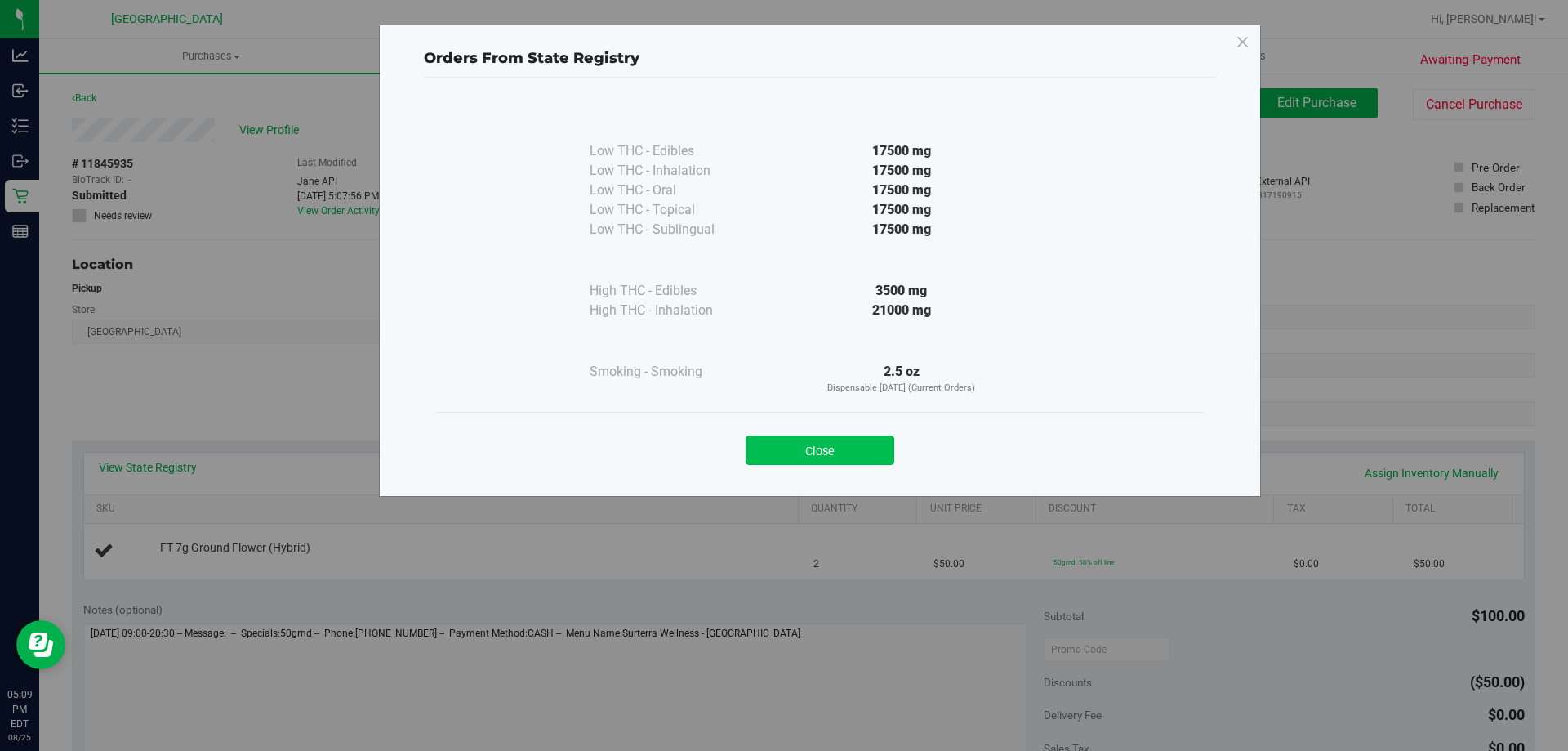
click at [864, 443] on button "Close" at bounding box center [819, 451] width 148 height 29
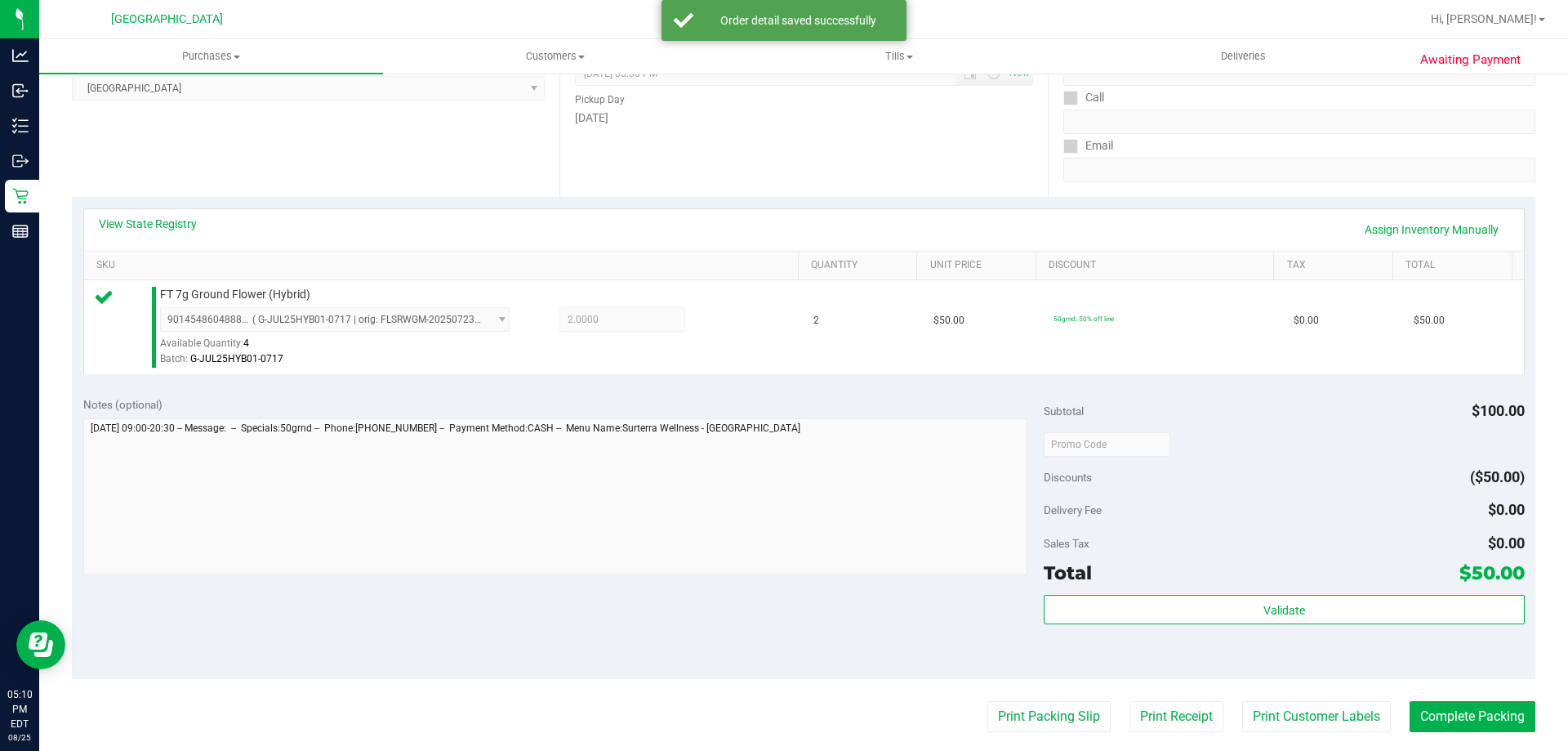
scroll to position [490, 0]
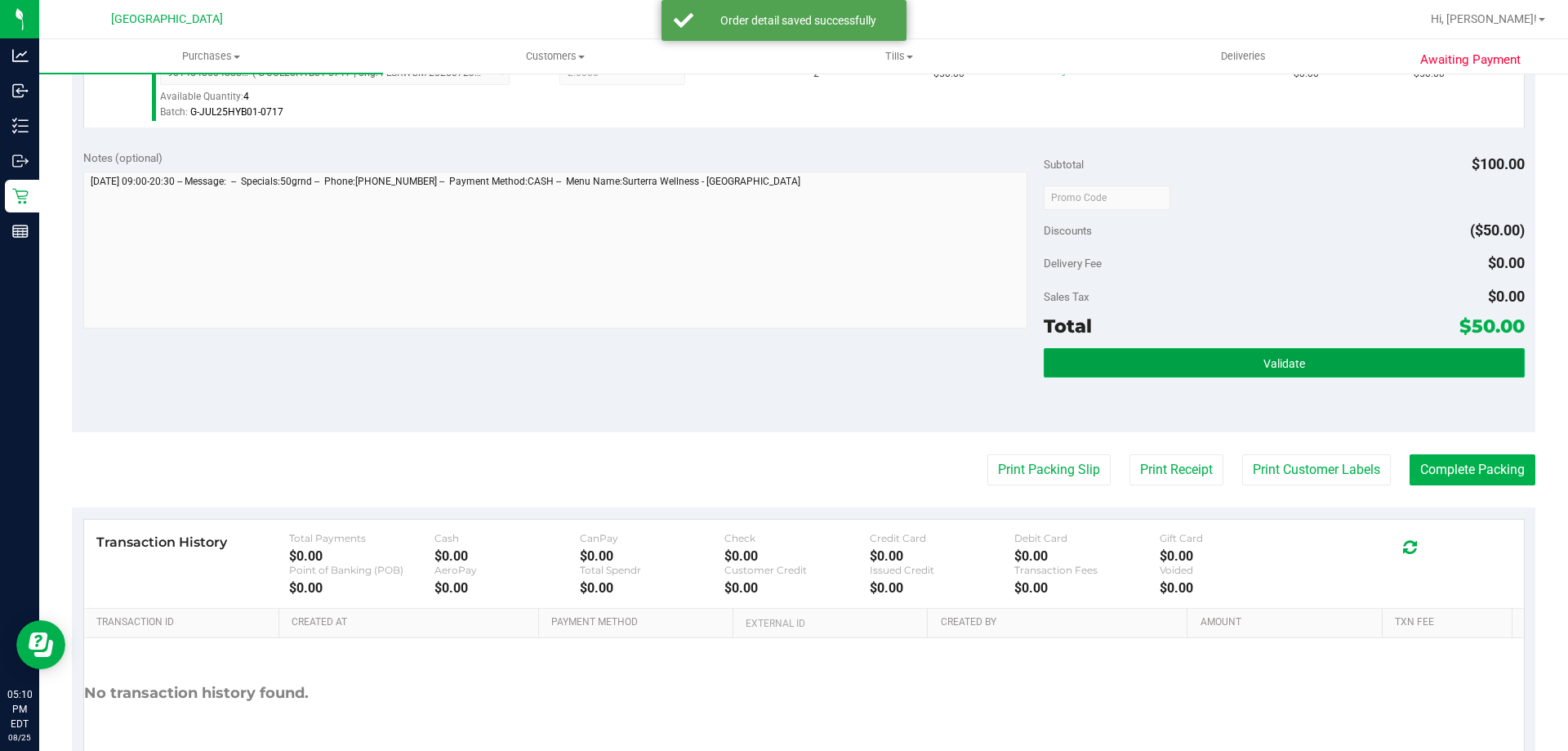
click at [1175, 371] on button "Validate" at bounding box center [1283, 363] width 480 height 29
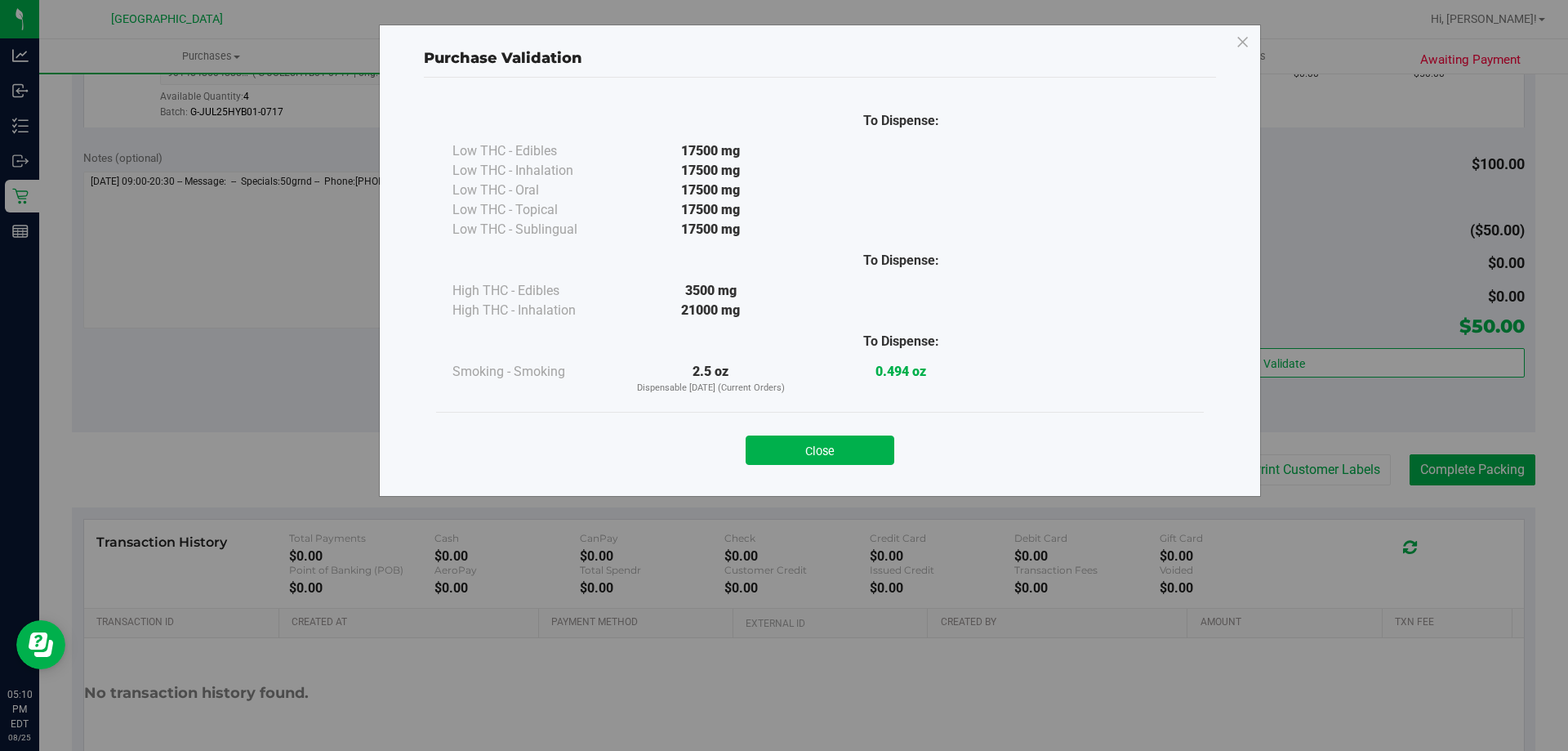
click at [897, 450] on div "Close" at bounding box center [820, 445] width 743 height 41
click at [862, 445] on button "Close" at bounding box center [819, 451] width 148 height 29
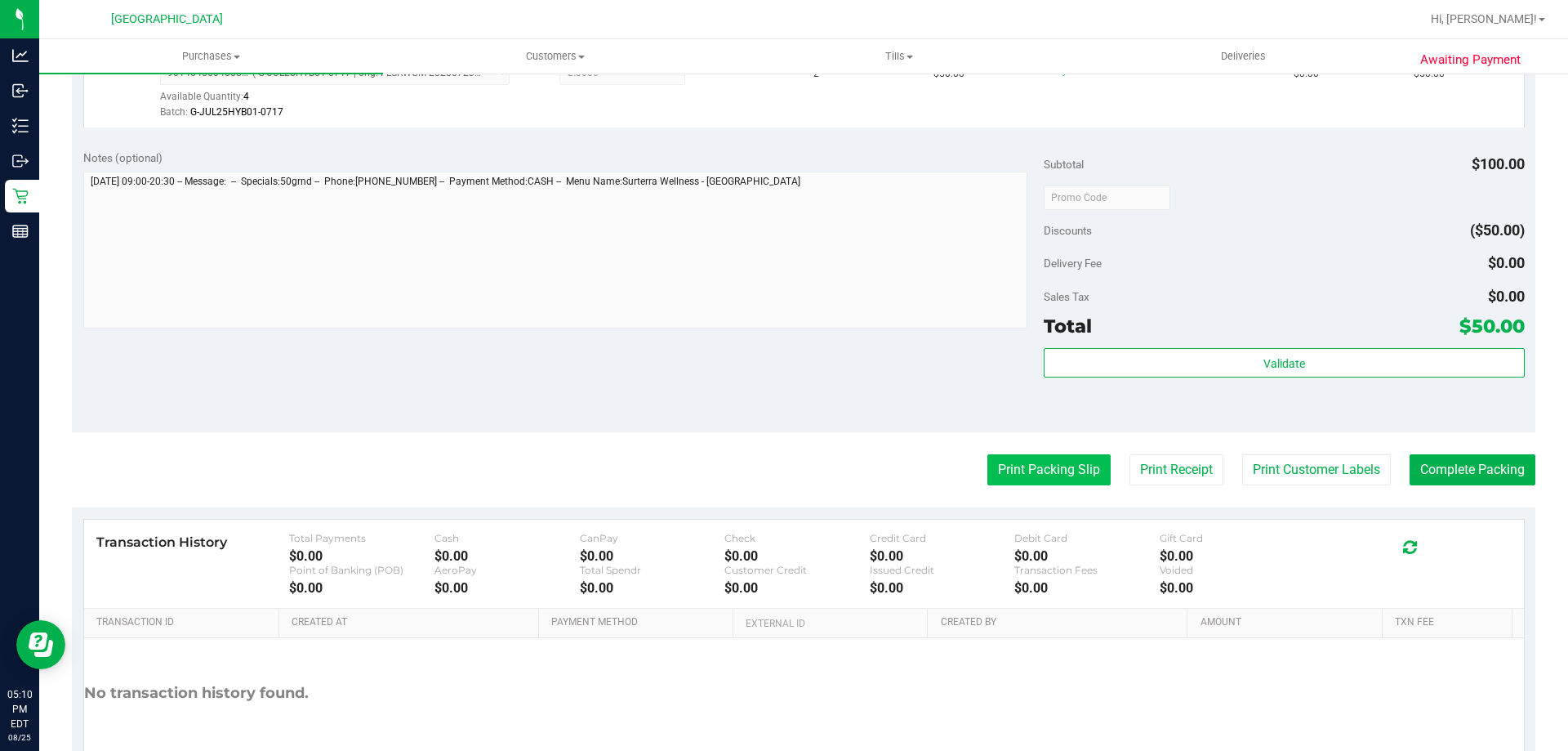
click at [1050, 479] on button "Print Packing Slip" at bounding box center [1049, 470] width 123 height 31
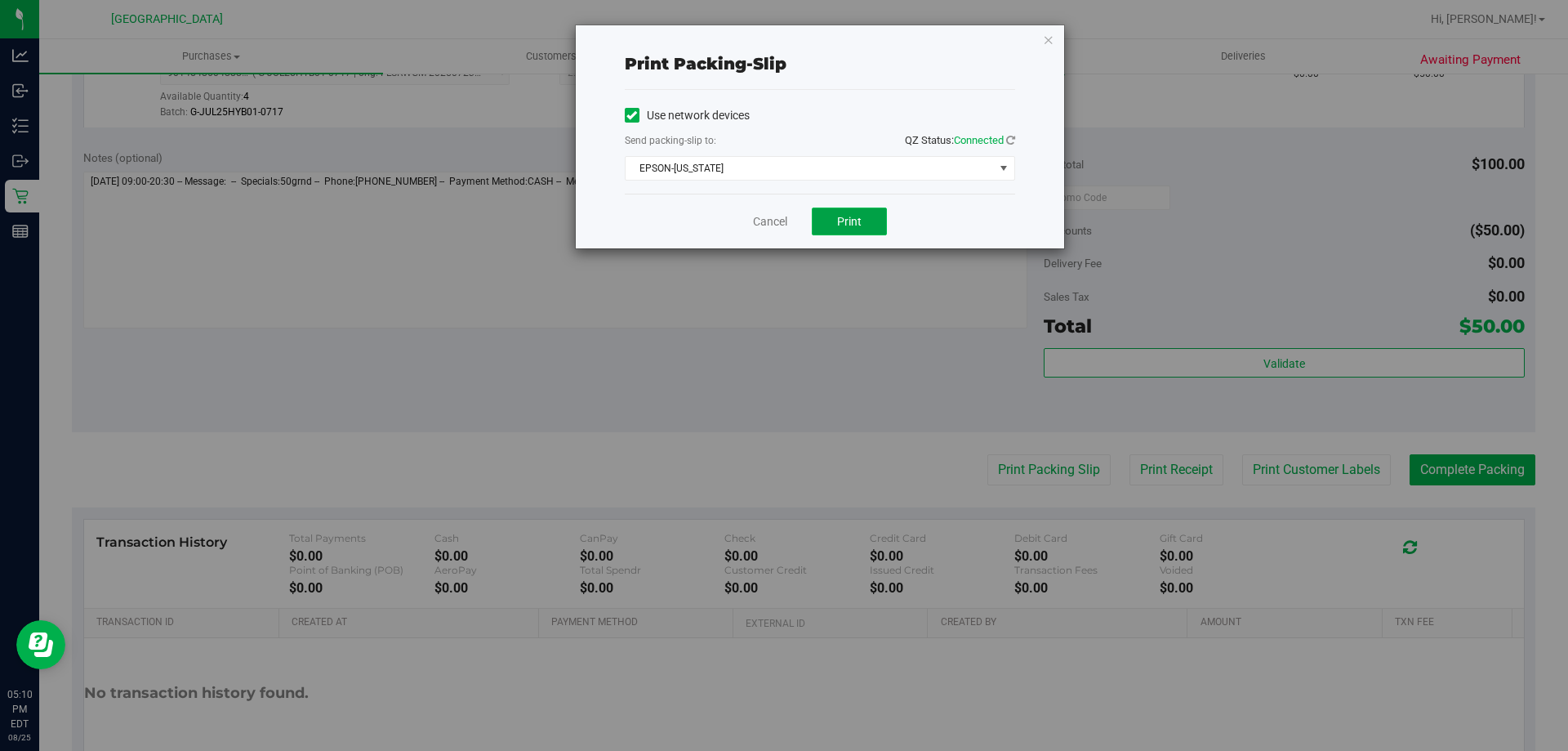
click at [838, 215] on span "Print" at bounding box center [849, 221] width 25 height 13
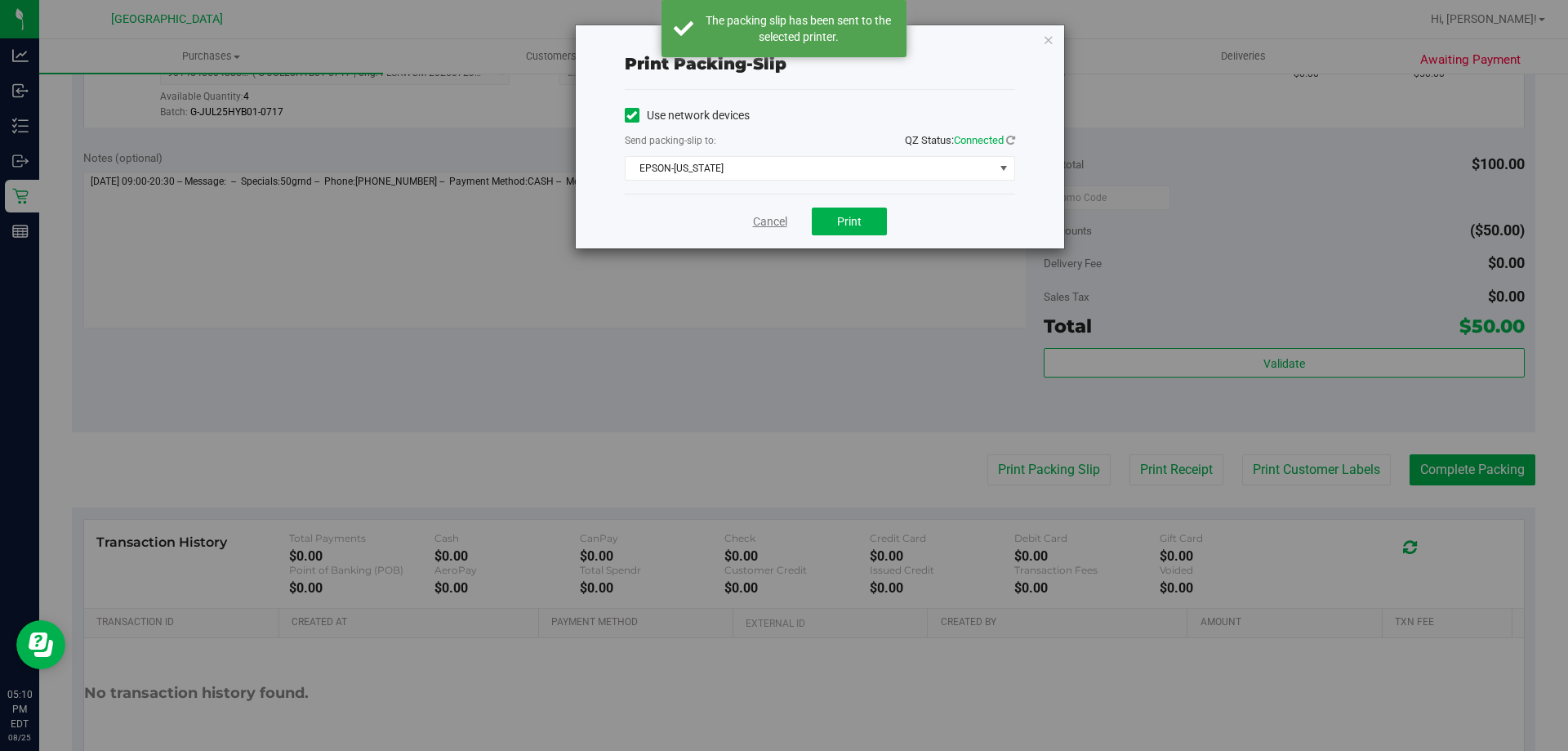
click at [785, 220] on link "Cancel" at bounding box center [769, 221] width 34 height 18
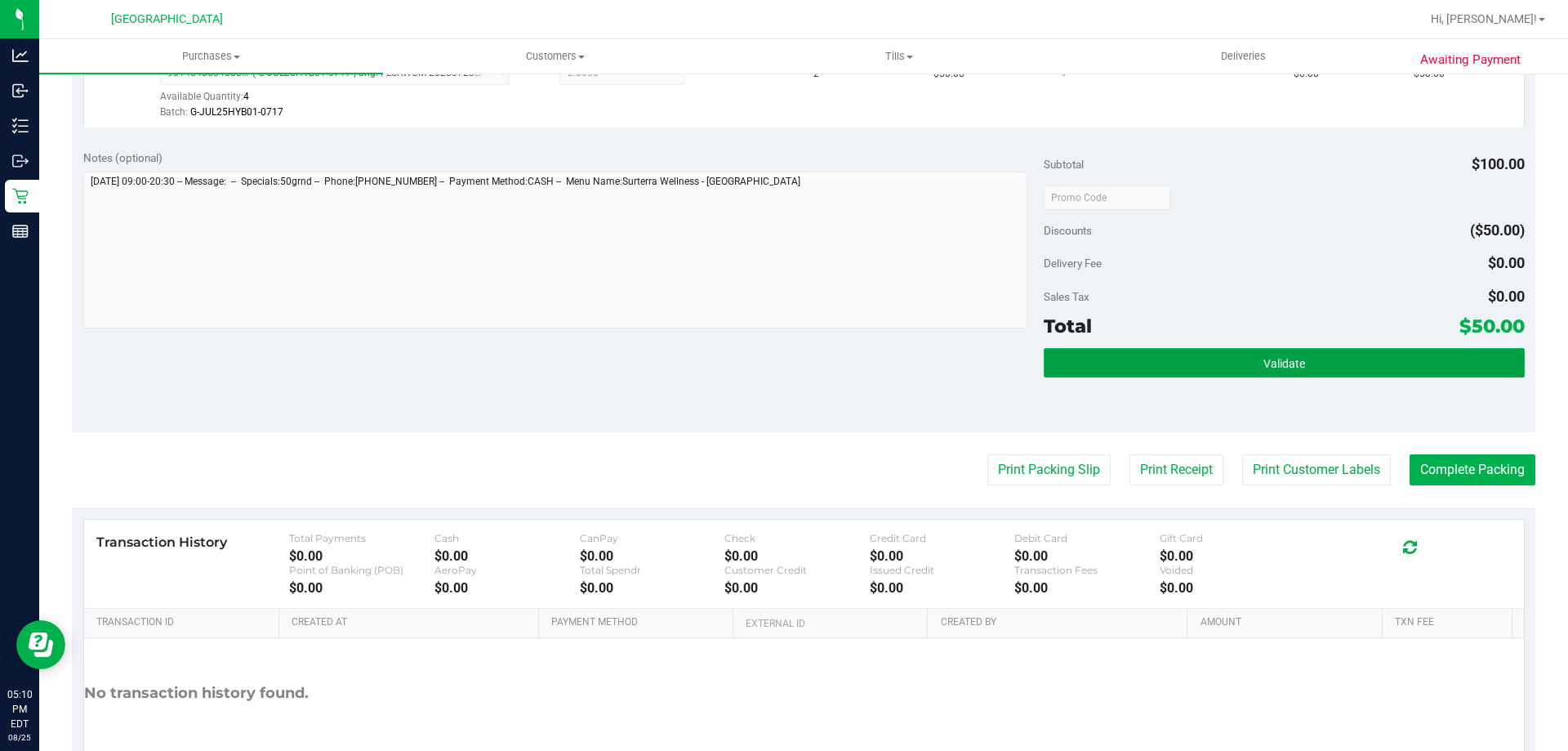
click at [1227, 355] on button "Validate" at bounding box center [1283, 363] width 480 height 29
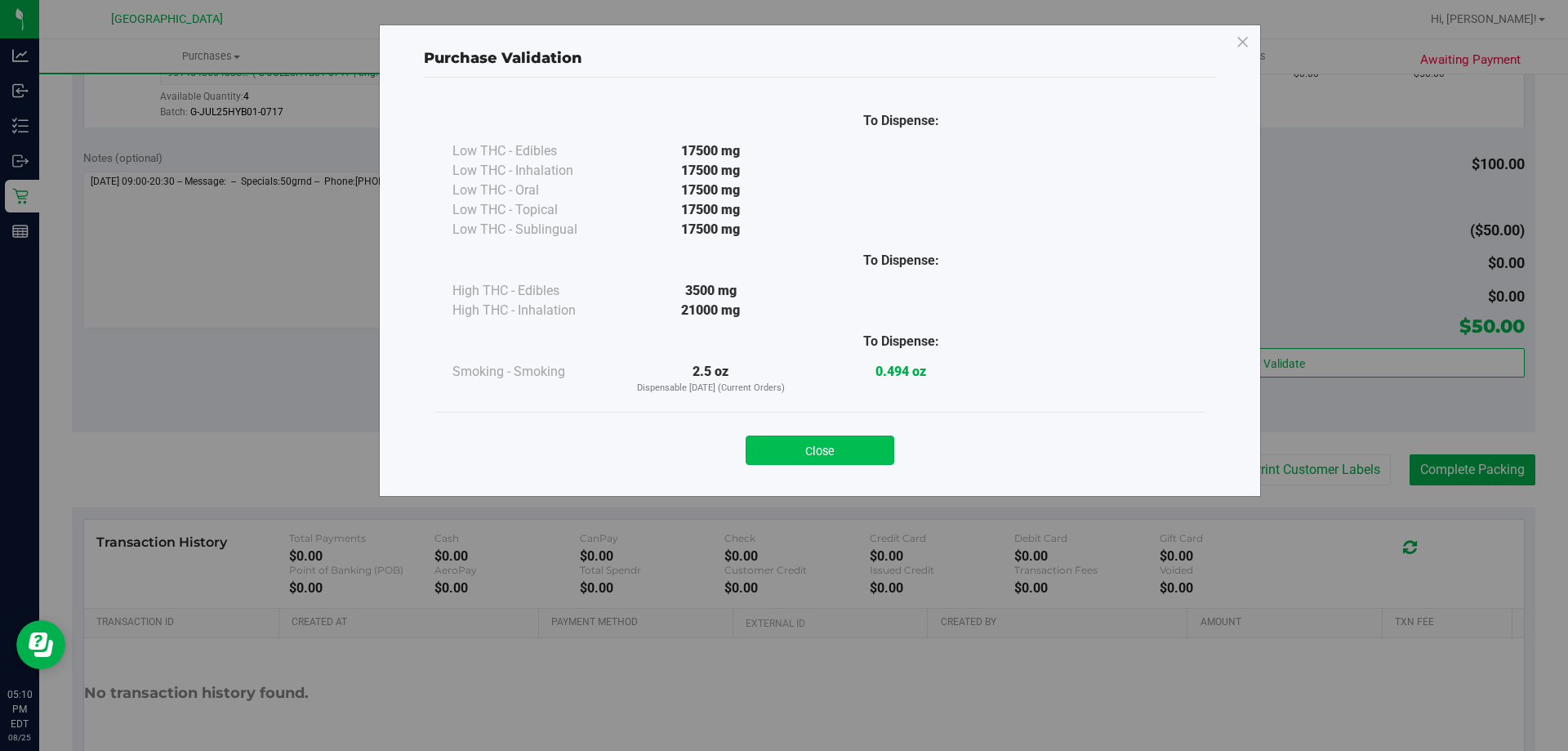
click at [841, 451] on button "Close" at bounding box center [819, 451] width 148 height 29
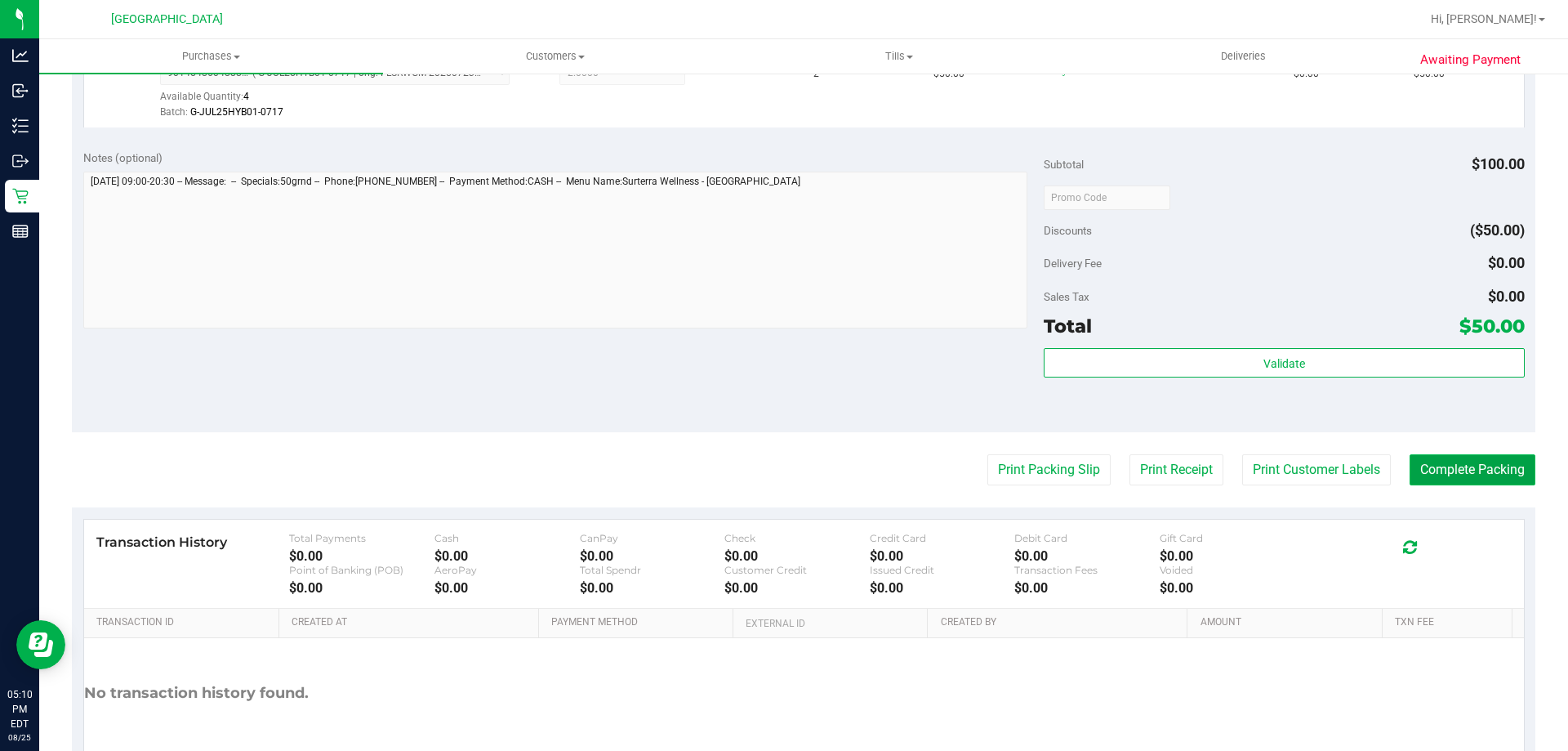
click at [1473, 471] on button "Complete Packing" at bounding box center [1472, 470] width 126 height 31
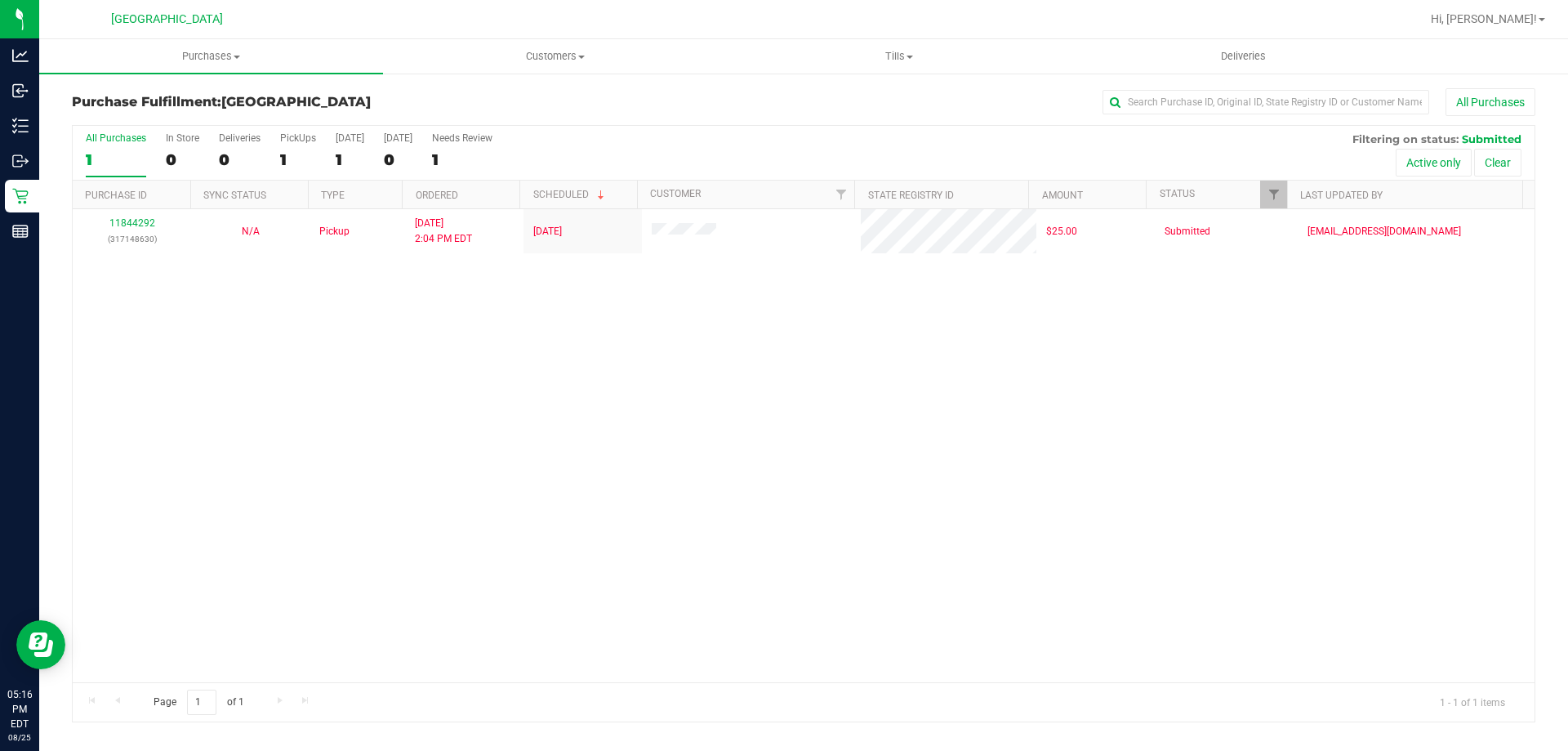
click at [380, 497] on div "11844292 (317148630) N/A Pickup [DATE] 2:04 PM EDT 8/25/2025 $25.00 Submitted […" at bounding box center [803, 445] width 1462 height 473
click at [411, 471] on div "11844292 (317148630) N/A Pickup [DATE] 2:04 PM EDT 8/25/2025 $25.00 Submitted […" at bounding box center [803, 445] width 1462 height 473
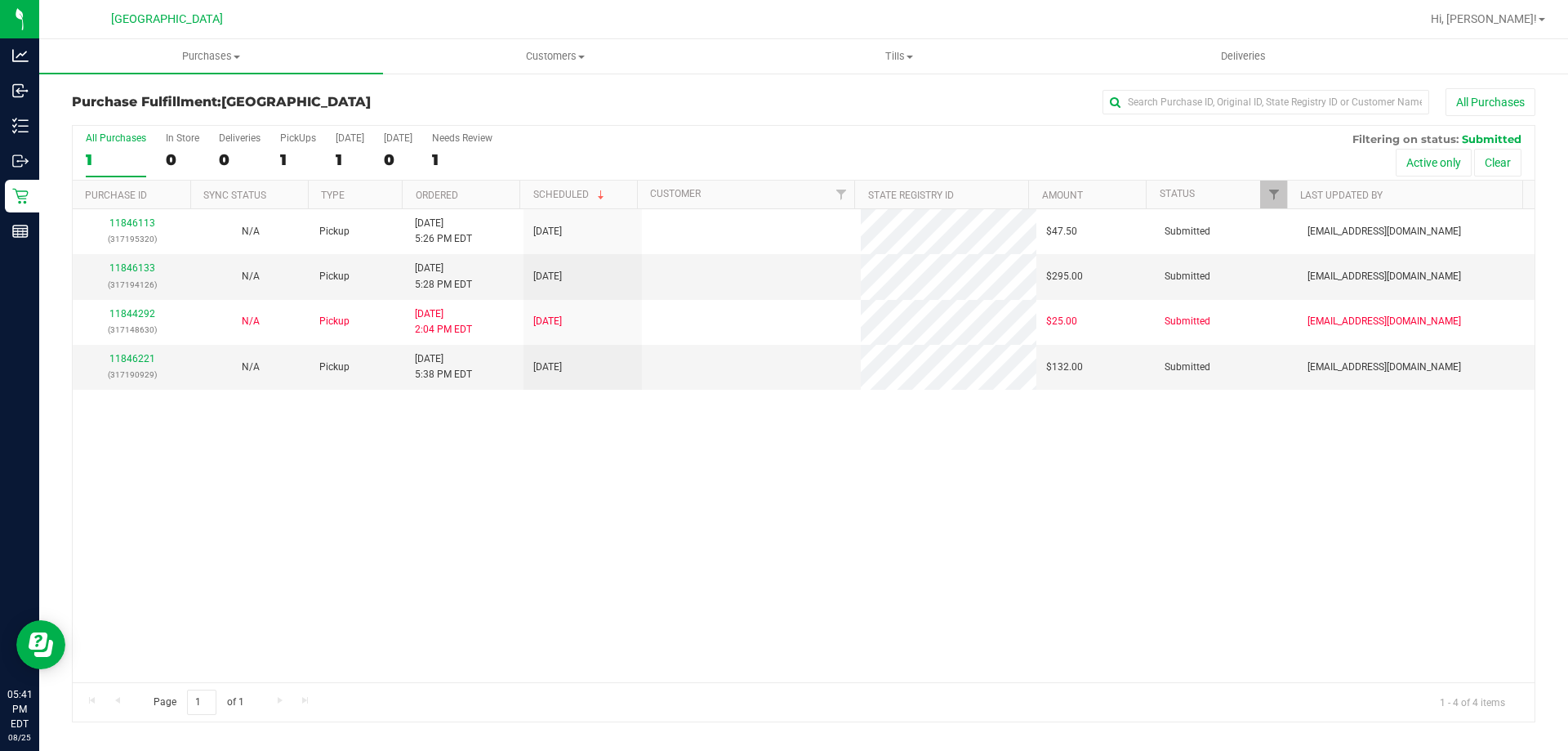
click at [590, 577] on div "11846113 (317195320) N/A Pickup [DATE] 5:26 PM EDT 8/26/2025 $47.50 Submitted […" at bounding box center [803, 445] width 1462 height 473
click at [206, 53] on span "Purchases" at bounding box center [211, 56] width 344 height 15
click at [170, 111] on li "Fulfillment" at bounding box center [211, 118] width 344 height 19
click at [423, 197] on link "Ordered" at bounding box center [437, 195] width 42 height 11
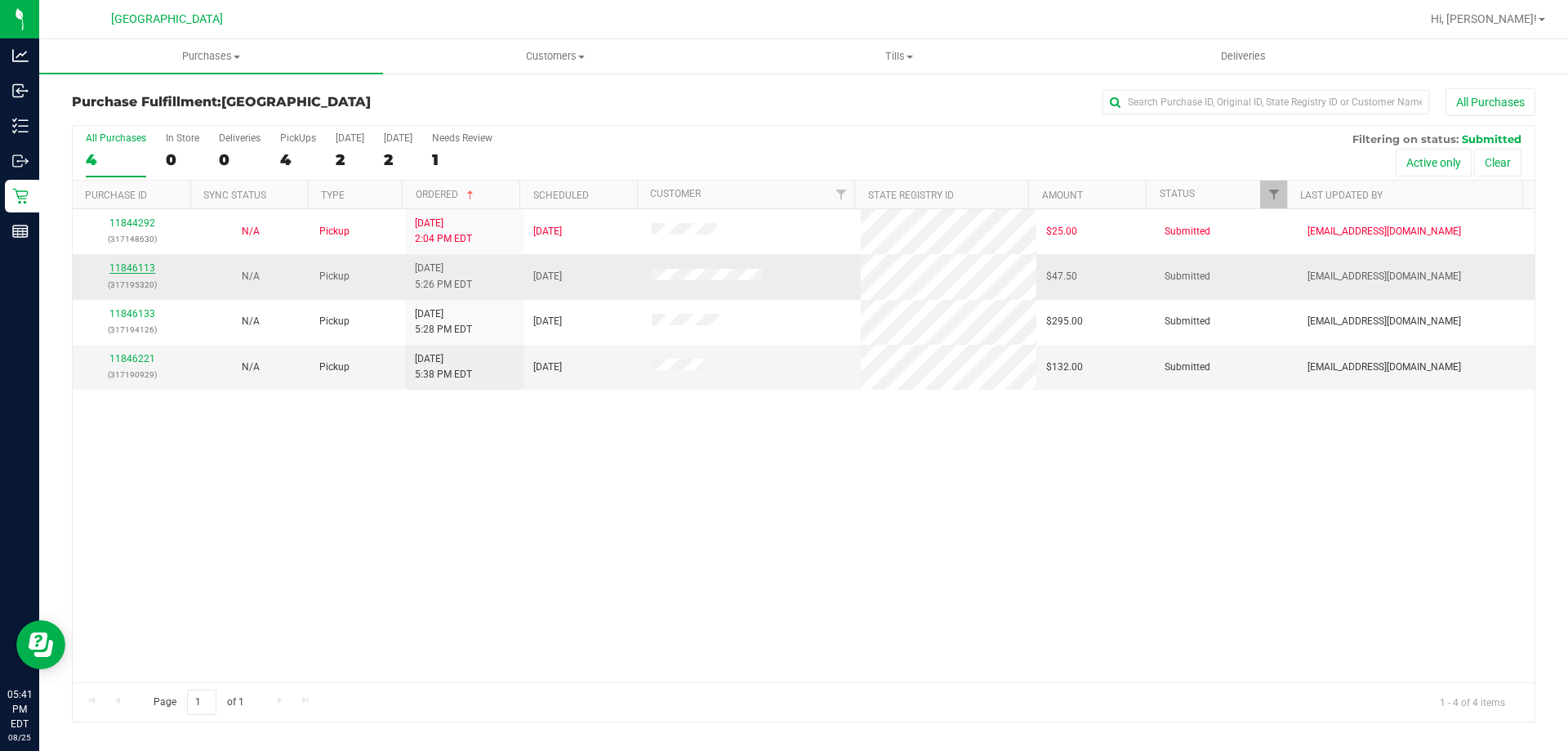
click at [137, 263] on link "11846113" at bounding box center [133, 268] width 46 height 11
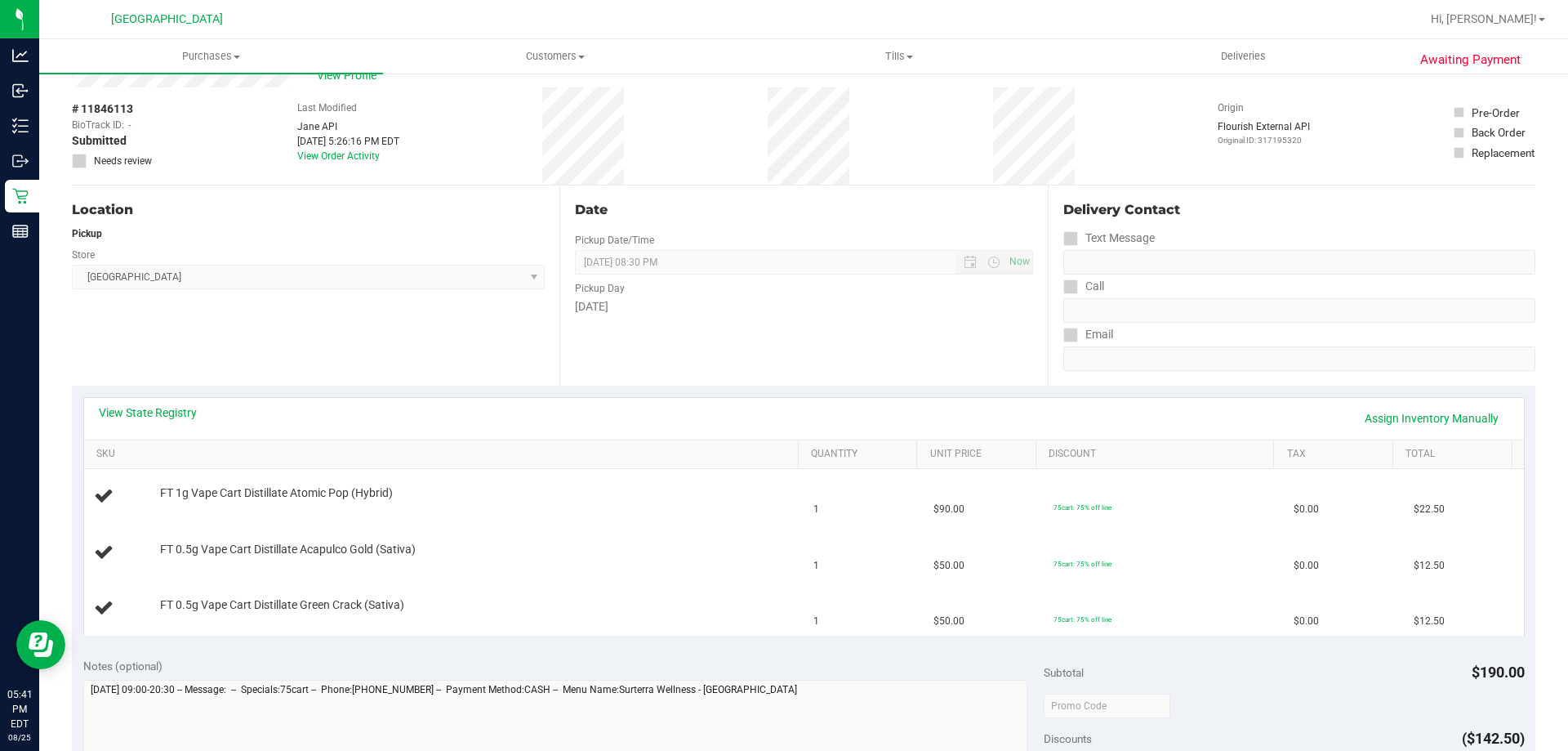
scroll to position [82, 0]
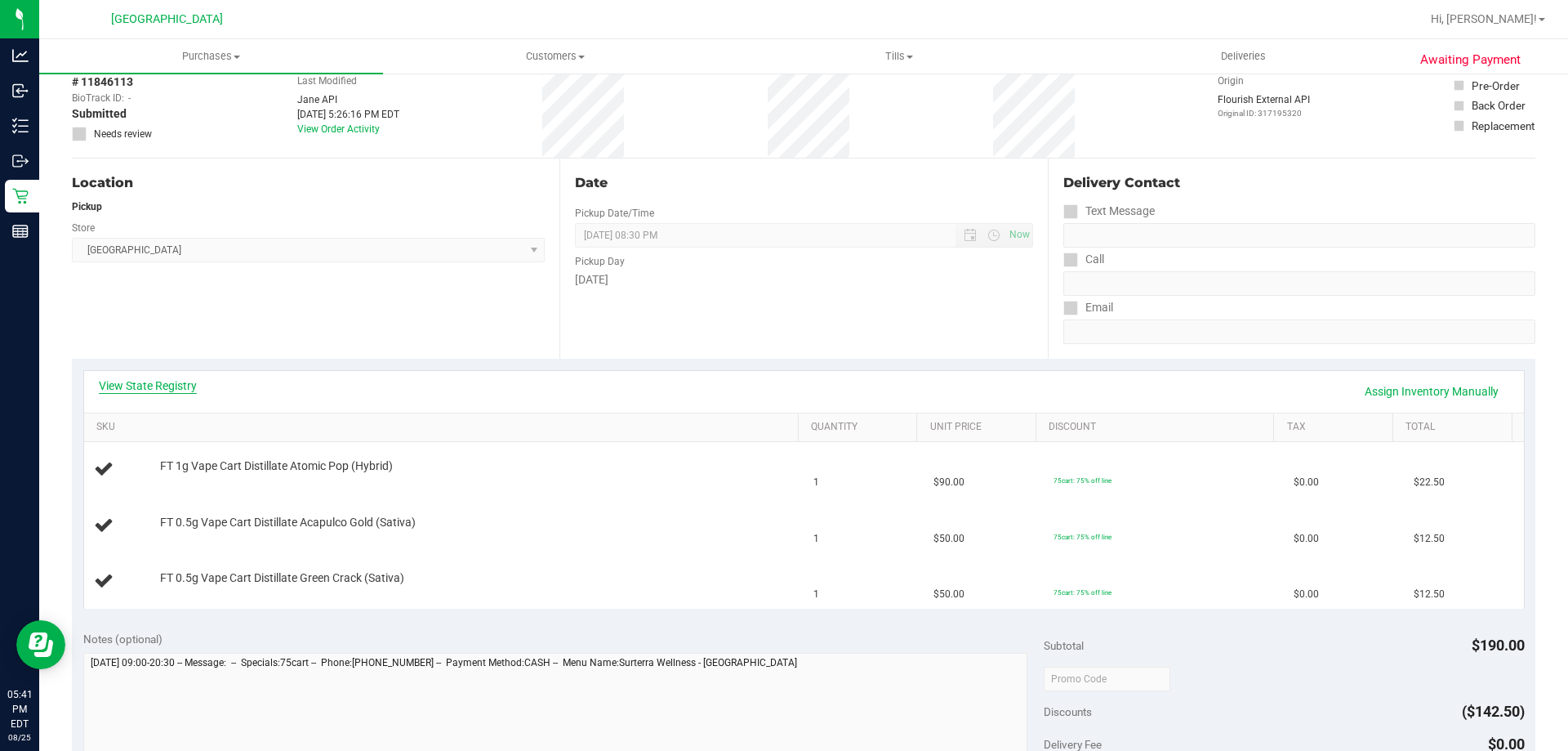
click at [136, 380] on link "View State Registry" at bounding box center [147, 386] width 98 height 17
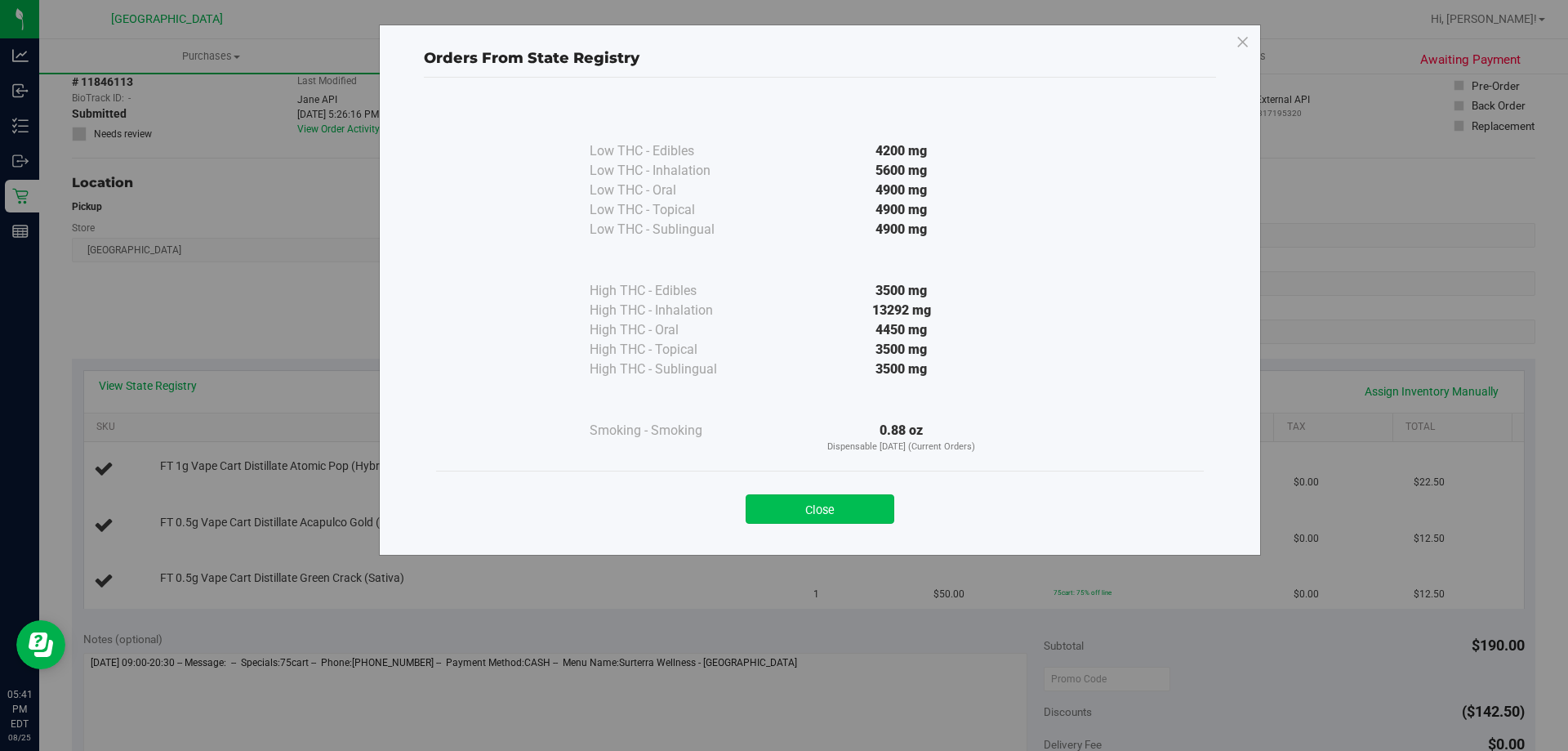
click at [802, 507] on button "Close" at bounding box center [819, 509] width 148 height 29
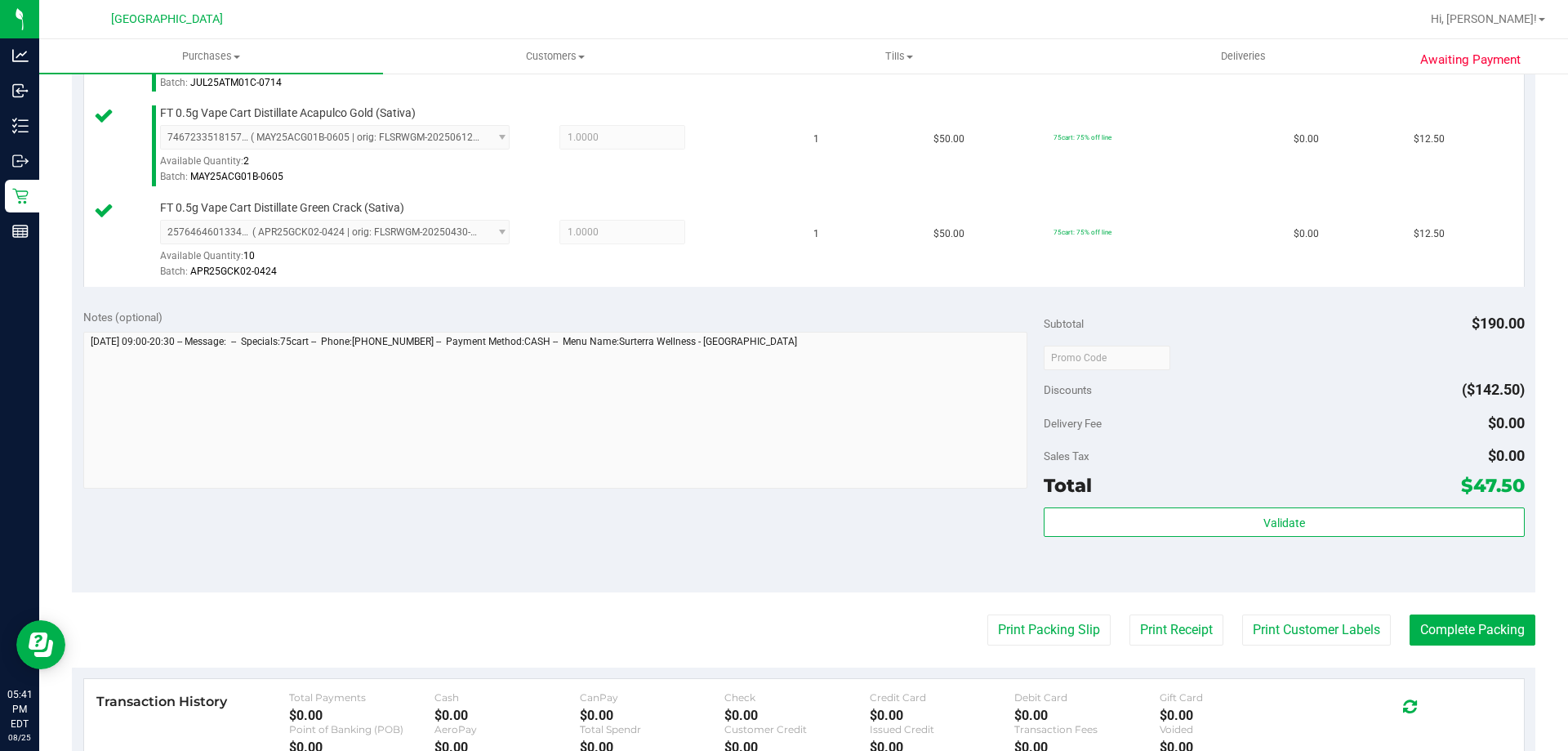
scroll to position [572, 0]
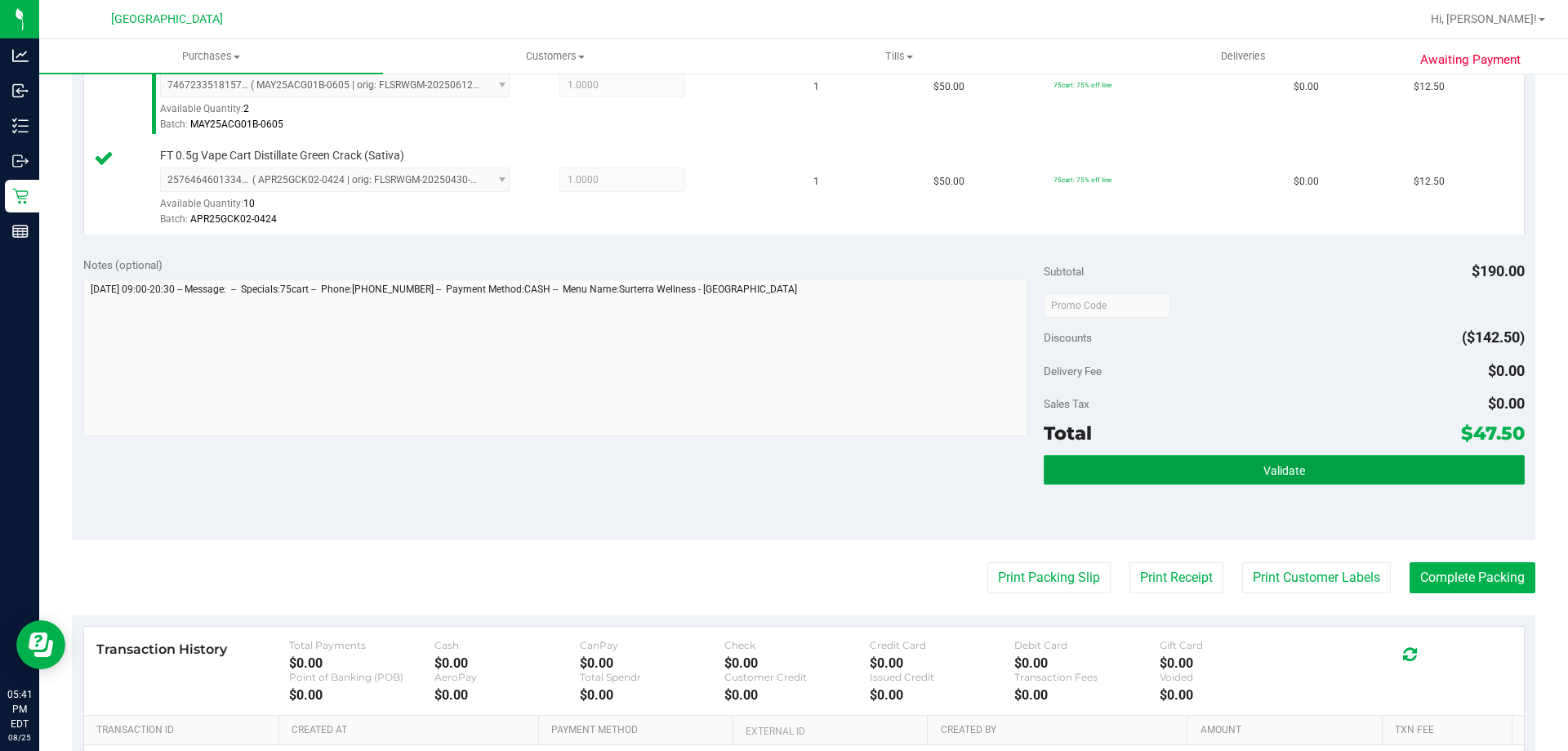
click at [1099, 465] on button "Validate" at bounding box center [1283, 470] width 480 height 29
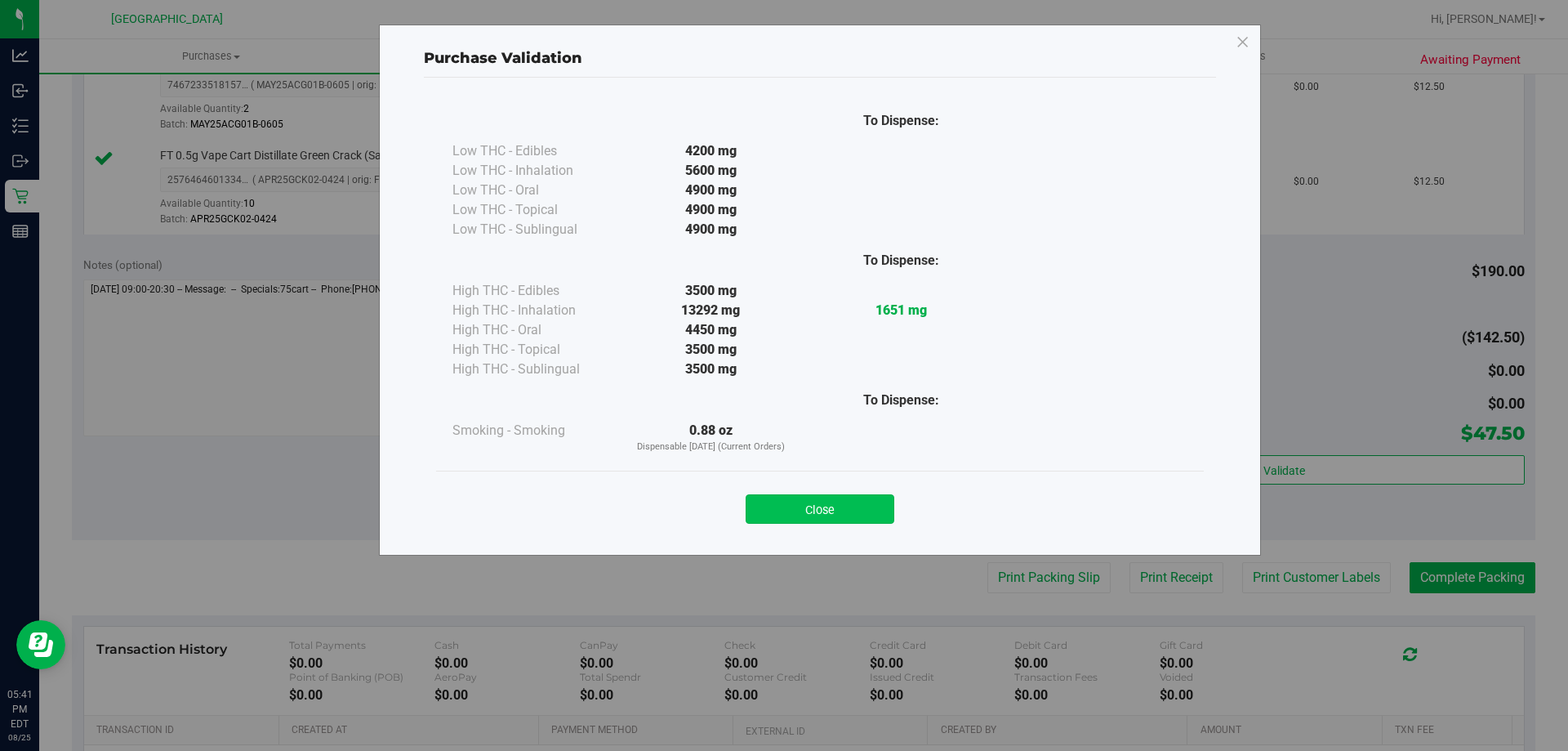
click at [806, 515] on button "Close" at bounding box center [819, 509] width 148 height 29
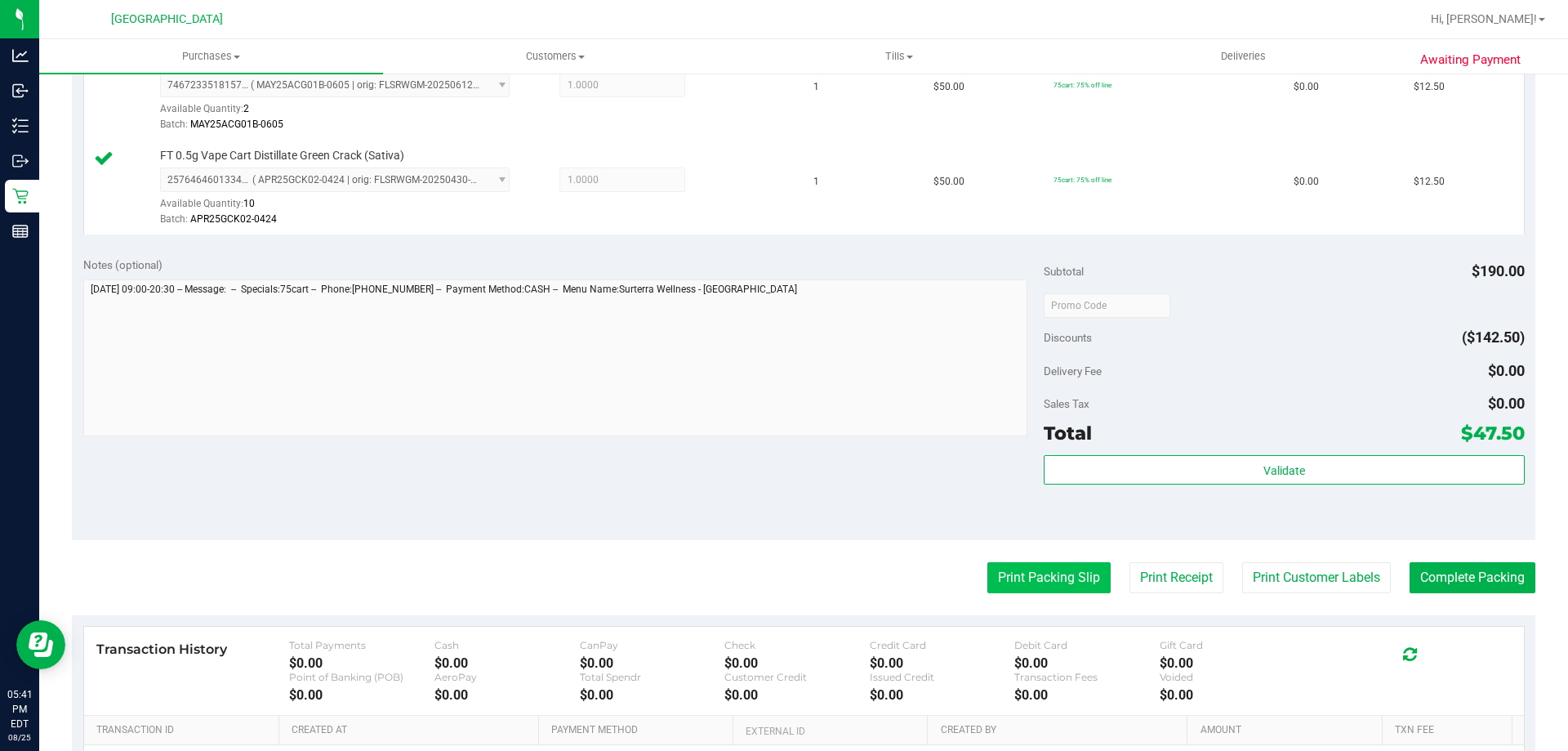
click at [993, 570] on button "Print Packing Slip" at bounding box center [1049, 578] width 123 height 31
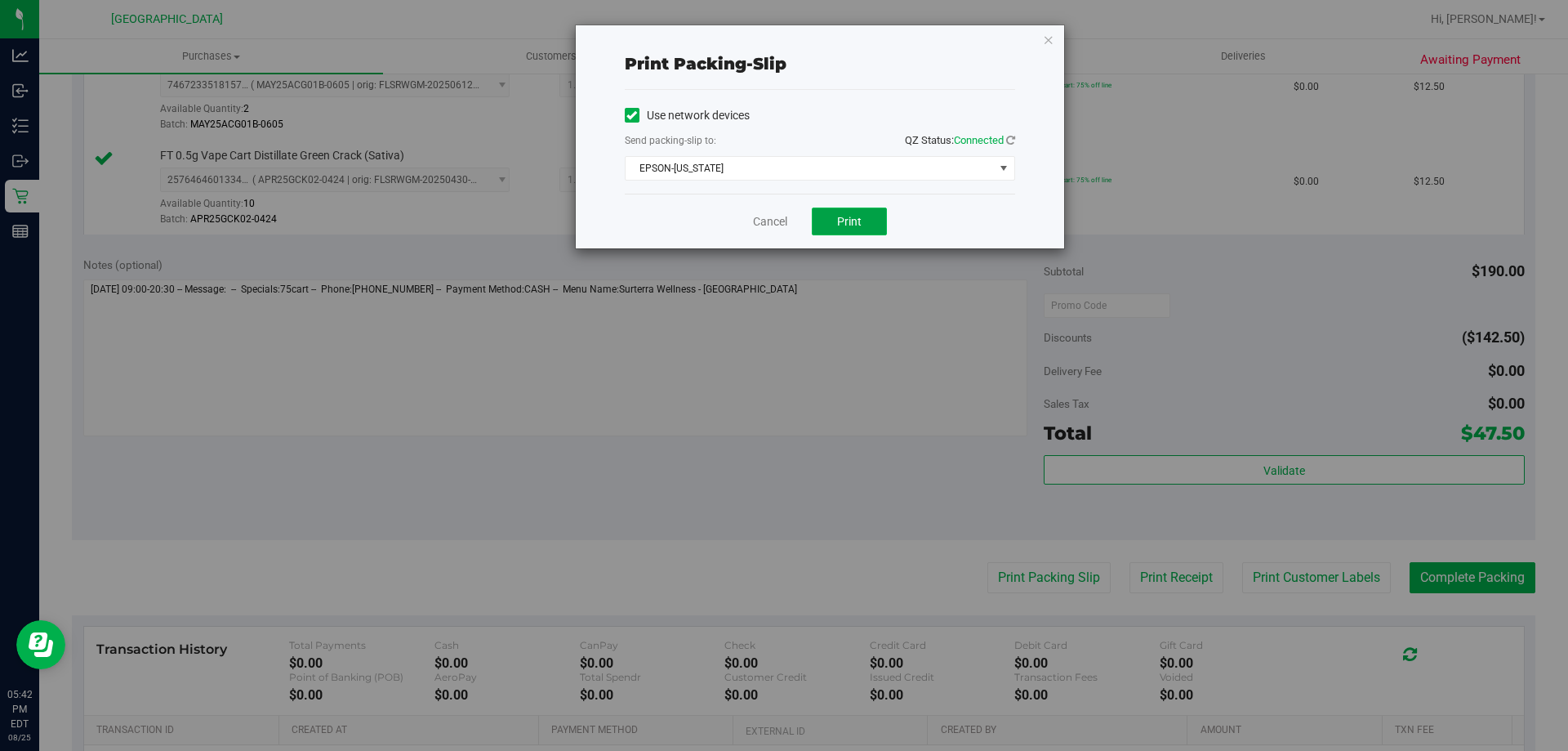
click at [849, 225] on span "Print" at bounding box center [849, 221] width 25 height 13
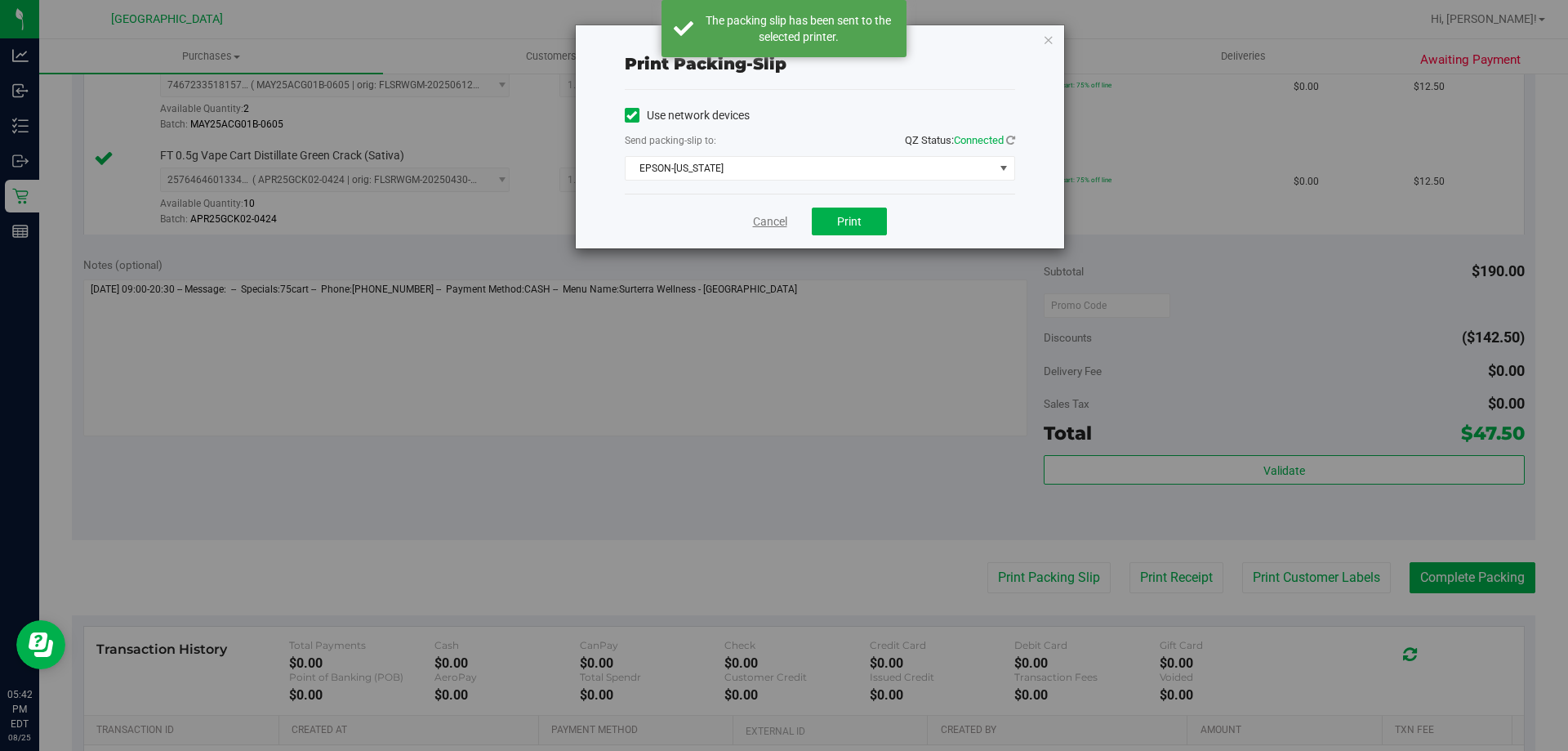
click at [772, 219] on link "Cancel" at bounding box center [769, 221] width 34 height 18
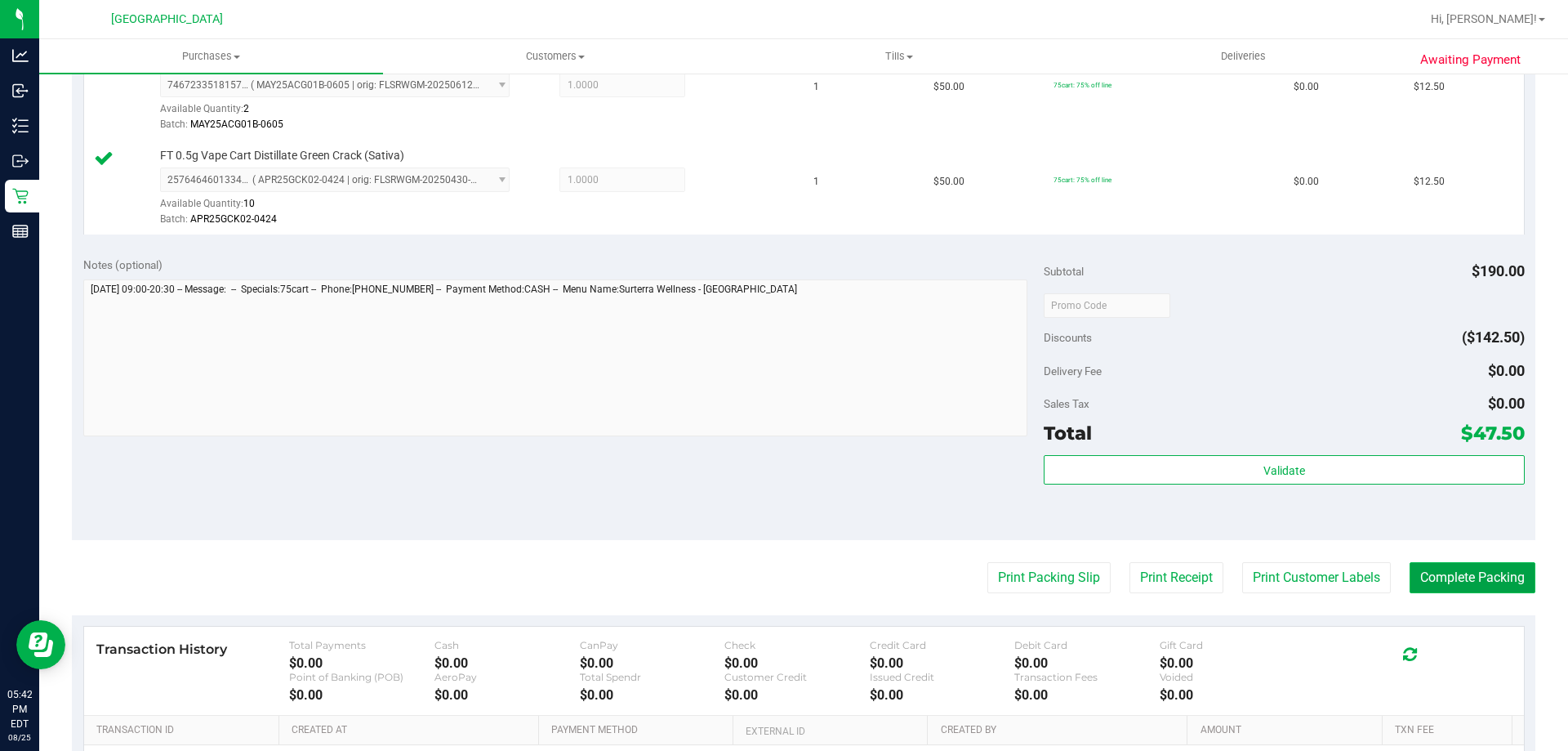
click at [1456, 566] on button "Complete Packing" at bounding box center [1472, 578] width 126 height 31
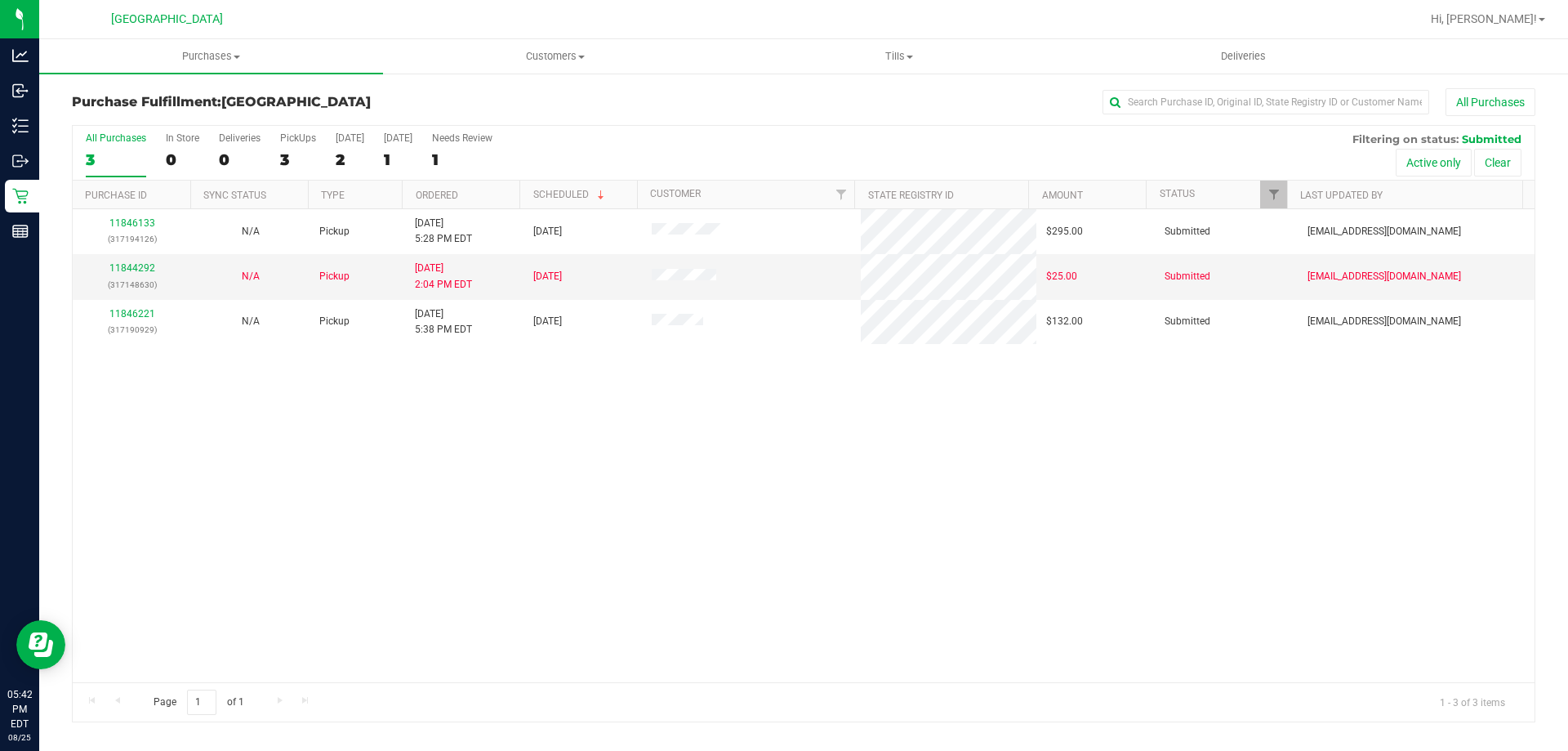
click at [851, 505] on div "11846133 (317194126) N/A Pickup [DATE] 5:28 PM EDT 8/26/2025 $295.00 Submitted …" at bounding box center [803, 445] width 1462 height 473
click at [406, 458] on div "11846133 (317194126) N/A Pickup [DATE] 5:28 PM EDT 8/26/2025 $295.00 Submitted …" at bounding box center [803, 445] width 1462 height 473
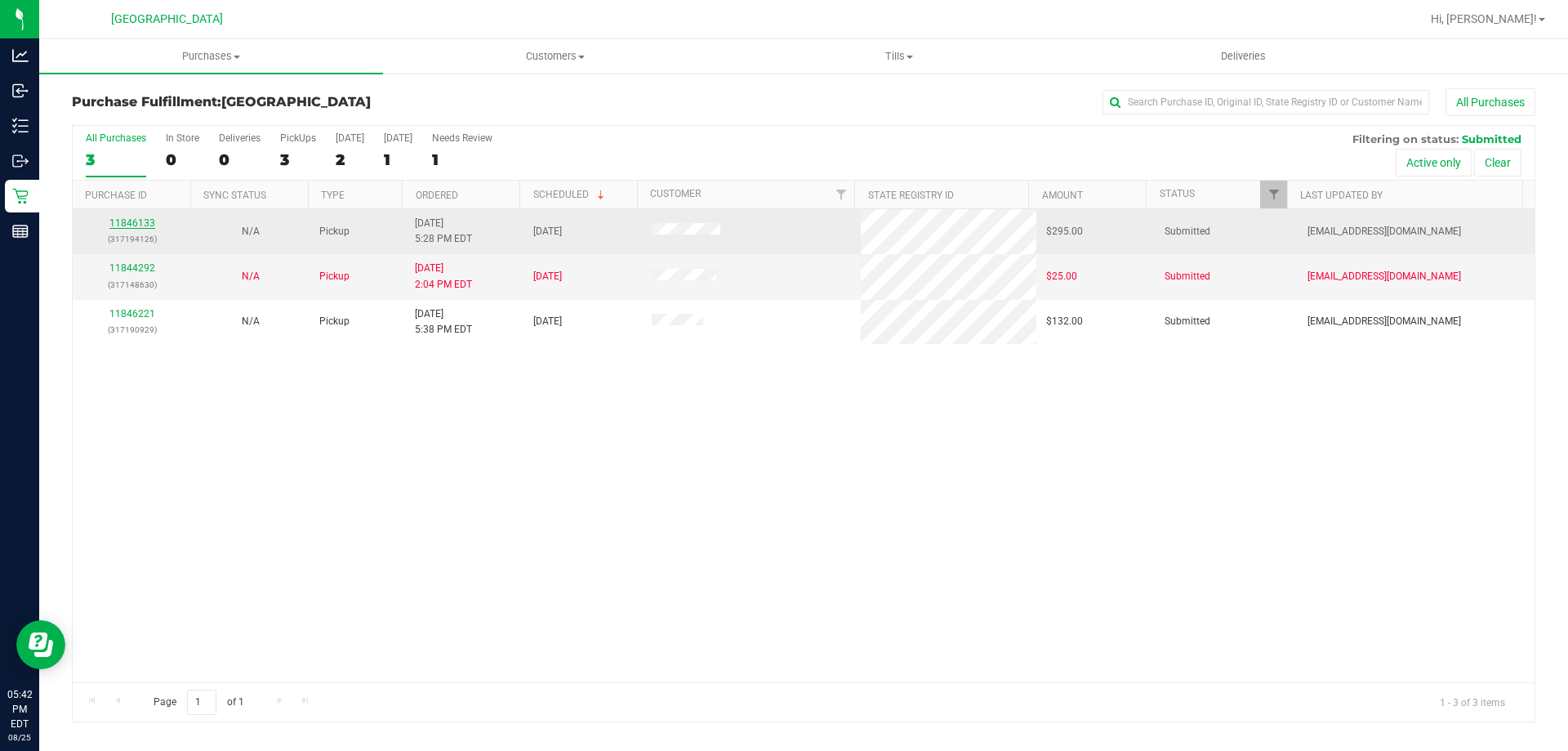
click at [135, 221] on link "11846133" at bounding box center [133, 223] width 46 height 11
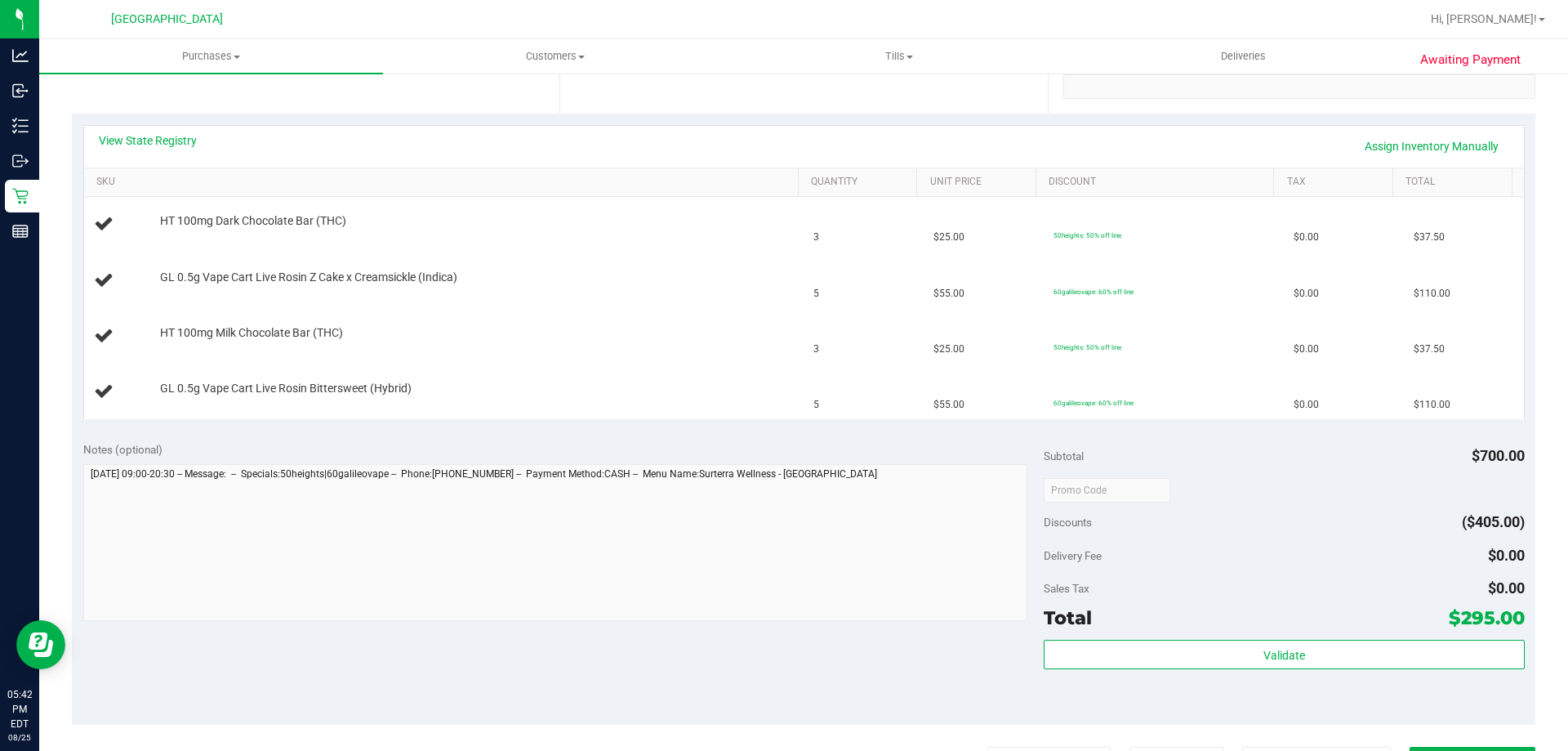
scroll to position [245, 0]
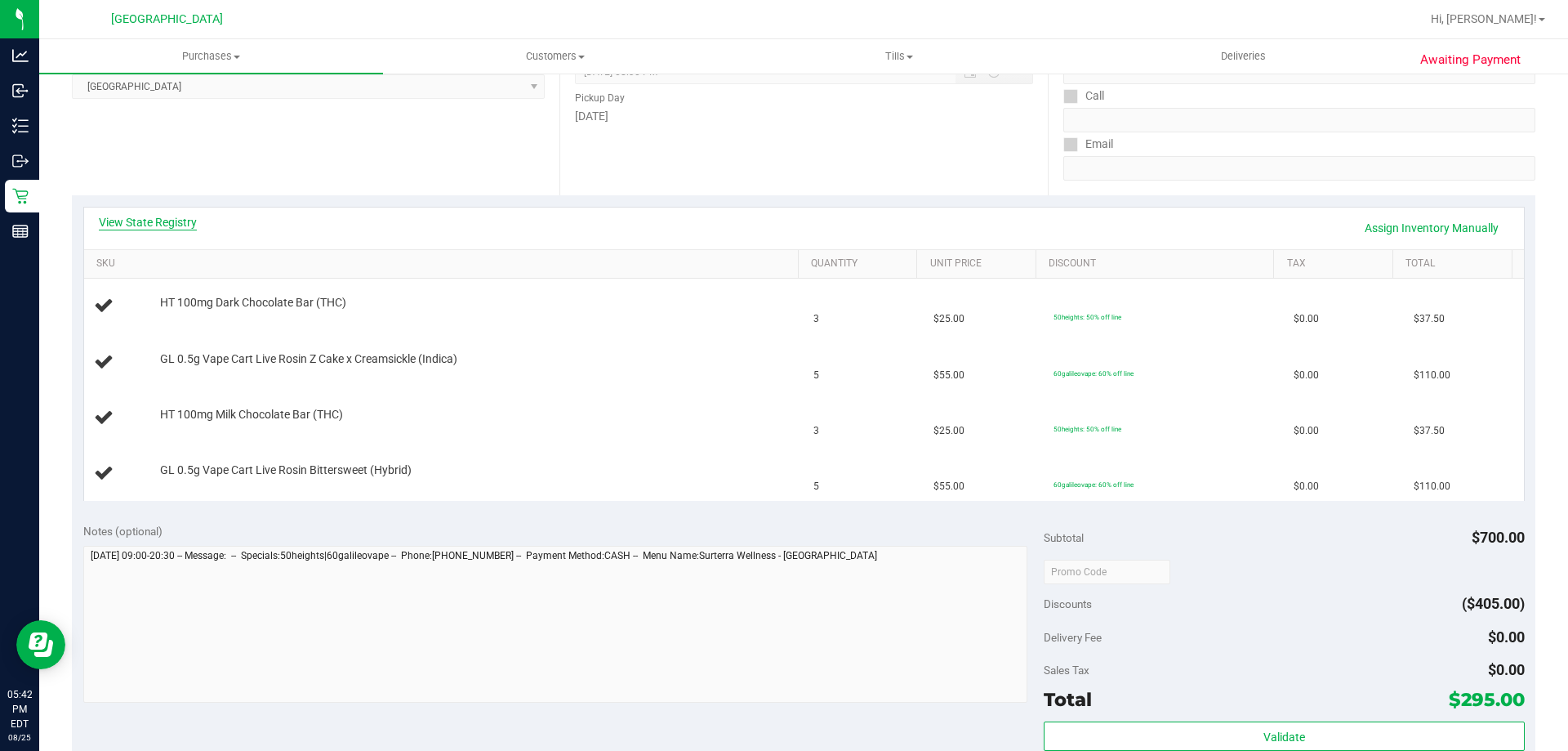
click at [162, 223] on link "View State Registry" at bounding box center [147, 222] width 98 height 17
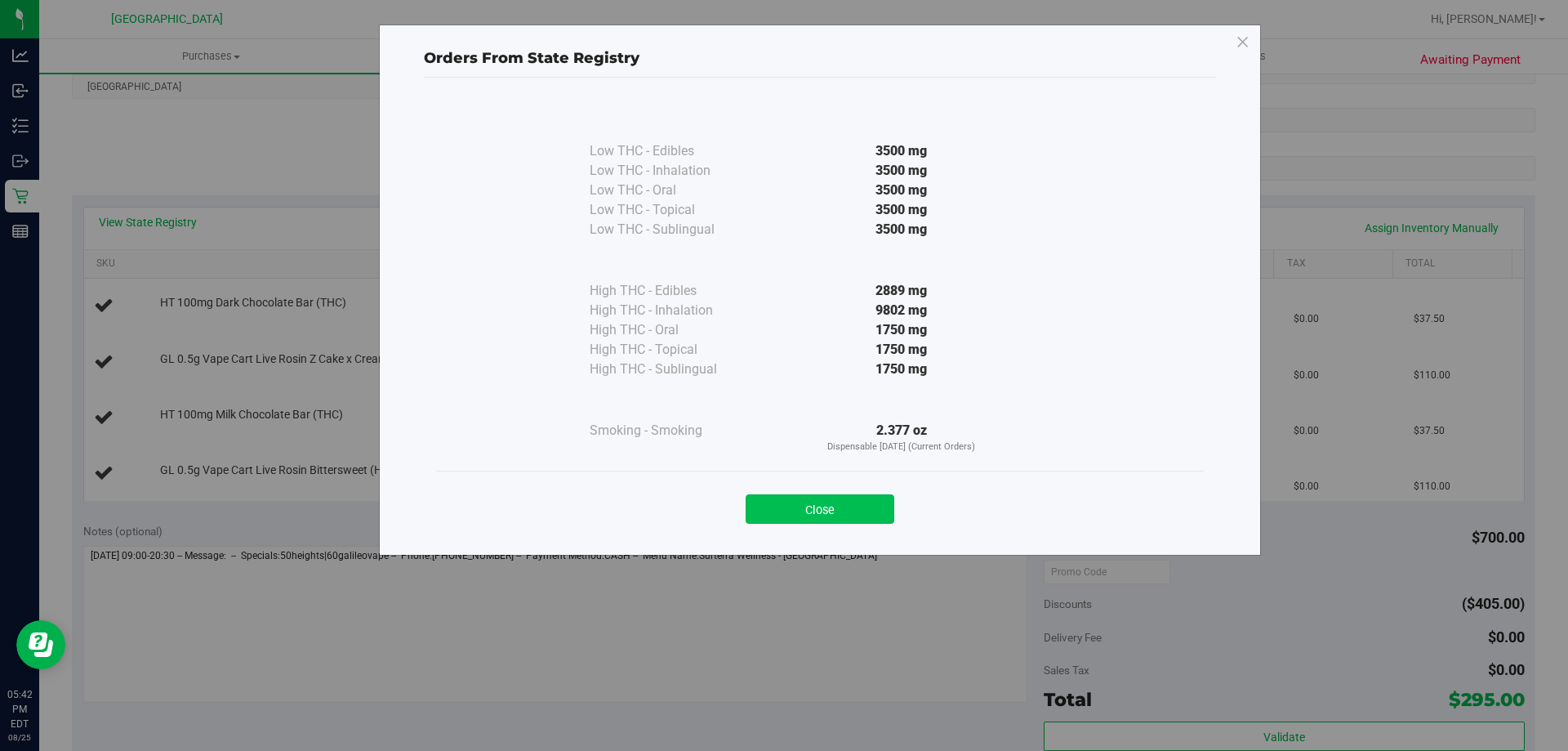
click at [850, 511] on button "Close" at bounding box center [819, 509] width 148 height 29
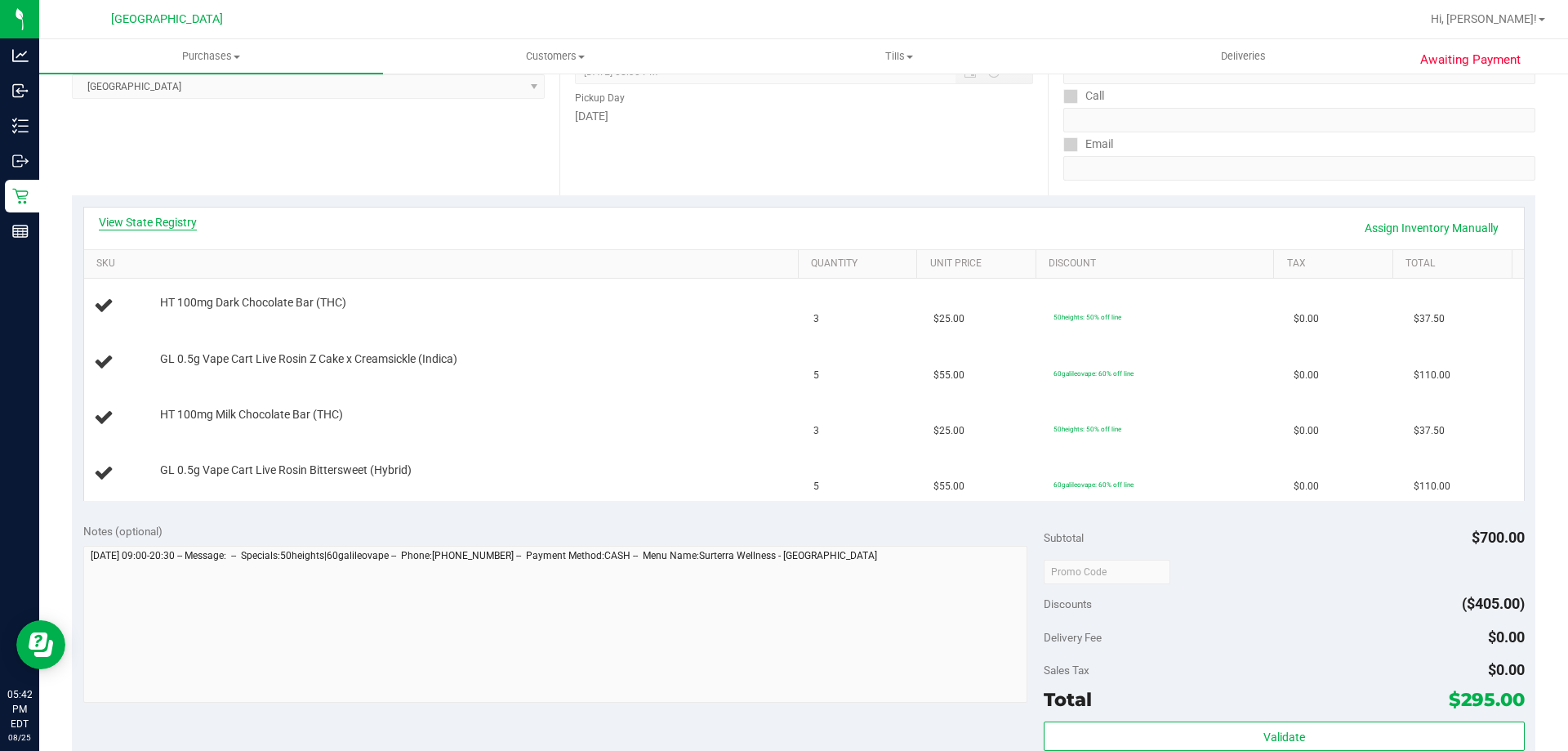
click at [152, 221] on link "View State Registry" at bounding box center [147, 222] width 98 height 17
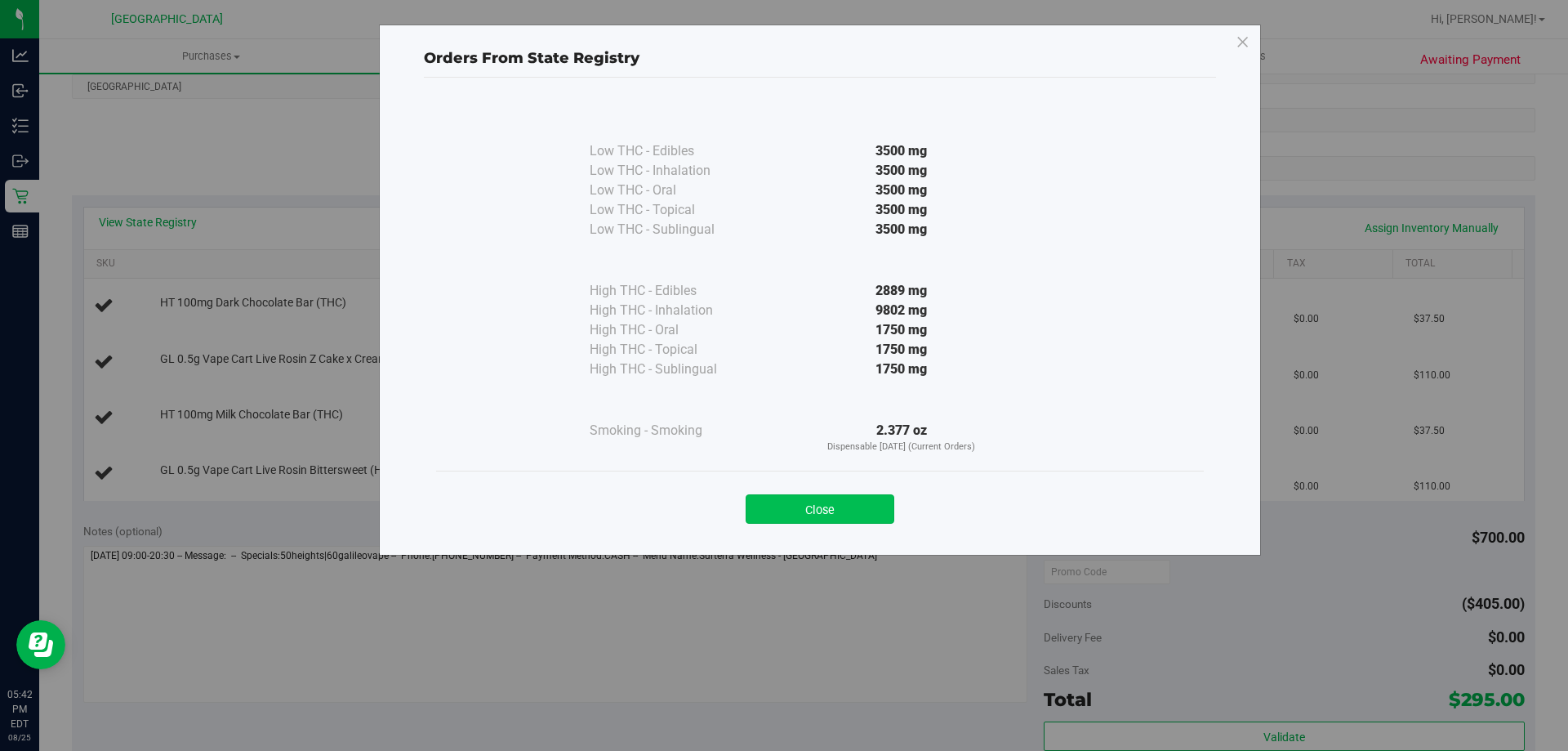
click at [830, 510] on button "Close" at bounding box center [819, 509] width 148 height 29
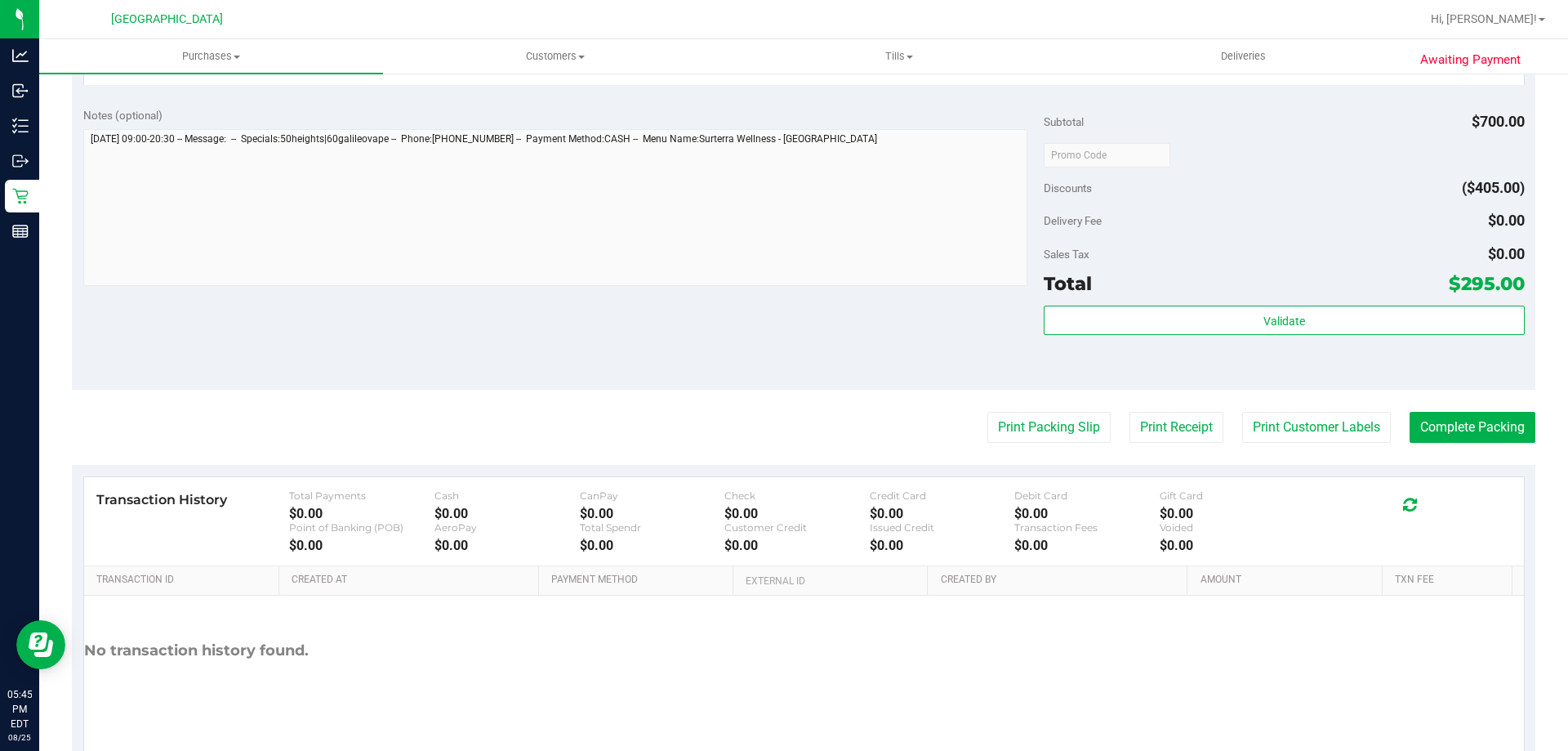
scroll to position [817, 0]
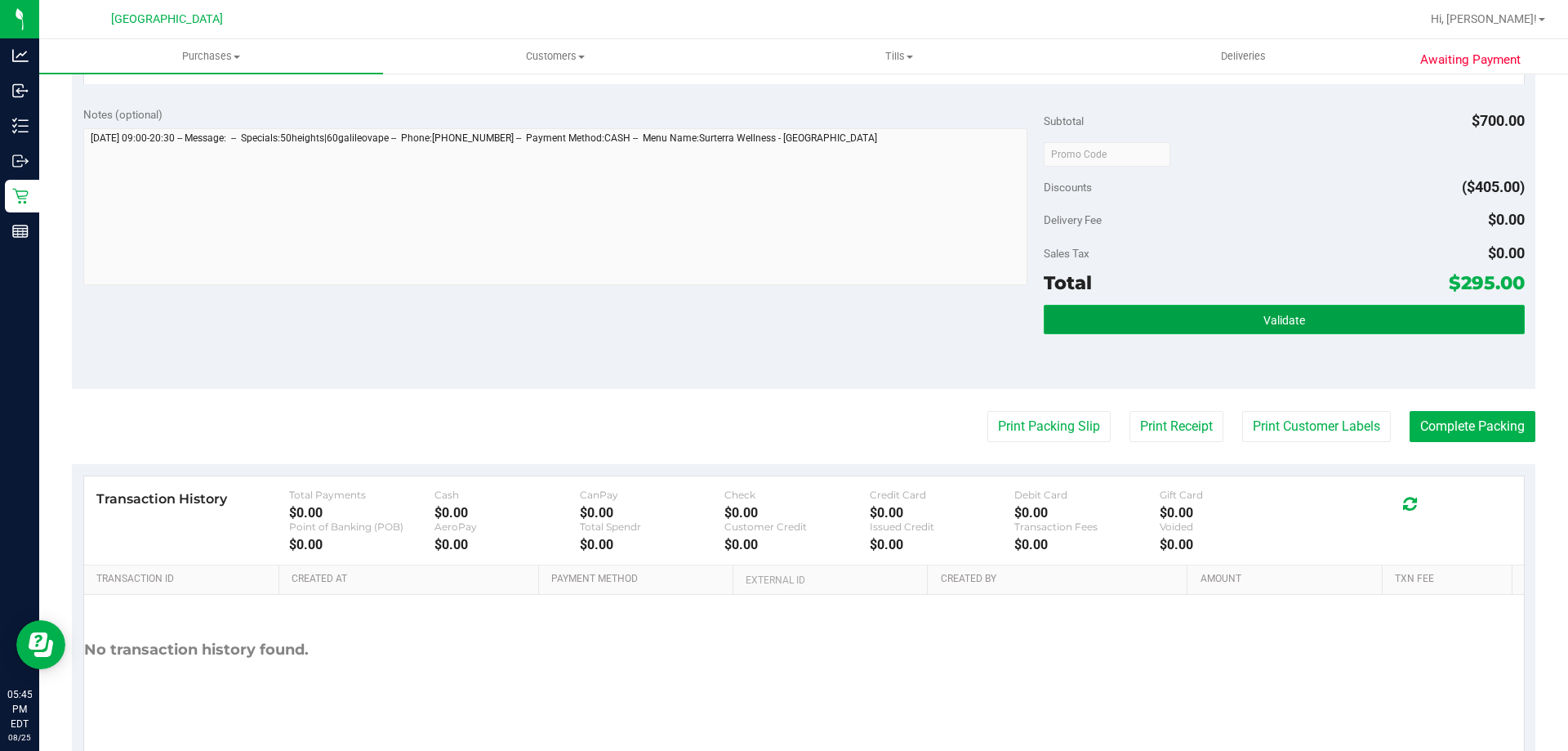
click at [1156, 332] on button "Validate" at bounding box center [1283, 320] width 480 height 29
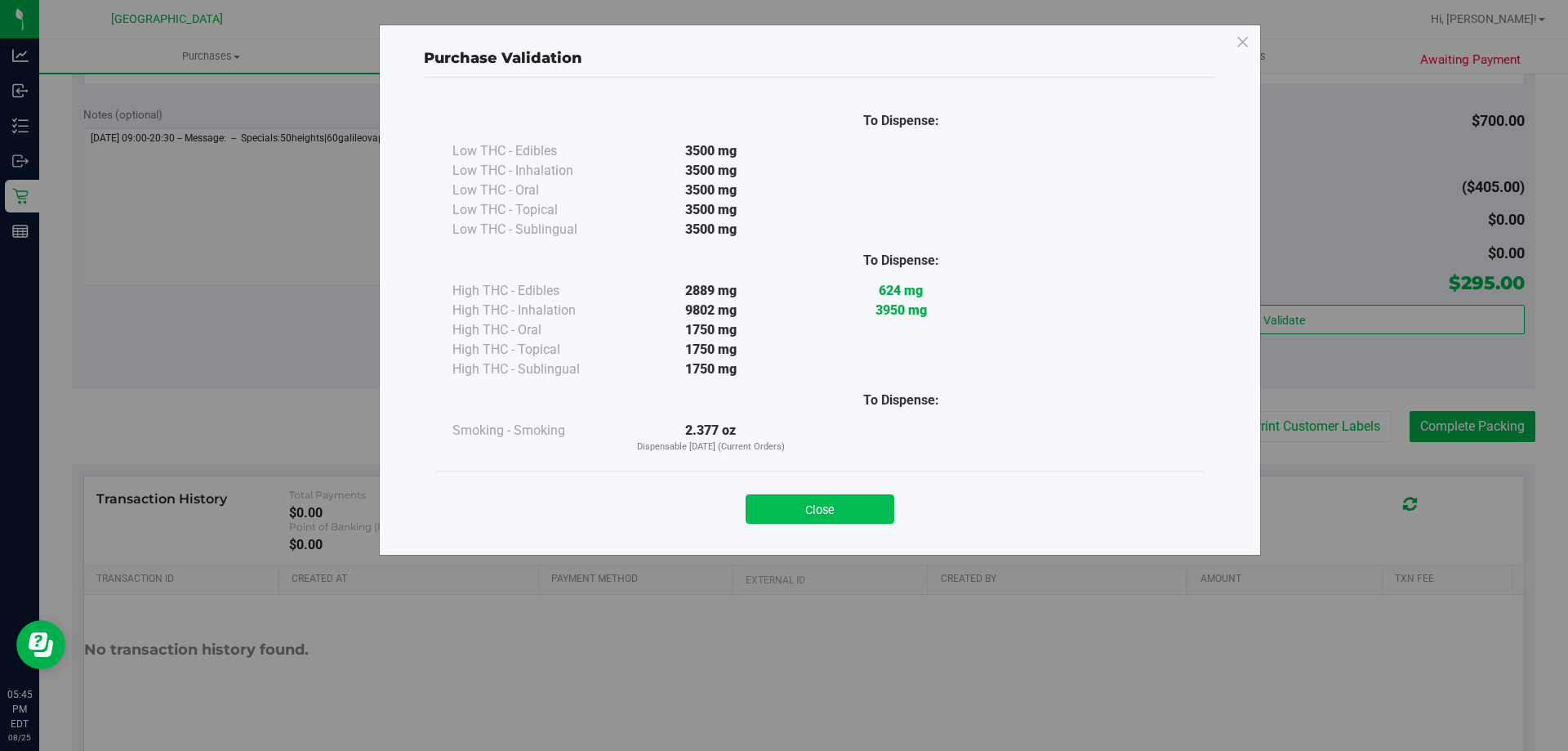
click at [853, 513] on button "Close" at bounding box center [819, 509] width 148 height 29
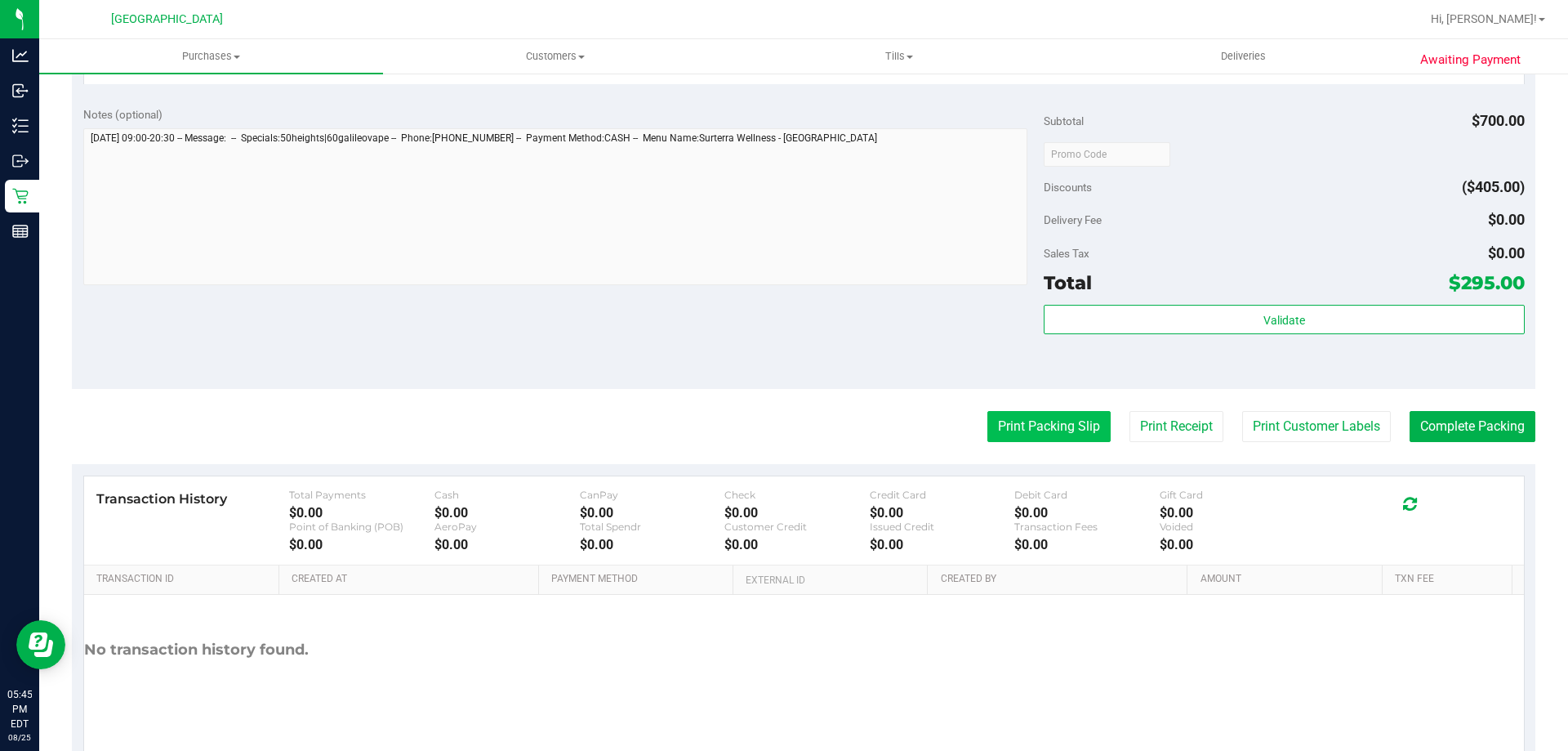
click at [1004, 440] on button "Print Packing Slip" at bounding box center [1049, 427] width 123 height 31
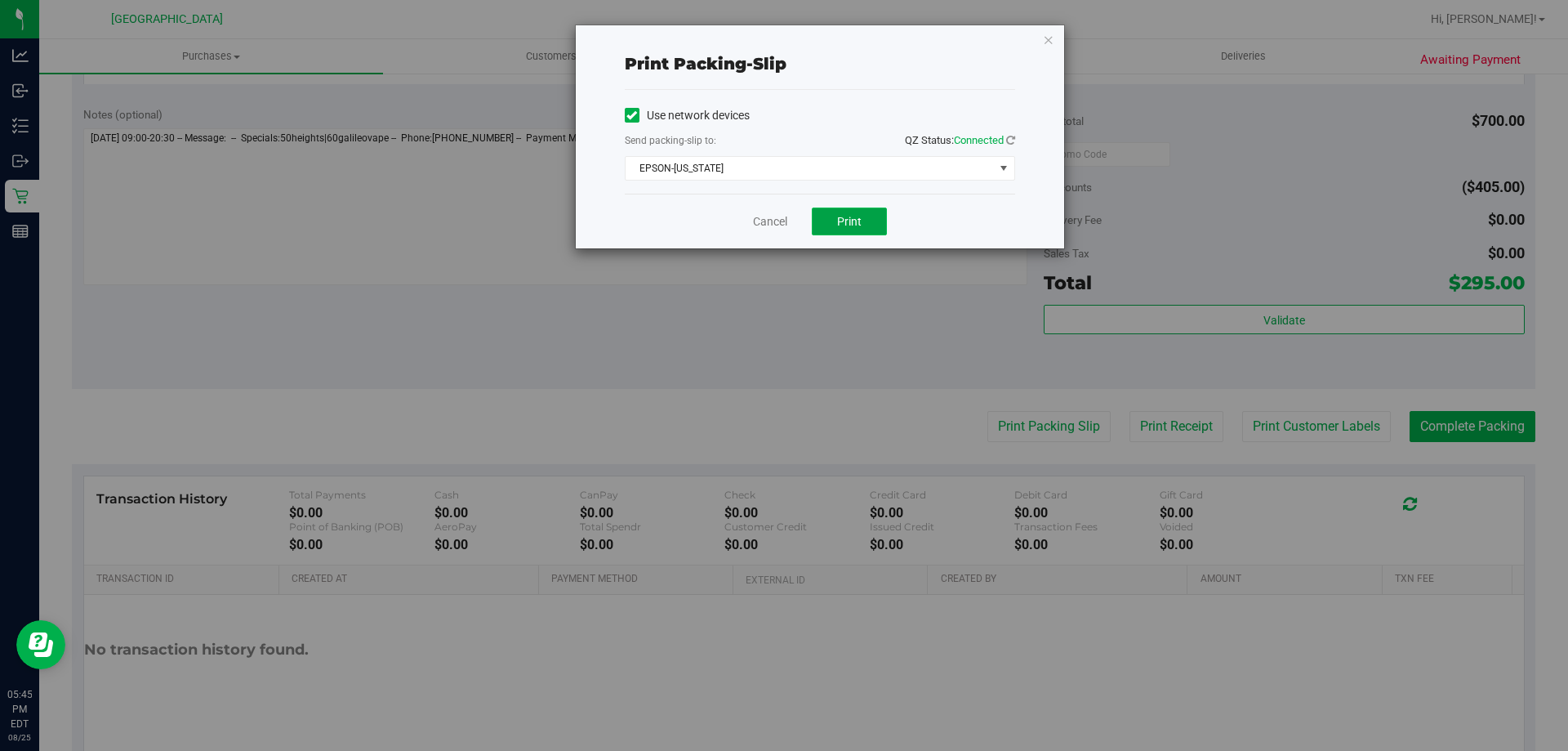
click at [836, 220] on button "Print" at bounding box center [849, 221] width 76 height 28
click at [772, 215] on link "Cancel" at bounding box center [769, 221] width 34 height 18
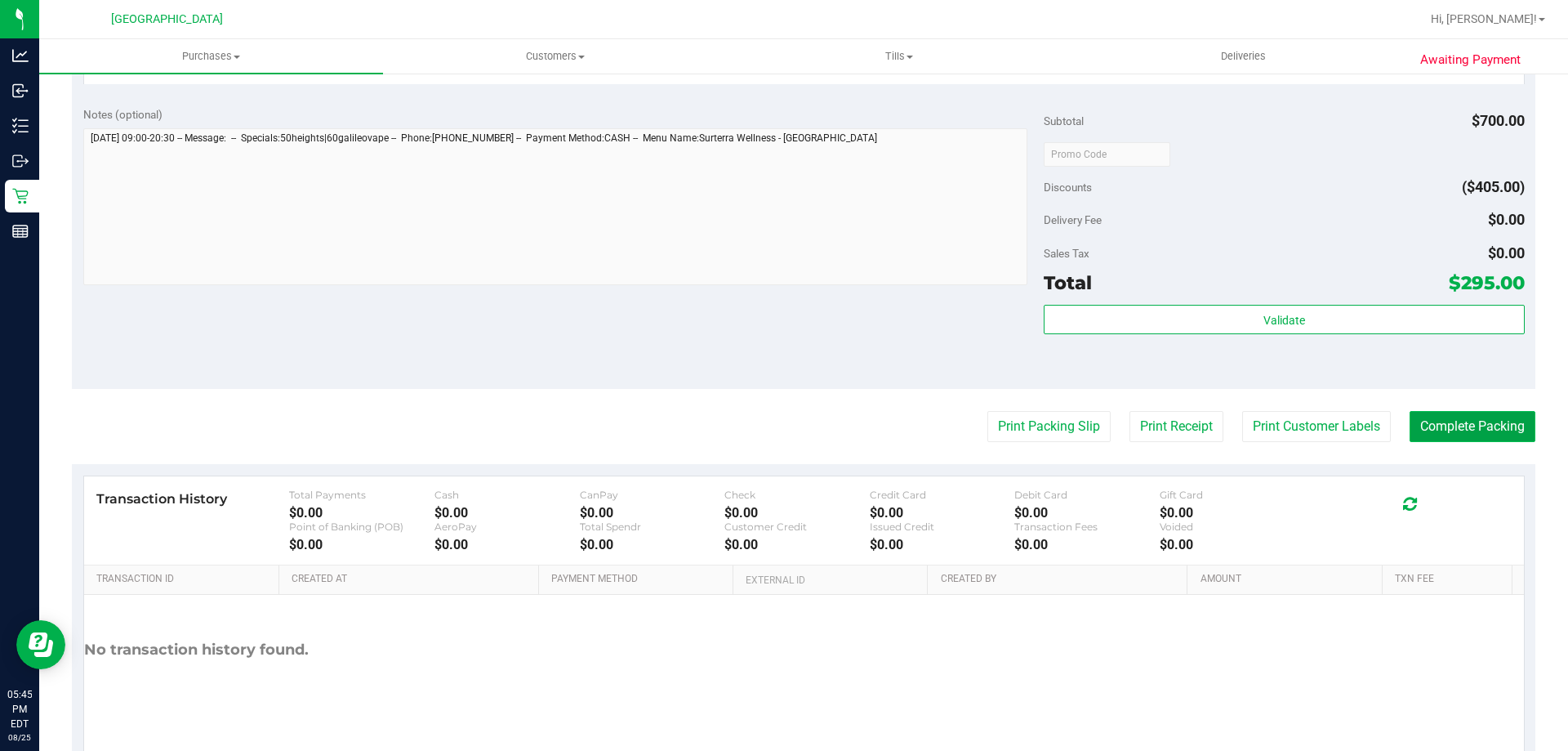
click at [1434, 428] on button "Complete Packing" at bounding box center [1472, 427] width 126 height 31
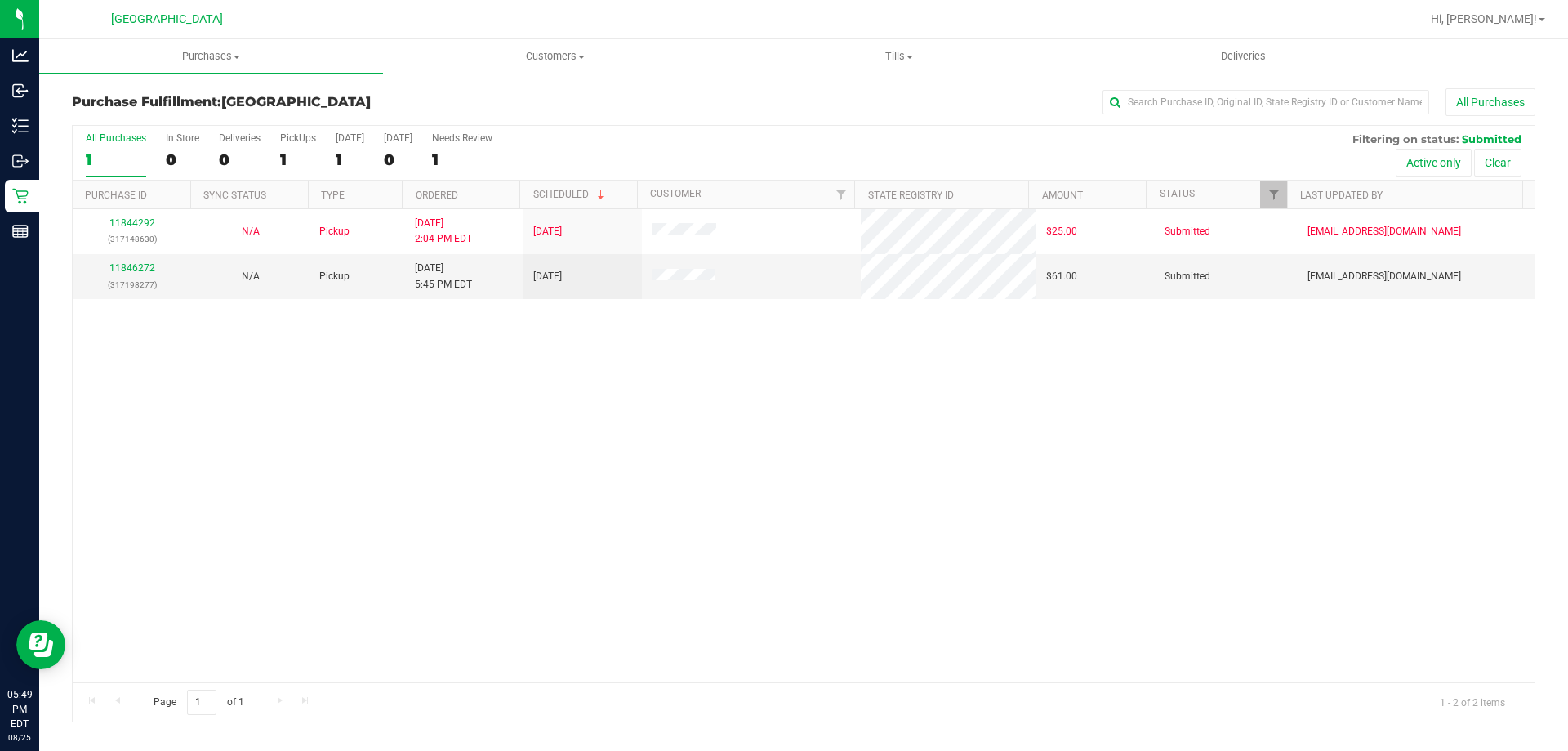
click at [465, 430] on div "11844292 (317148630) N/A Pickup [DATE] 2:04 PM EDT 8/25/2025 $25.00 Submitted […" at bounding box center [803, 445] width 1462 height 473
click at [132, 267] on link "11846272" at bounding box center [133, 268] width 46 height 11
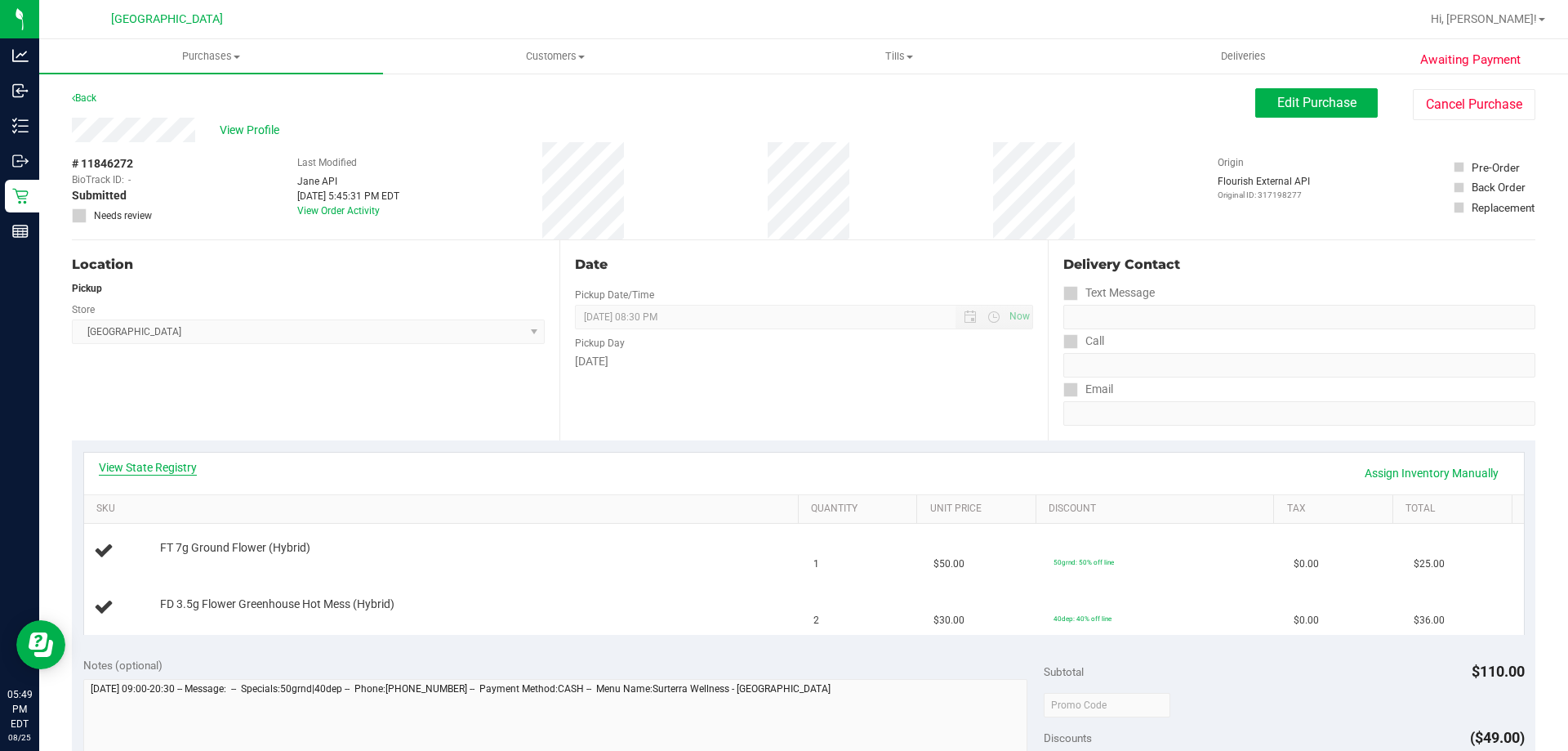
click at [170, 464] on link "View State Registry" at bounding box center [147, 467] width 98 height 17
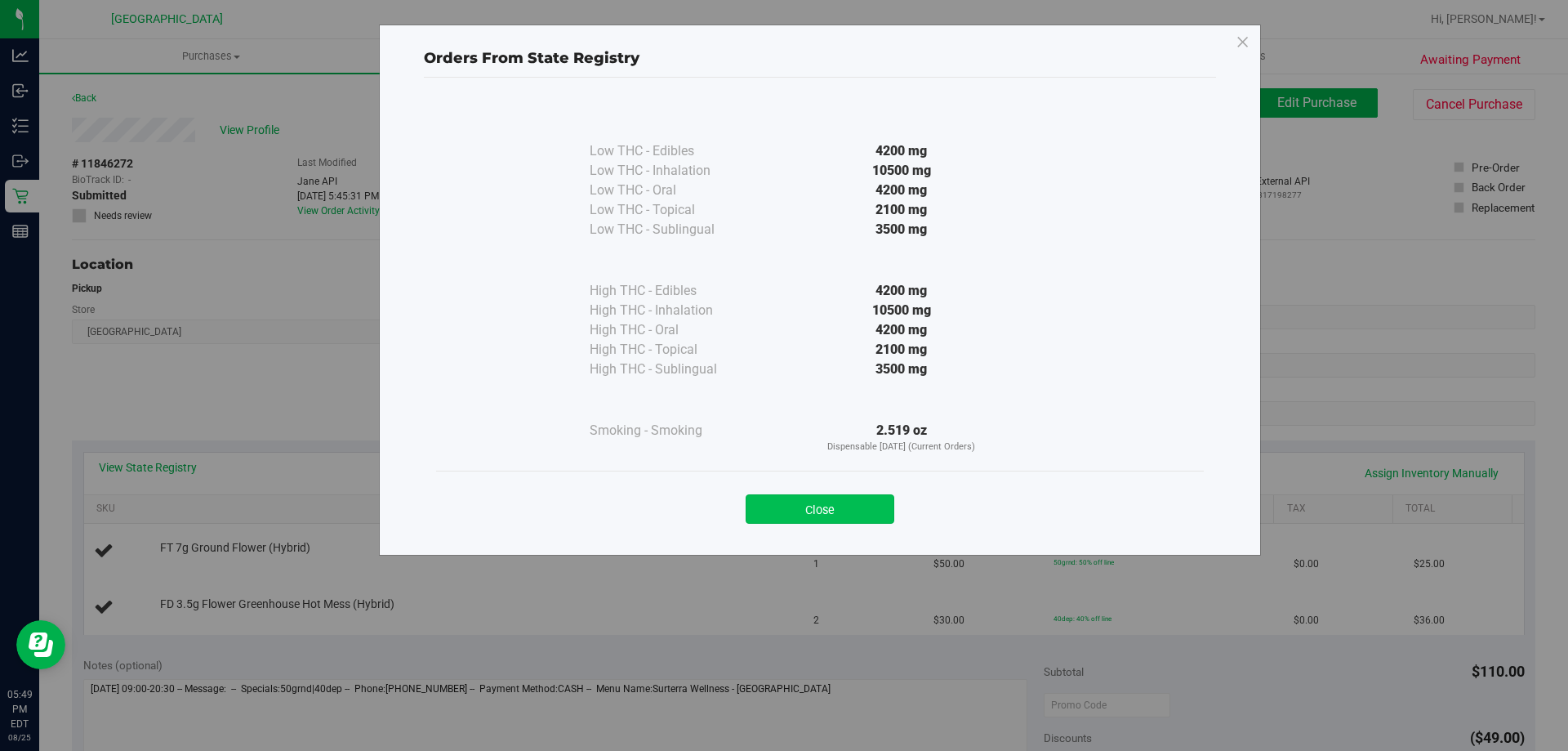
click at [835, 503] on button "Close" at bounding box center [819, 509] width 148 height 29
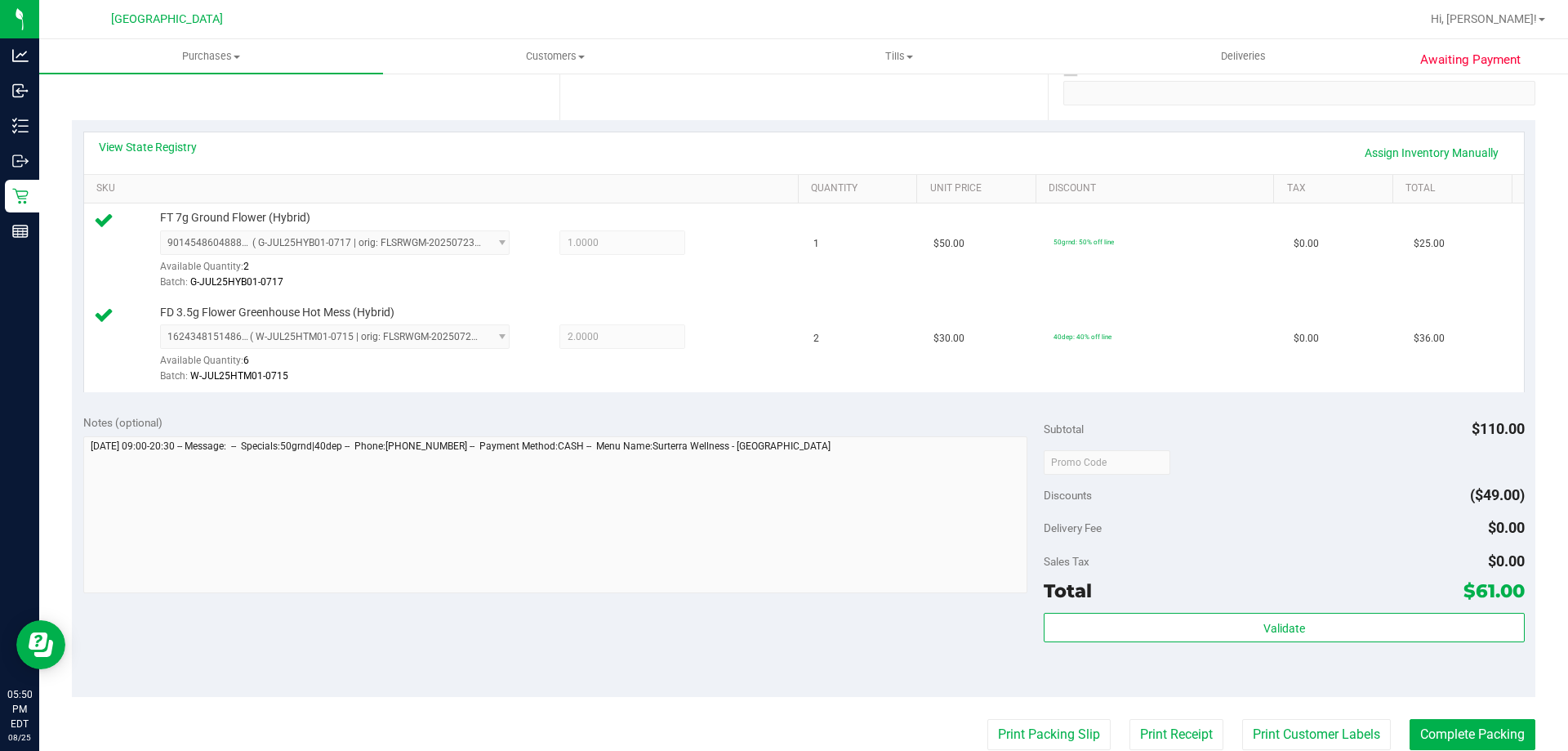
scroll to position [408, 0]
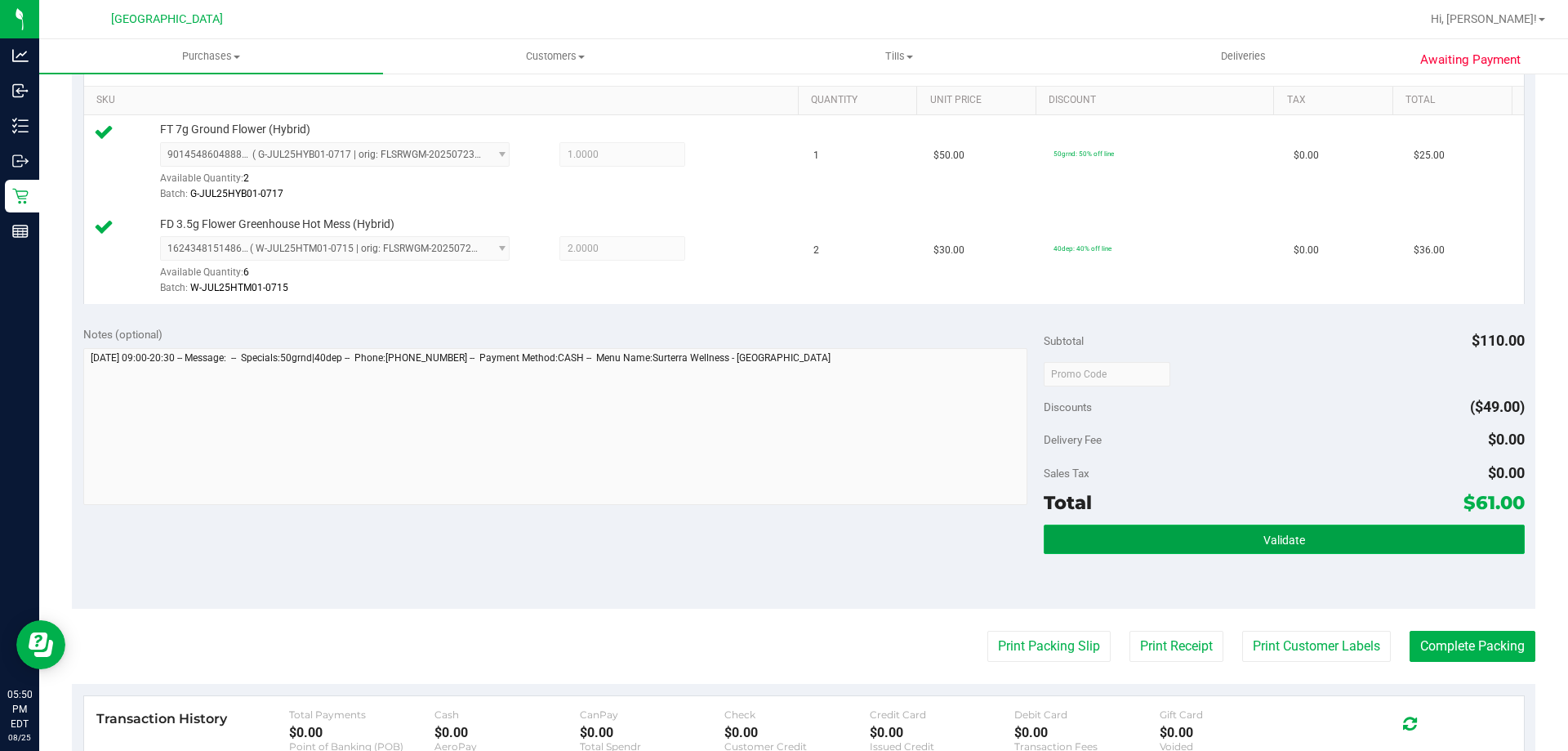
click at [1214, 541] on button "Validate" at bounding box center [1283, 539] width 480 height 29
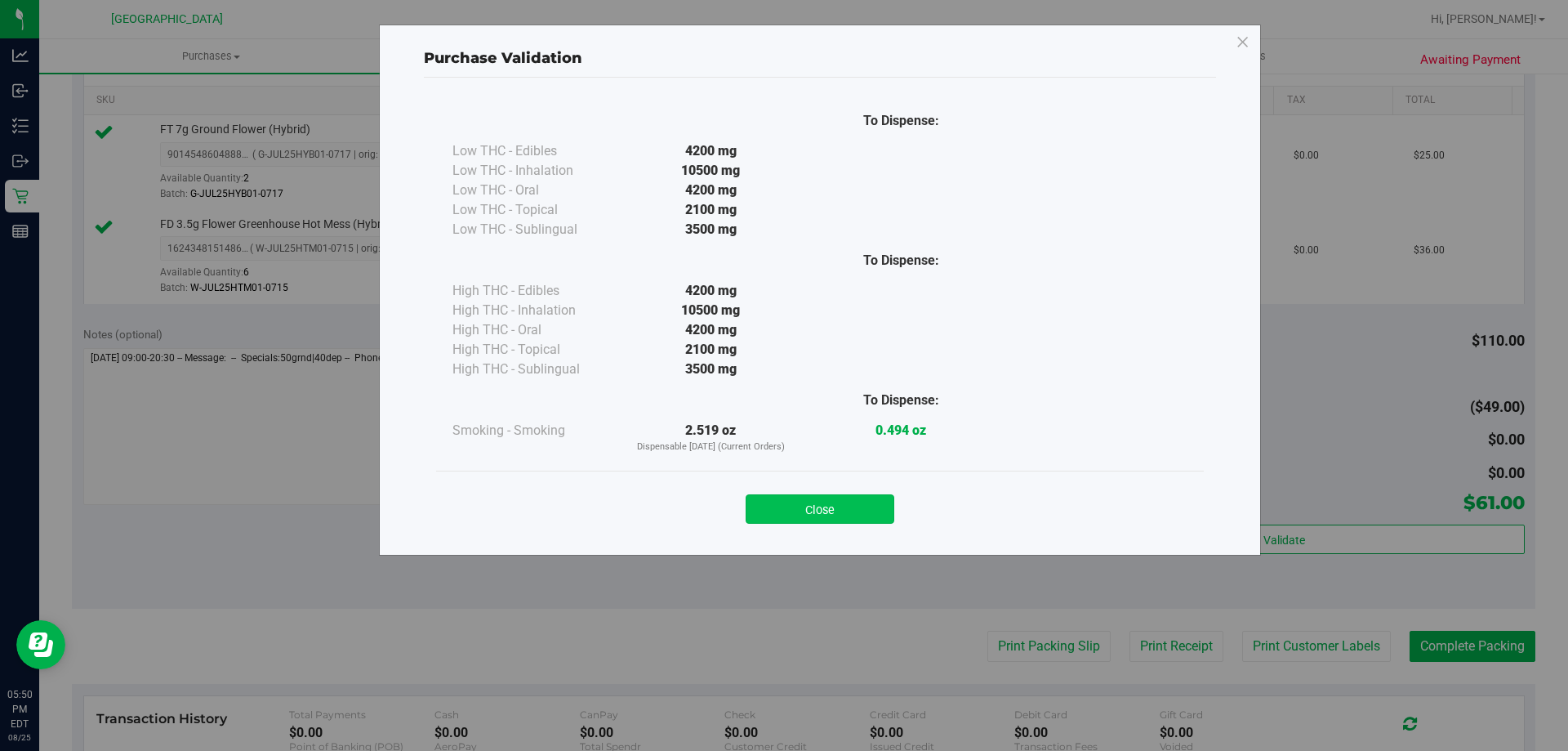
click at [803, 519] on button "Close" at bounding box center [819, 509] width 148 height 29
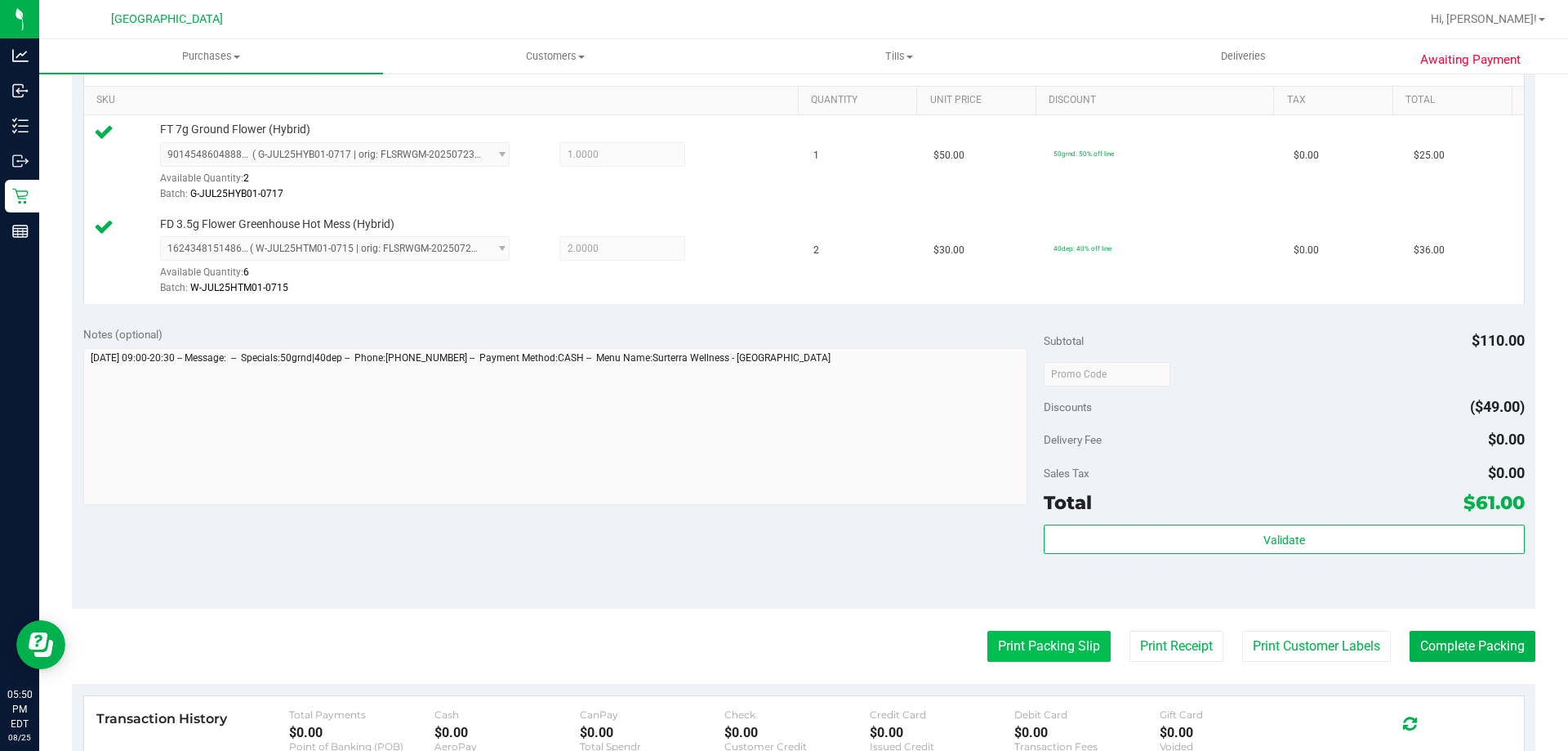
click at [998, 636] on button "Print Packing Slip" at bounding box center [1049, 646] width 123 height 31
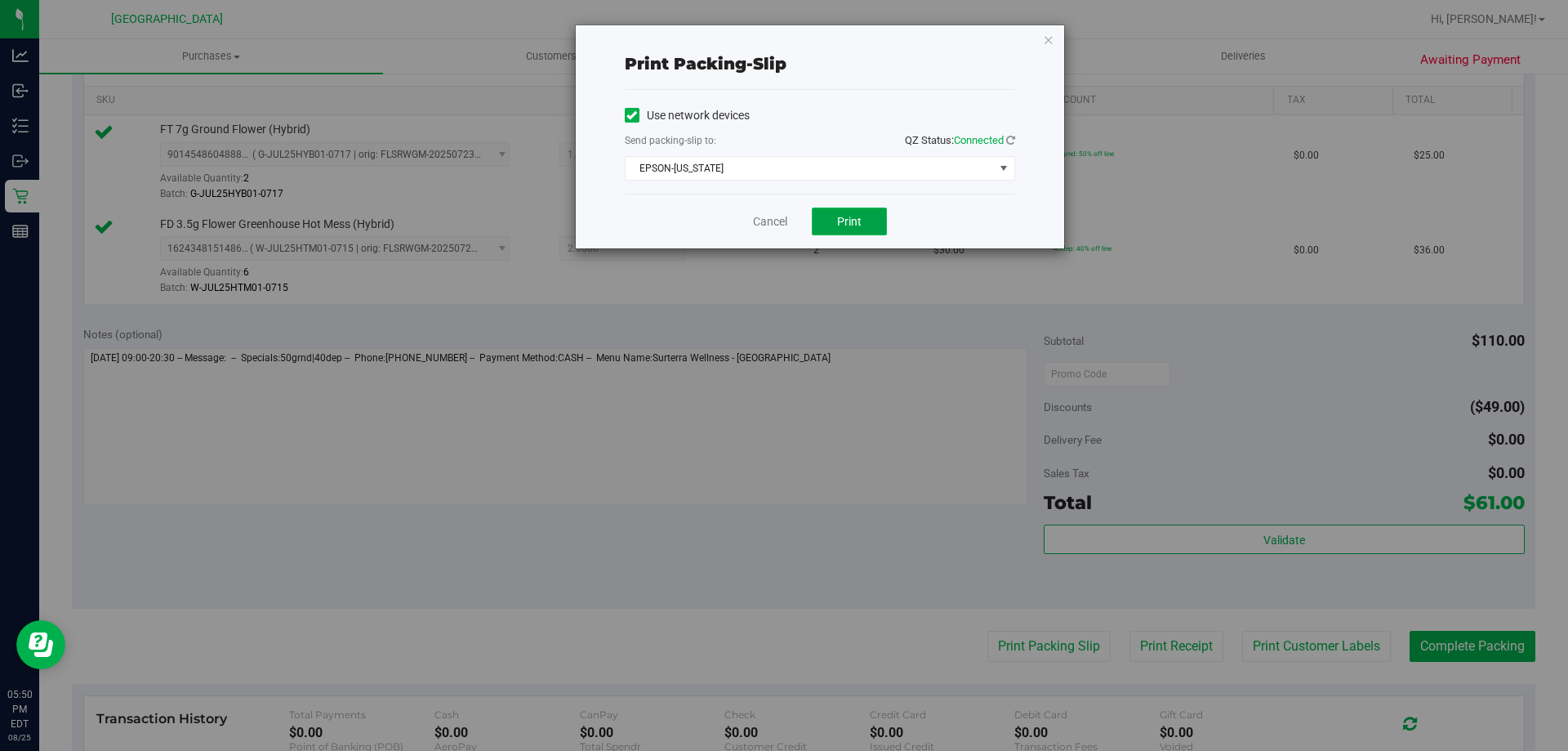
click at [848, 211] on button "Print" at bounding box center [849, 221] width 76 height 28
click at [762, 217] on link "Cancel" at bounding box center [769, 221] width 34 height 18
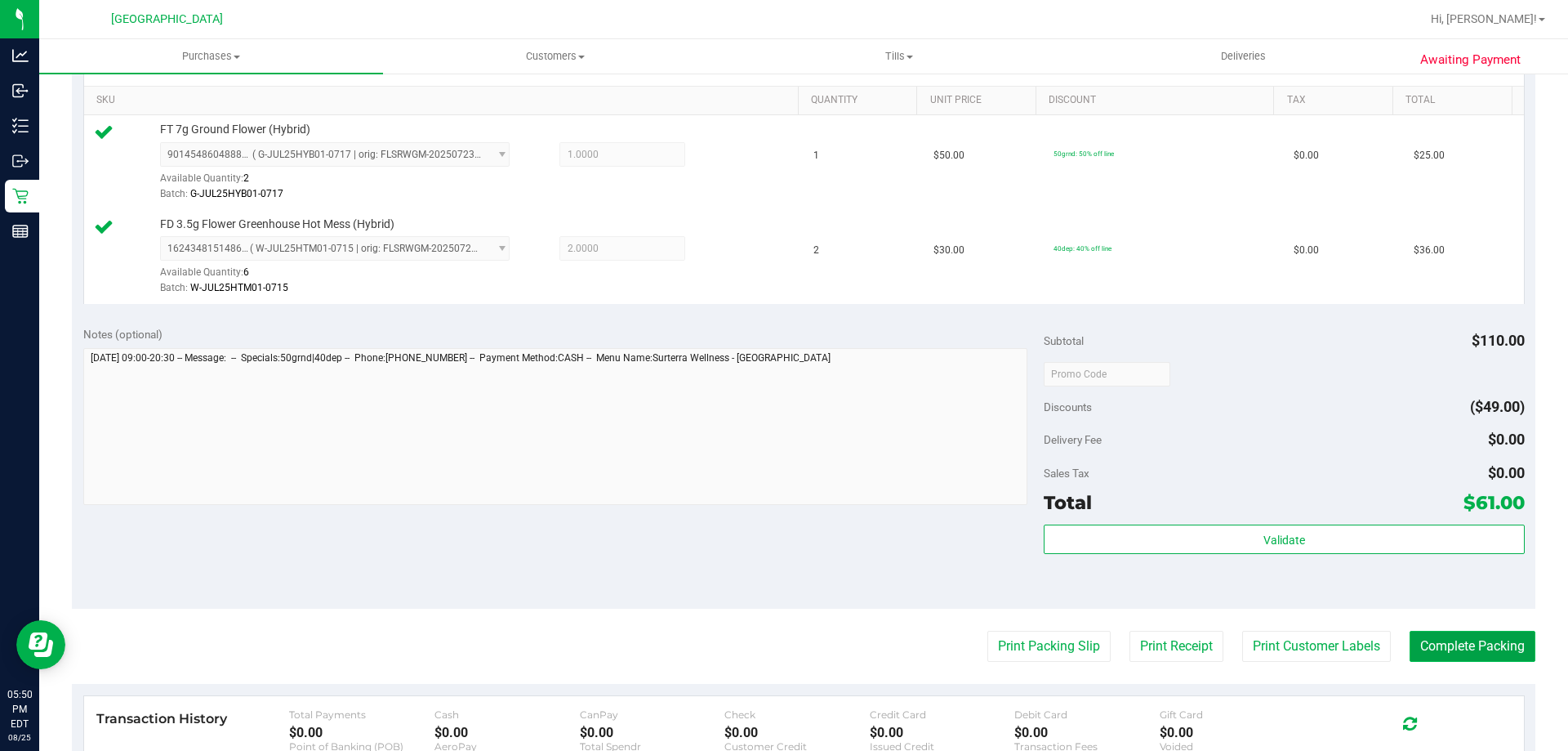
click at [1410, 639] on button "Complete Packing" at bounding box center [1472, 646] width 126 height 31
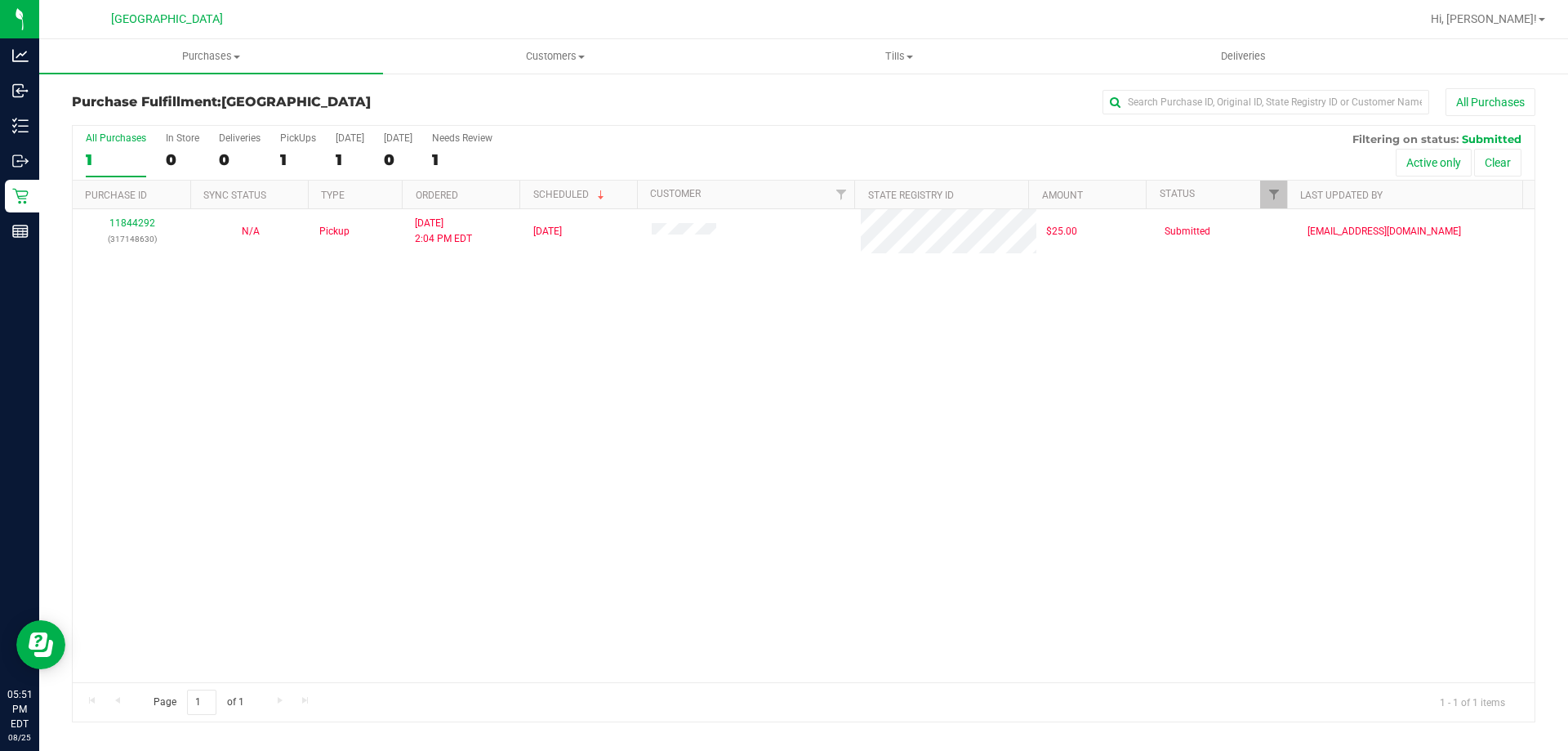
click at [504, 377] on div "11844292 (317148630) N/A Pickup [DATE] 2:04 PM EDT 8/25/2025 $25.00 Submitted […" at bounding box center [803, 445] width 1462 height 473
click at [692, 392] on div "11844292 (317148630) N/A Pickup [DATE] 2:04 PM EDT 8/25/2025 $25.00 Submitted […" at bounding box center [803, 445] width 1462 height 473
click at [725, 427] on div "11844292 (317148630) N/A Pickup [DATE] 2:04 PM EDT 8/25/2025 $25.00 Submitted […" at bounding box center [803, 445] width 1462 height 473
click at [730, 425] on div "11844292 (317148630) N/A Pickup [DATE] 2:04 PM EDT 8/25/2025 $25.00 Submitted […" at bounding box center [803, 445] width 1462 height 473
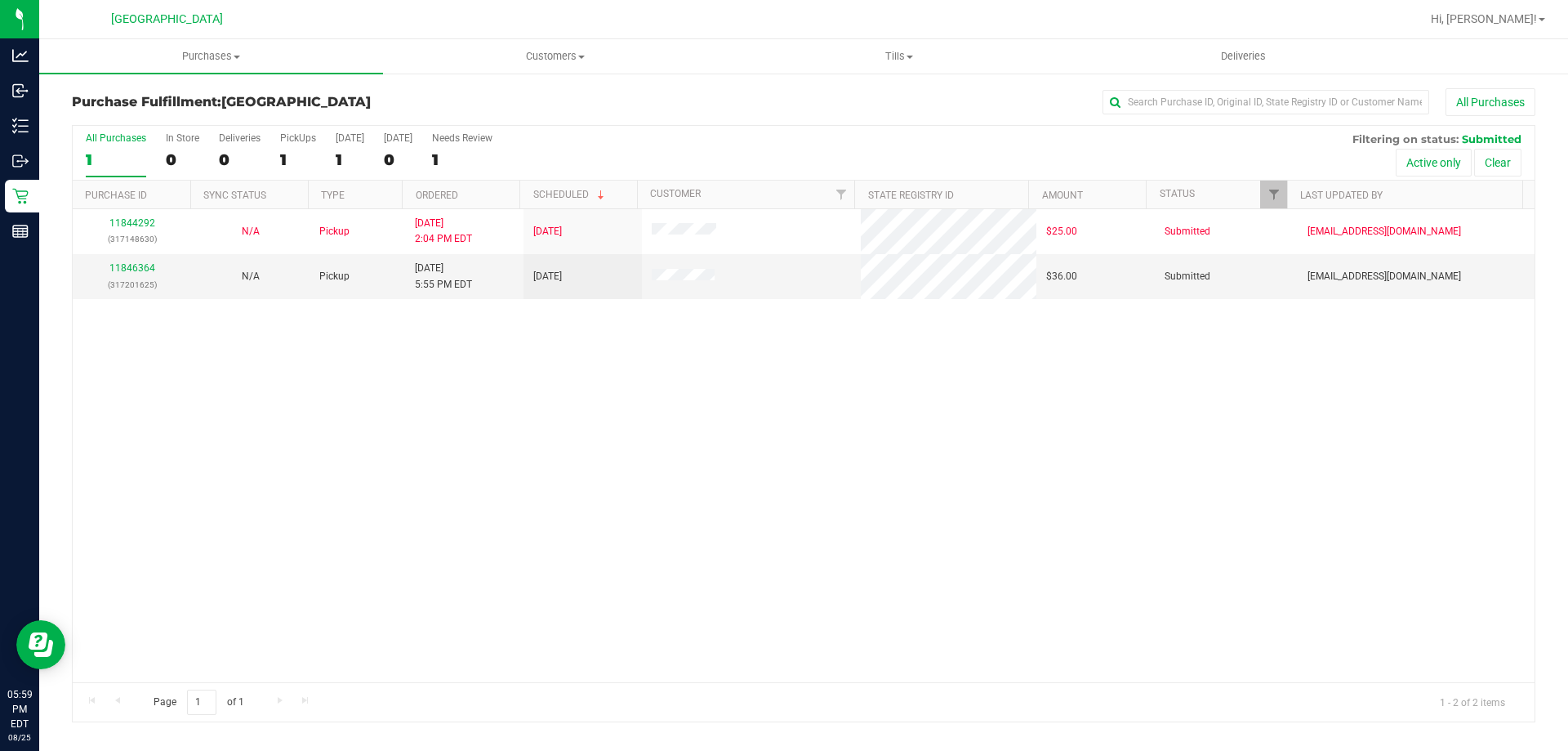
click at [454, 428] on div "11844292 (317148630) N/A Pickup [DATE] 2:04 PM EDT 8/25/2025 $25.00 Submitted […" at bounding box center [803, 445] width 1462 height 473
click at [455, 428] on div "11844292 (317148630) N/A Pickup [DATE] 2:04 PM EDT 8/25/2025 $25.00 Submitted […" at bounding box center [803, 445] width 1462 height 473
click at [847, 460] on div "11844292 (317148630) N/A Pickup [DATE] 2:04 PM EDT 8/25/2025 $25.00 Submitted […" at bounding box center [803, 445] width 1462 height 473
click at [848, 460] on div "11844292 (317148630) N/A Pickup [DATE] 2:04 PM EDT 8/25/2025 $25.00 Submitted […" at bounding box center [803, 445] width 1462 height 473
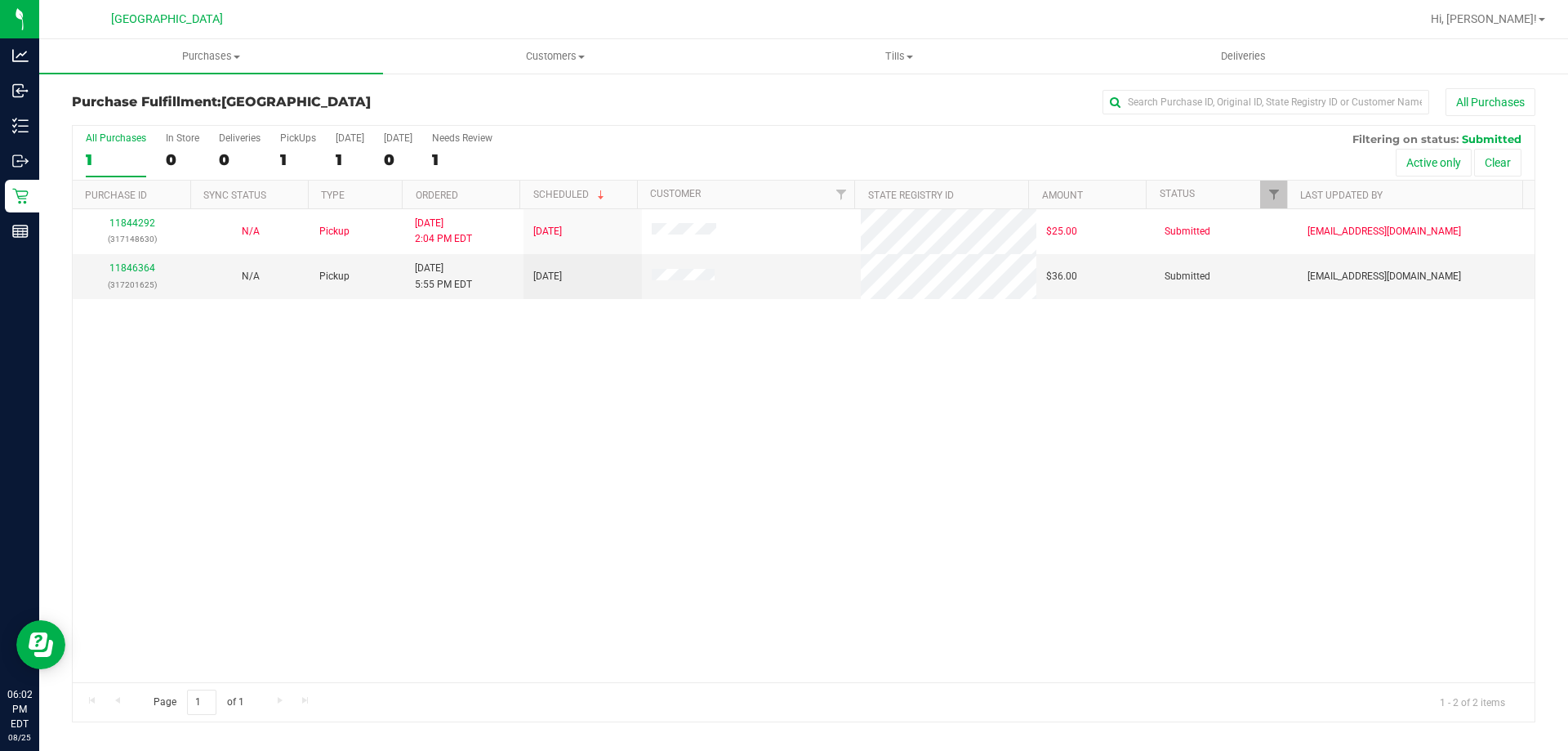
click at [848, 460] on div "11844292 (317148630) N/A Pickup [DATE] 2:04 PM EDT 8/25/2025 $25.00 Submitted […" at bounding box center [803, 445] width 1462 height 473
click at [539, 401] on div "11844292 (317148630) N/A Pickup [DATE] 2:04 PM EDT 8/25/2025 $25.00 Submitted […" at bounding box center [803, 445] width 1462 height 473
click at [687, 384] on div "11844292 (317148630) N/A Pickup [DATE] 2:04 PM EDT 8/25/2025 $25.00 Submitted […" at bounding box center [803, 445] width 1462 height 473
click at [1031, 370] on div "11844292 (317148630) N/A Pickup [DATE] 2:04 PM EDT 8/25/2025 $25.00 Submitted […" at bounding box center [803, 445] width 1462 height 473
click at [1041, 370] on div "11844292 (317148630) N/A Pickup [DATE] 2:04 PM EDT 8/25/2025 $25.00 Submitted […" at bounding box center [803, 445] width 1462 height 473
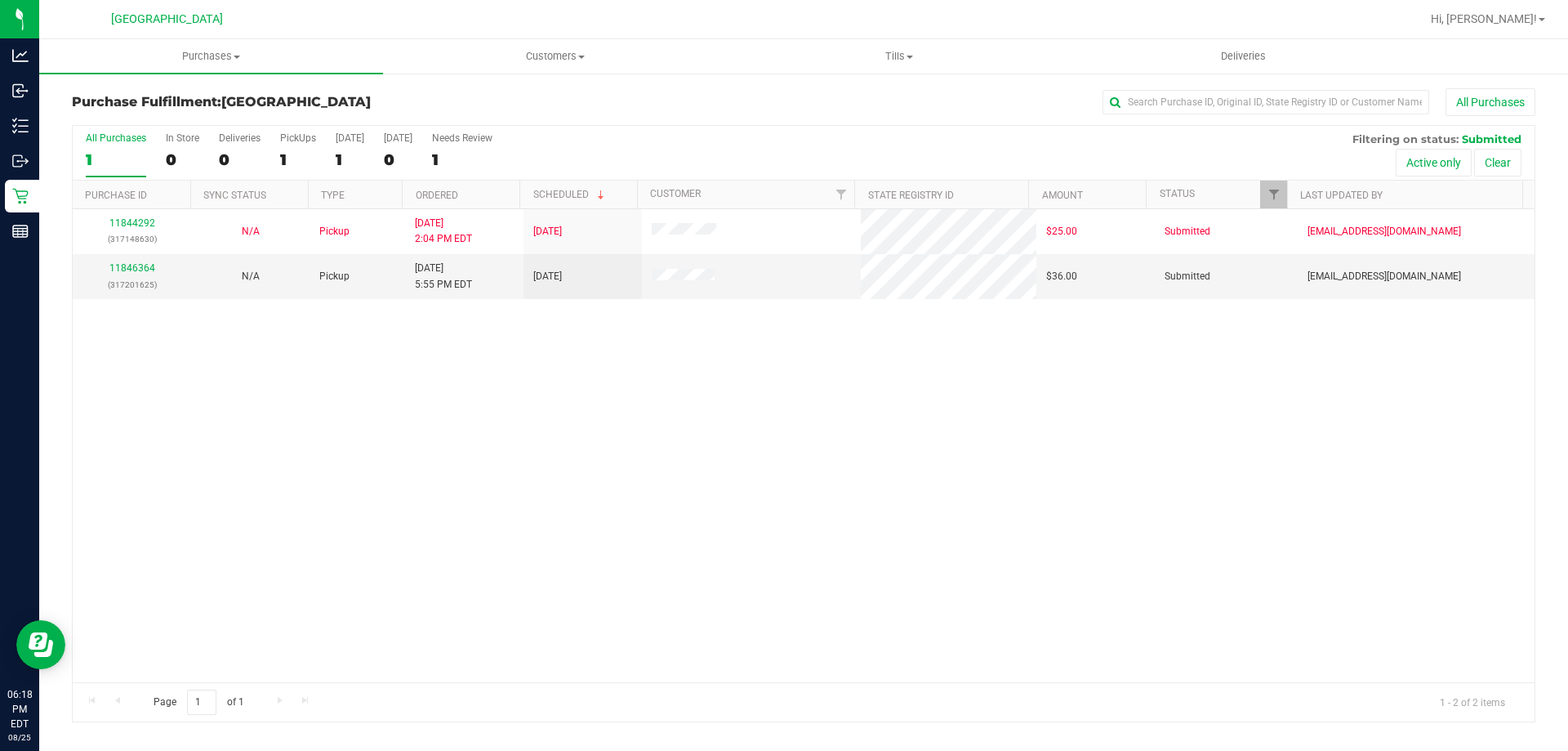
click at [875, 406] on div "11844292 (317148630) N/A Pickup [DATE] 2:04 PM EDT 8/25/2025 $25.00 Submitted […" at bounding box center [803, 445] width 1462 height 473
click at [479, 437] on div "11844292 (317148630) N/A Pickup [DATE] 2:04 PM EDT 8/25/2025 $25.00 Submitted […" at bounding box center [803, 445] width 1462 height 473
click at [880, 528] on div "11844292 (317148630) N/A Pickup [DATE] 2:04 PM EDT 8/25/2025 $25.00 Submitted […" at bounding box center [803, 445] width 1462 height 473
